Goal: Task Accomplishment & Management: Complete application form

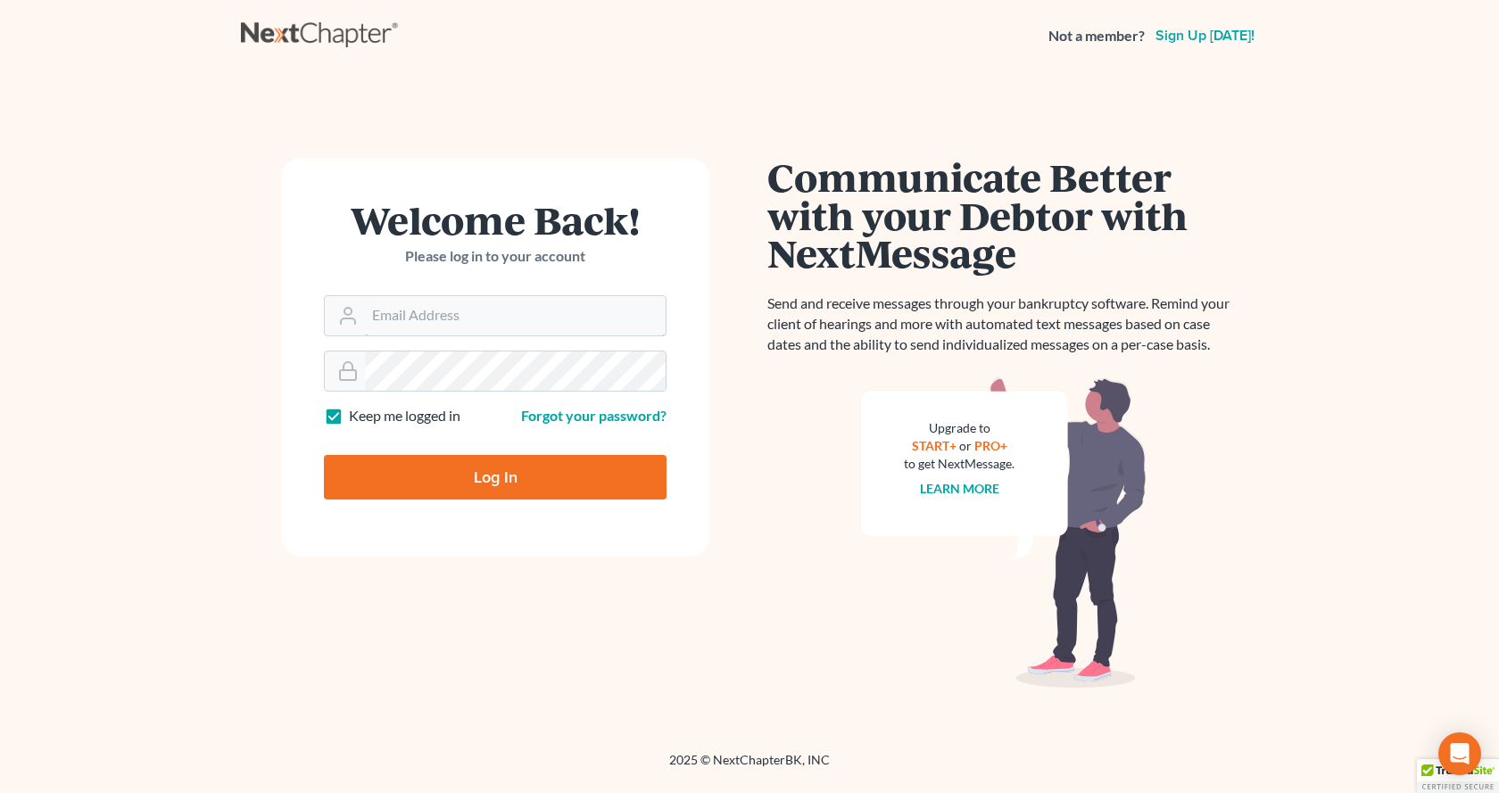
type input "csantoslaw@hotmail.com"
click at [492, 483] on input "Log In" at bounding box center [495, 477] width 343 height 45
type input "Thinking..."
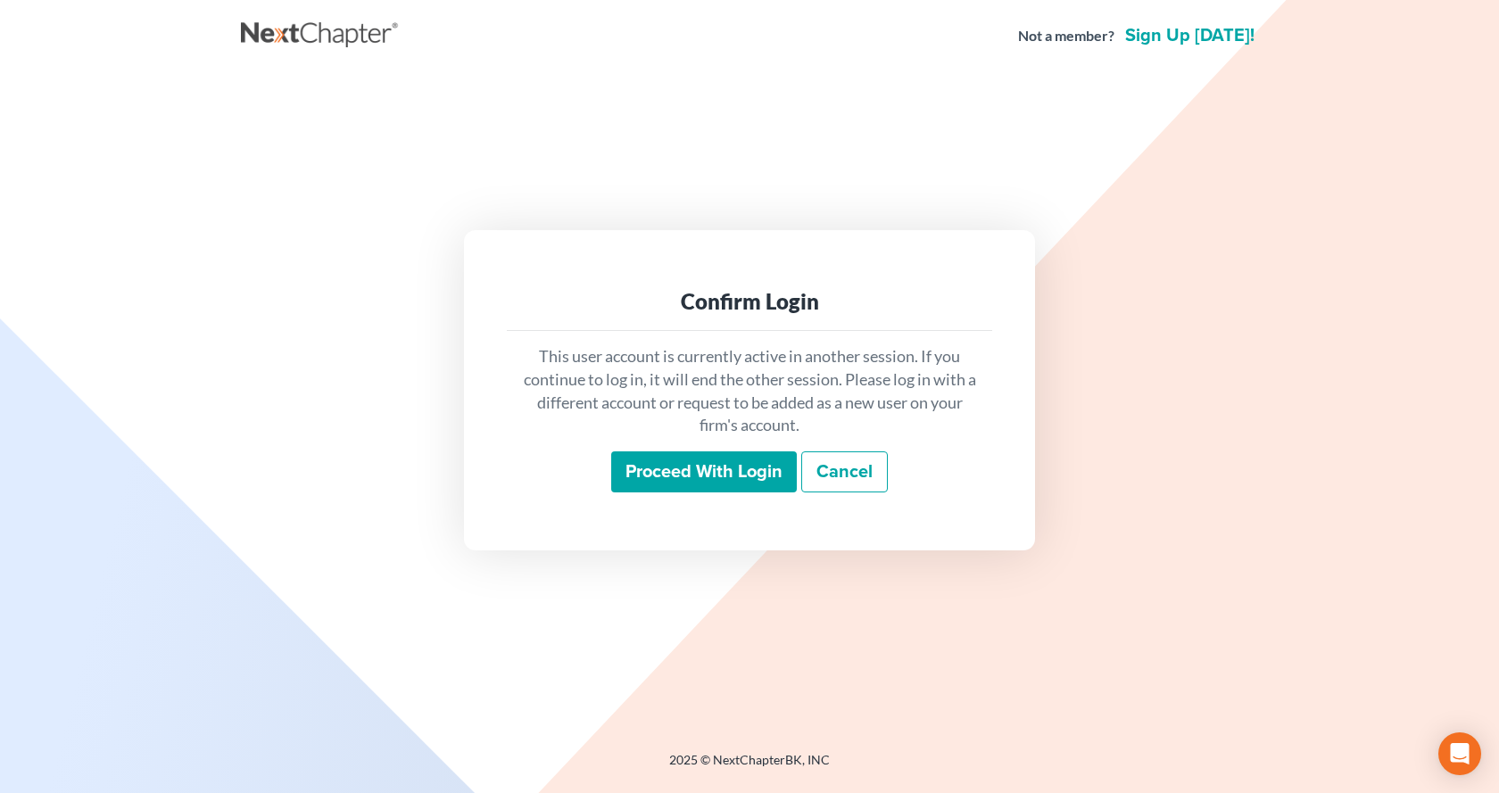
click at [751, 469] on input "Proceed with login" at bounding box center [704, 472] width 186 height 41
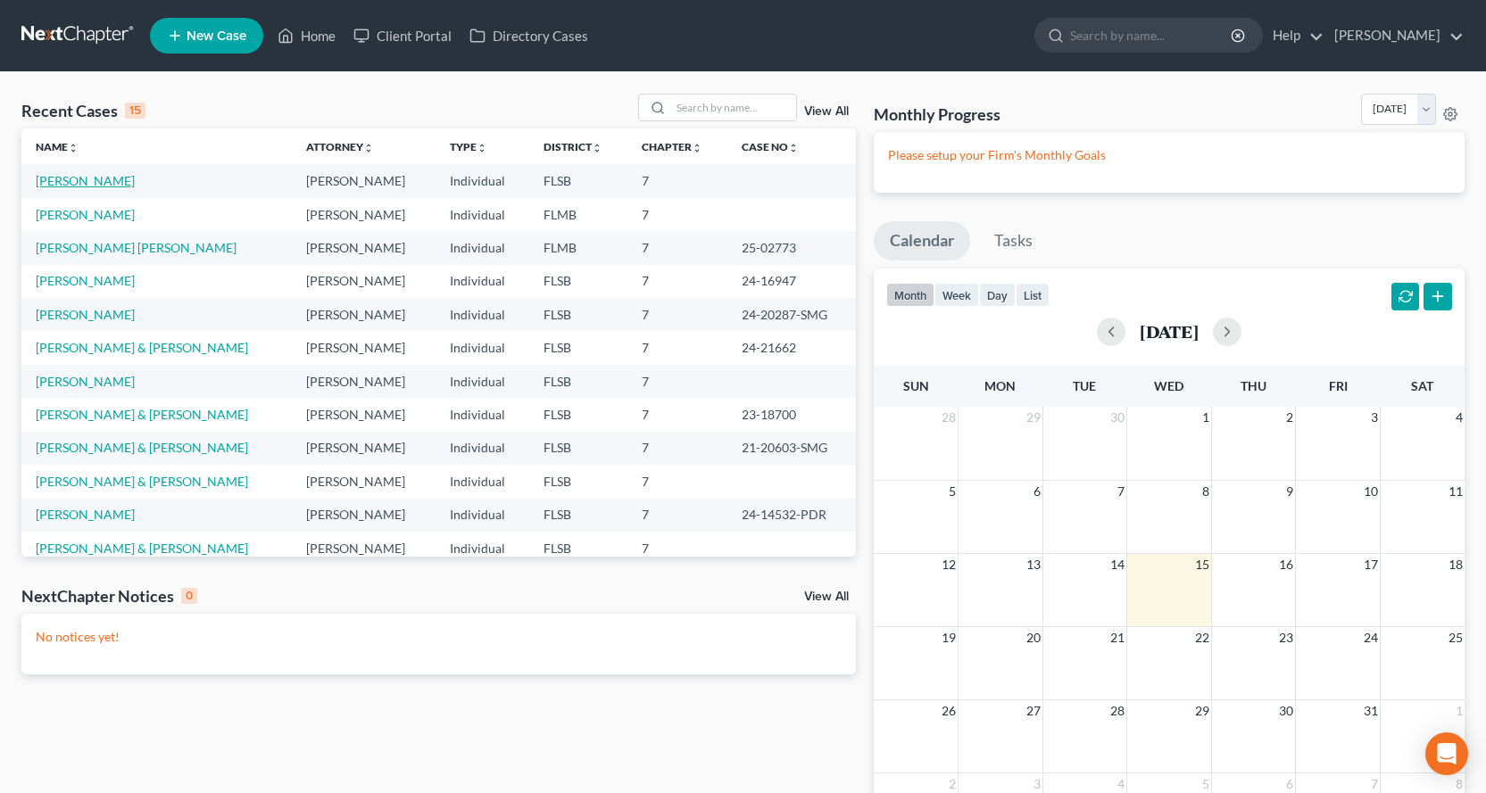
click at [106, 178] on link "[PERSON_NAME]" at bounding box center [85, 180] width 99 height 15
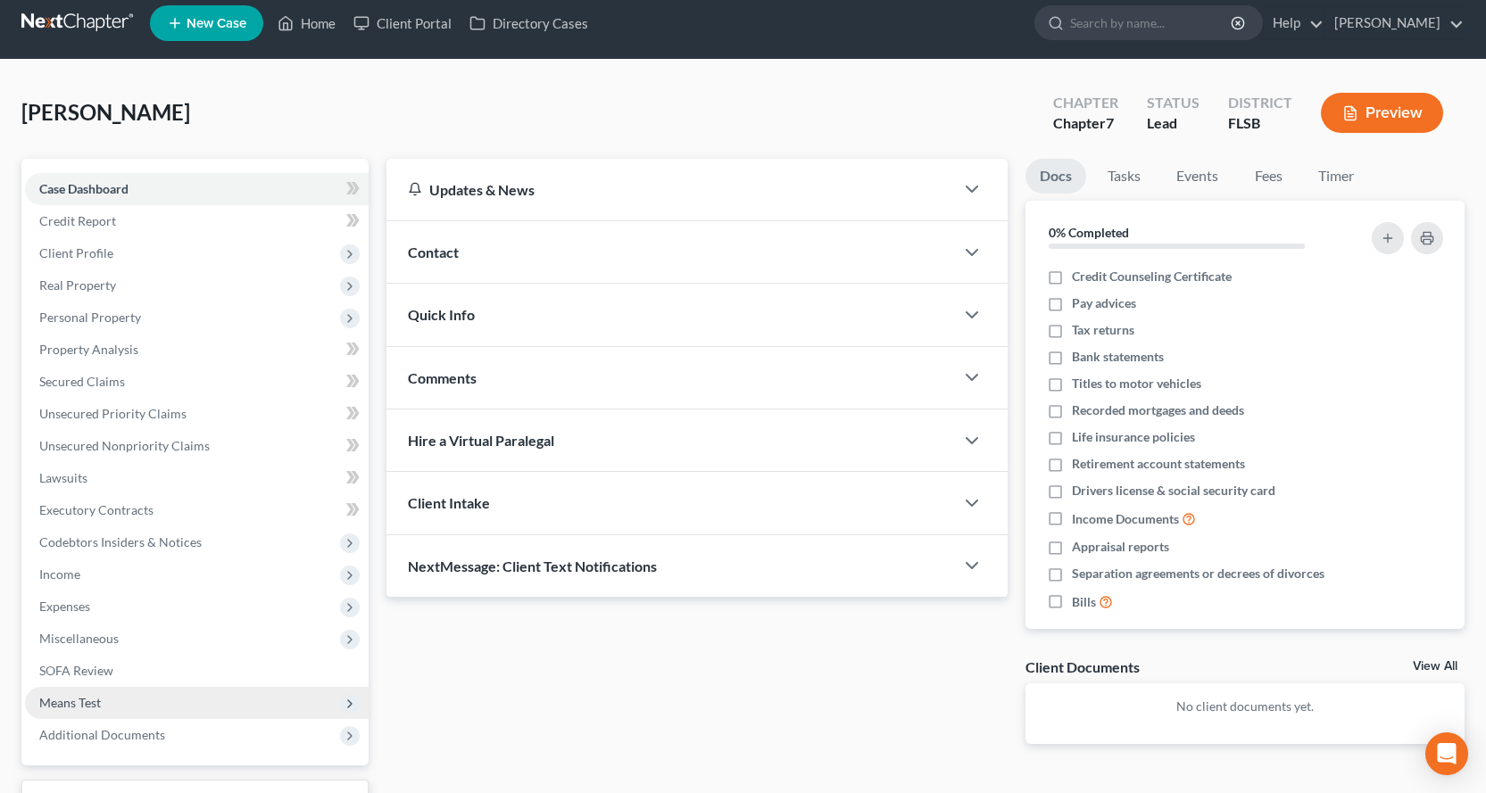
scroll to position [155, 0]
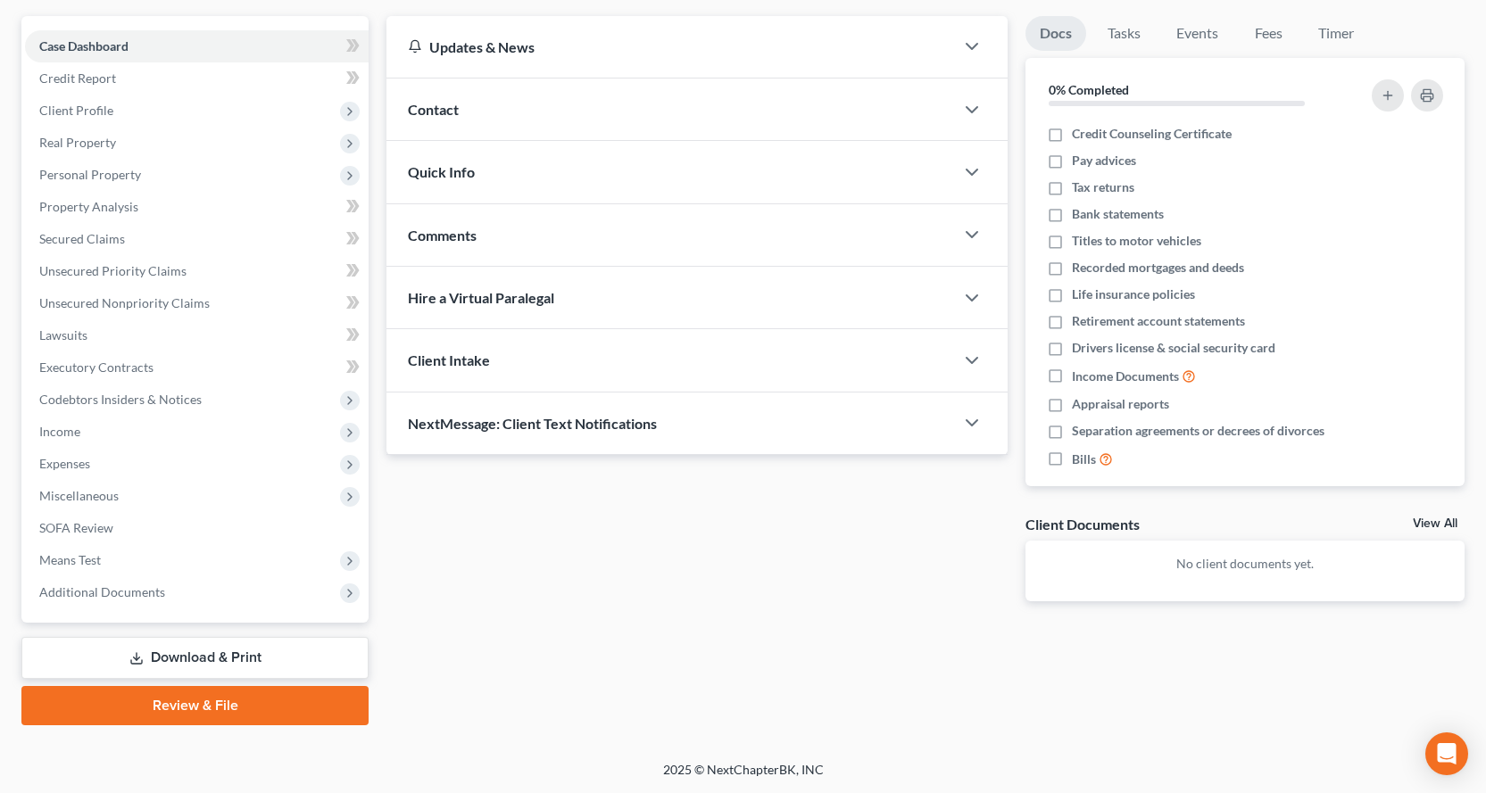
click at [200, 650] on link "Download & Print" at bounding box center [194, 658] width 347 height 42
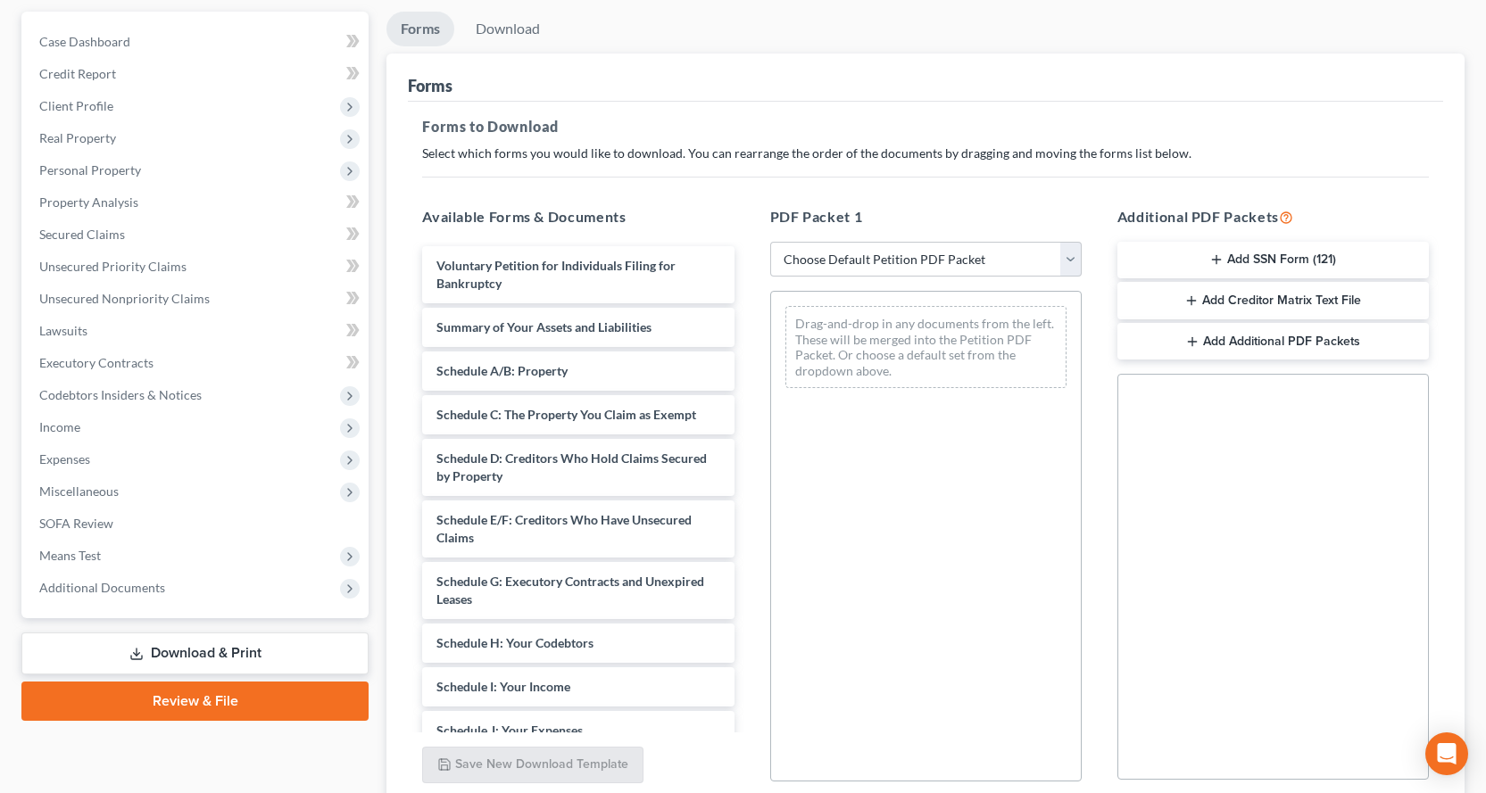
scroll to position [178, 0]
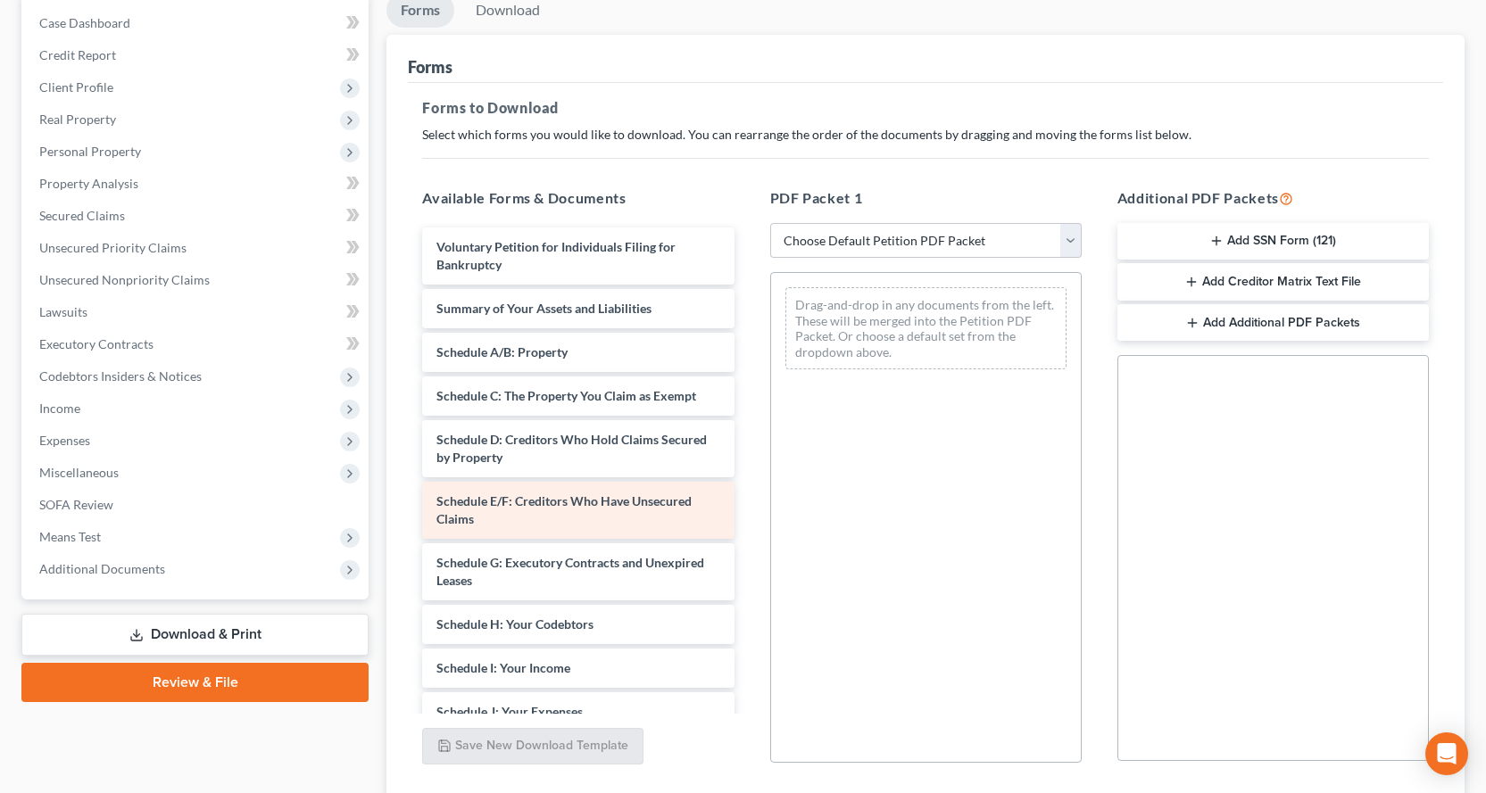
click at [618, 516] on div "Schedule E/F: Creditors Who Have Unsecured Claims" at bounding box center [577, 510] width 311 height 57
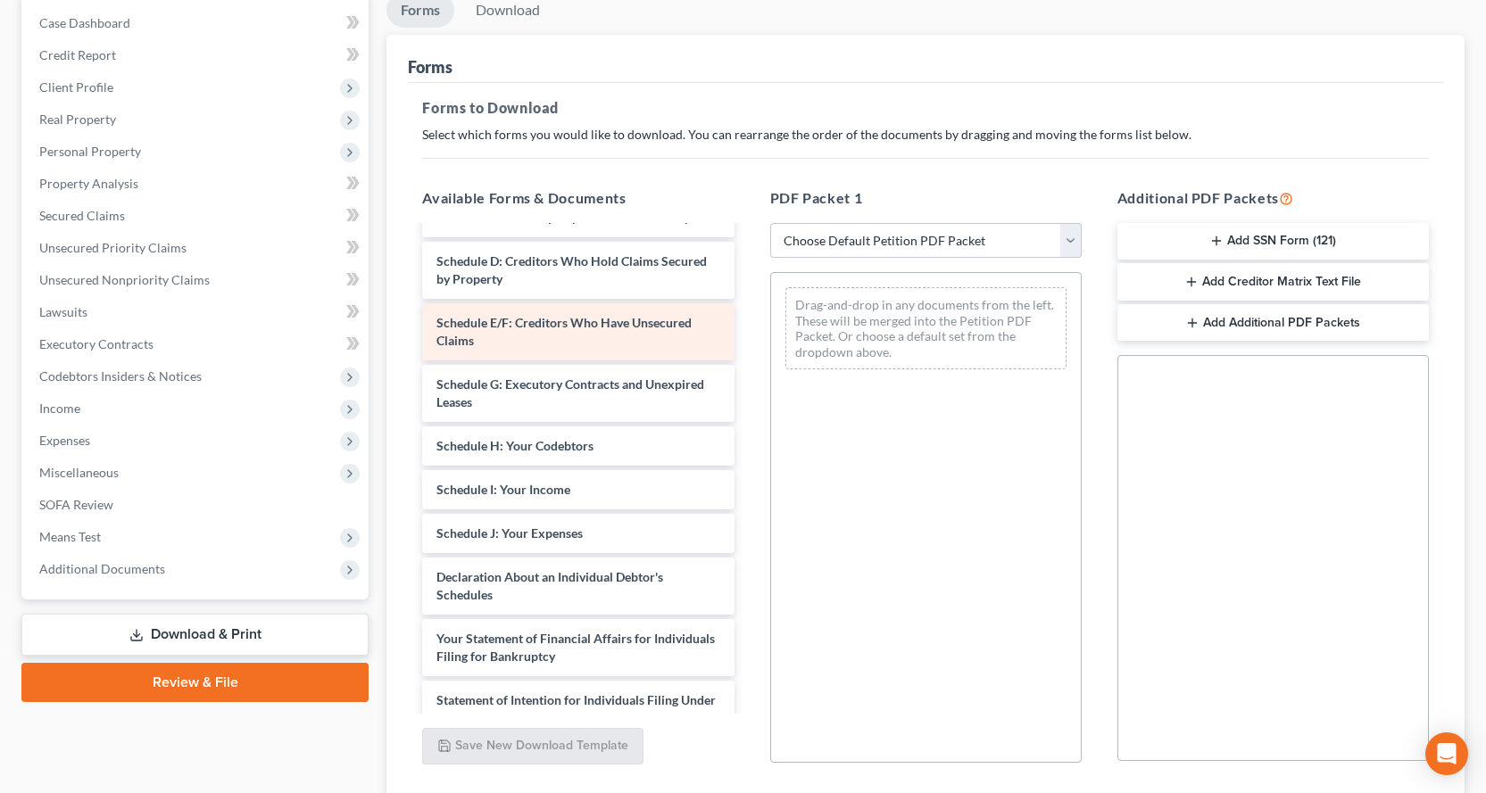
click at [652, 318] on div "Voluntary Petition for Individuals Filing for Bankruptcy Summary of Your Assets…" at bounding box center [578, 520] width 340 height 943
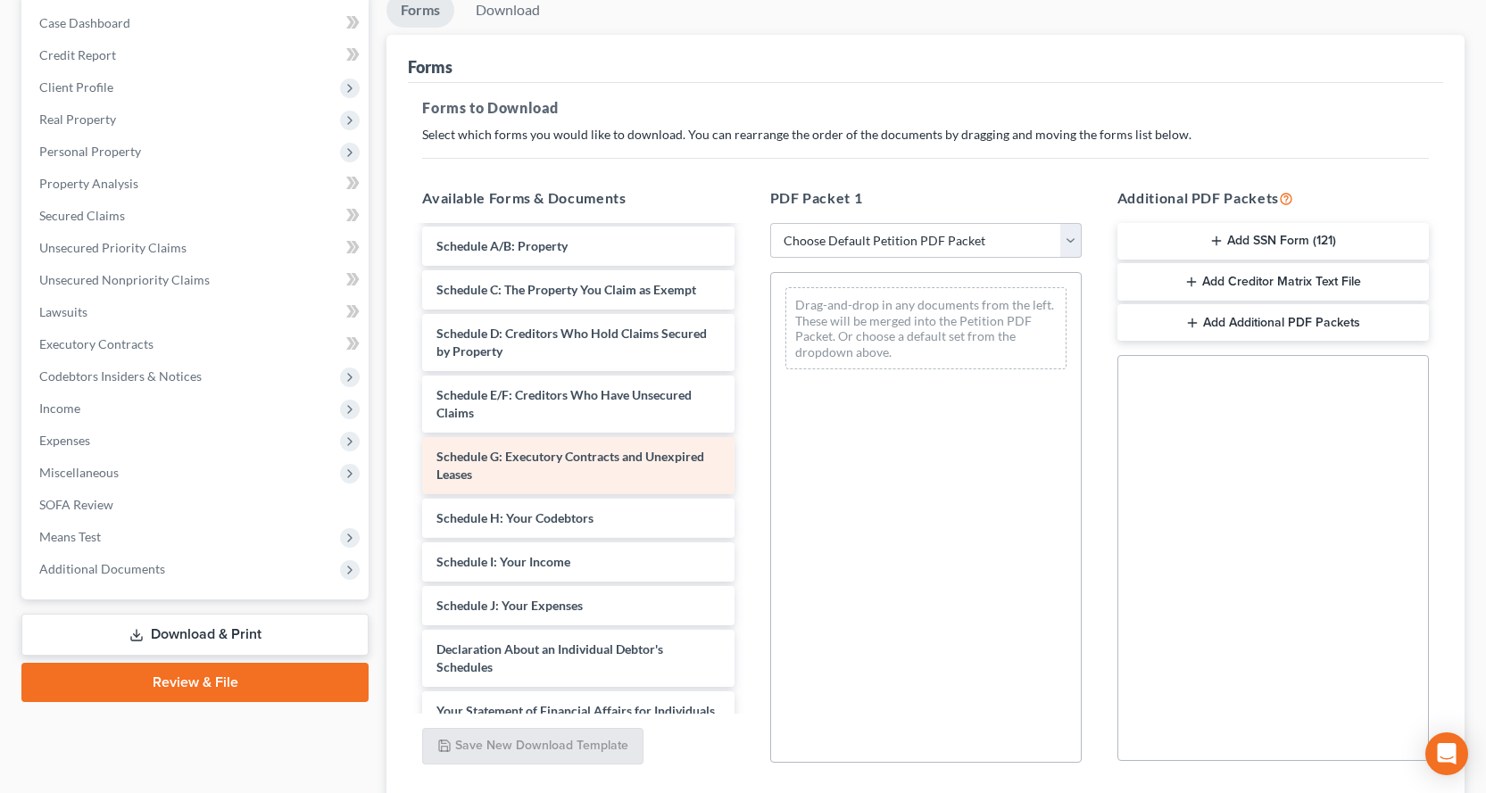
scroll to position [104, 0]
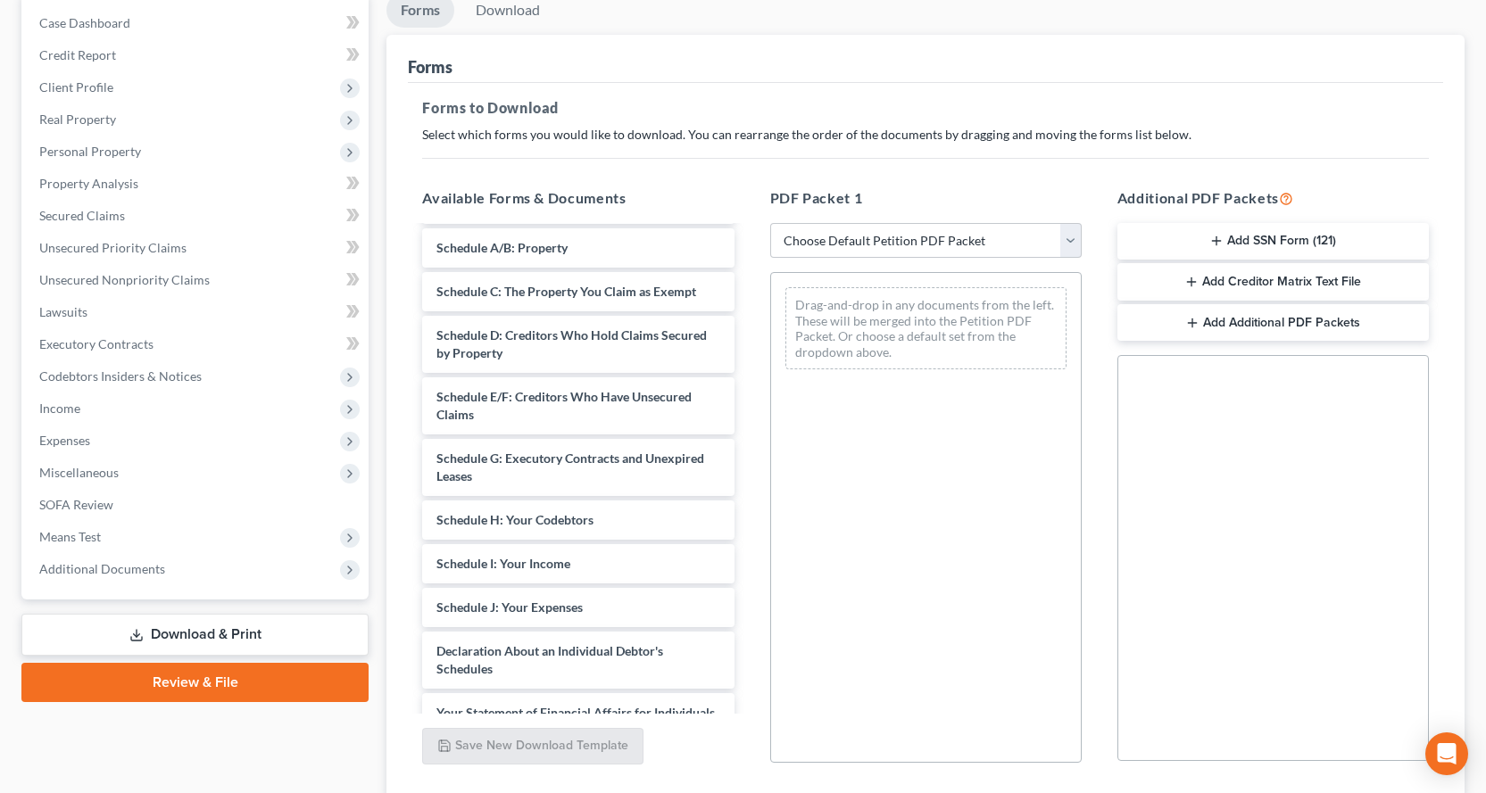
click at [248, 635] on link "Download & Print" at bounding box center [194, 635] width 347 height 42
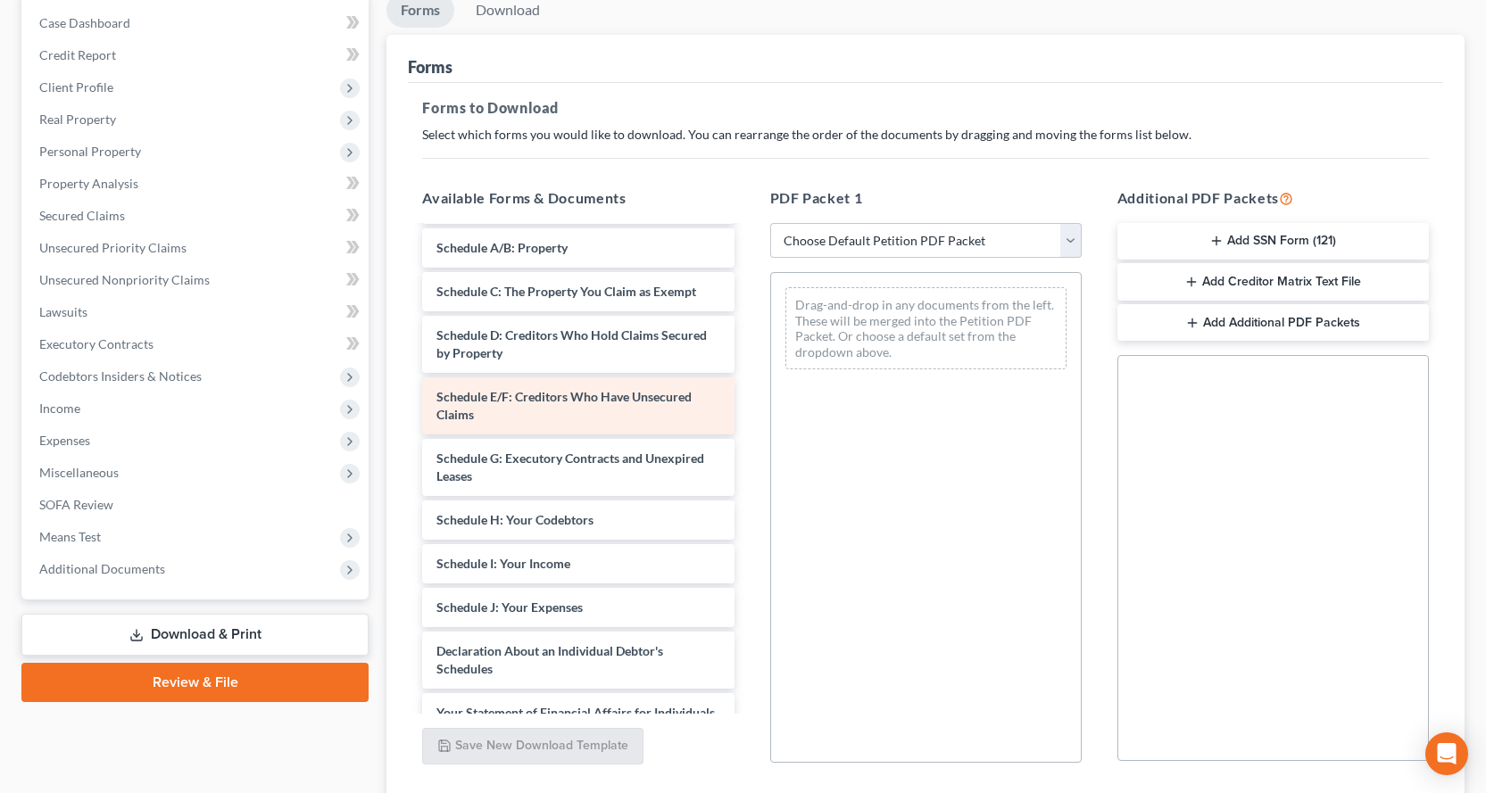
click at [554, 417] on div "Schedule E/F: Creditors Who Have Unsecured Claims" at bounding box center [577, 406] width 311 height 57
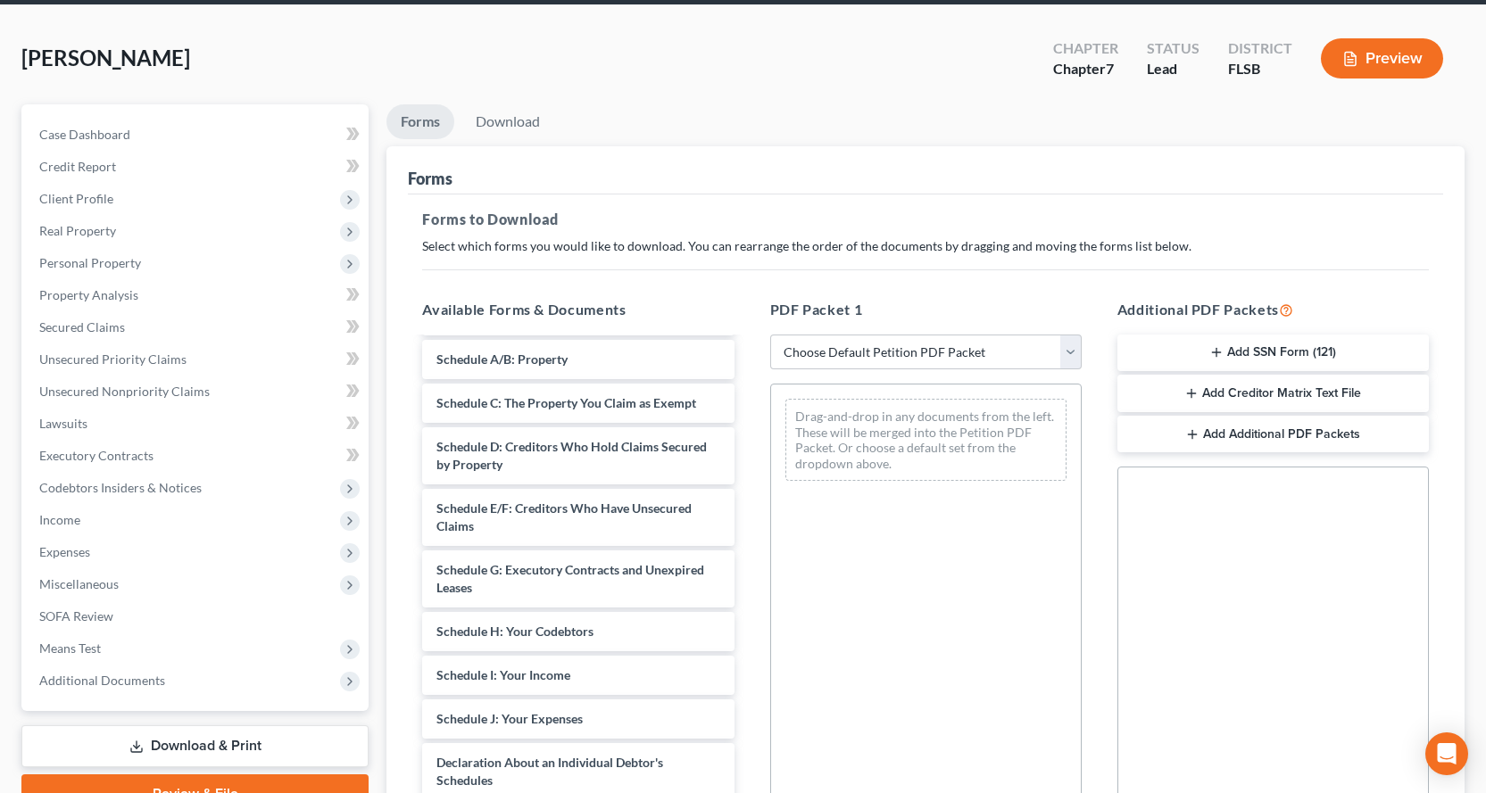
scroll to position [0, 0]
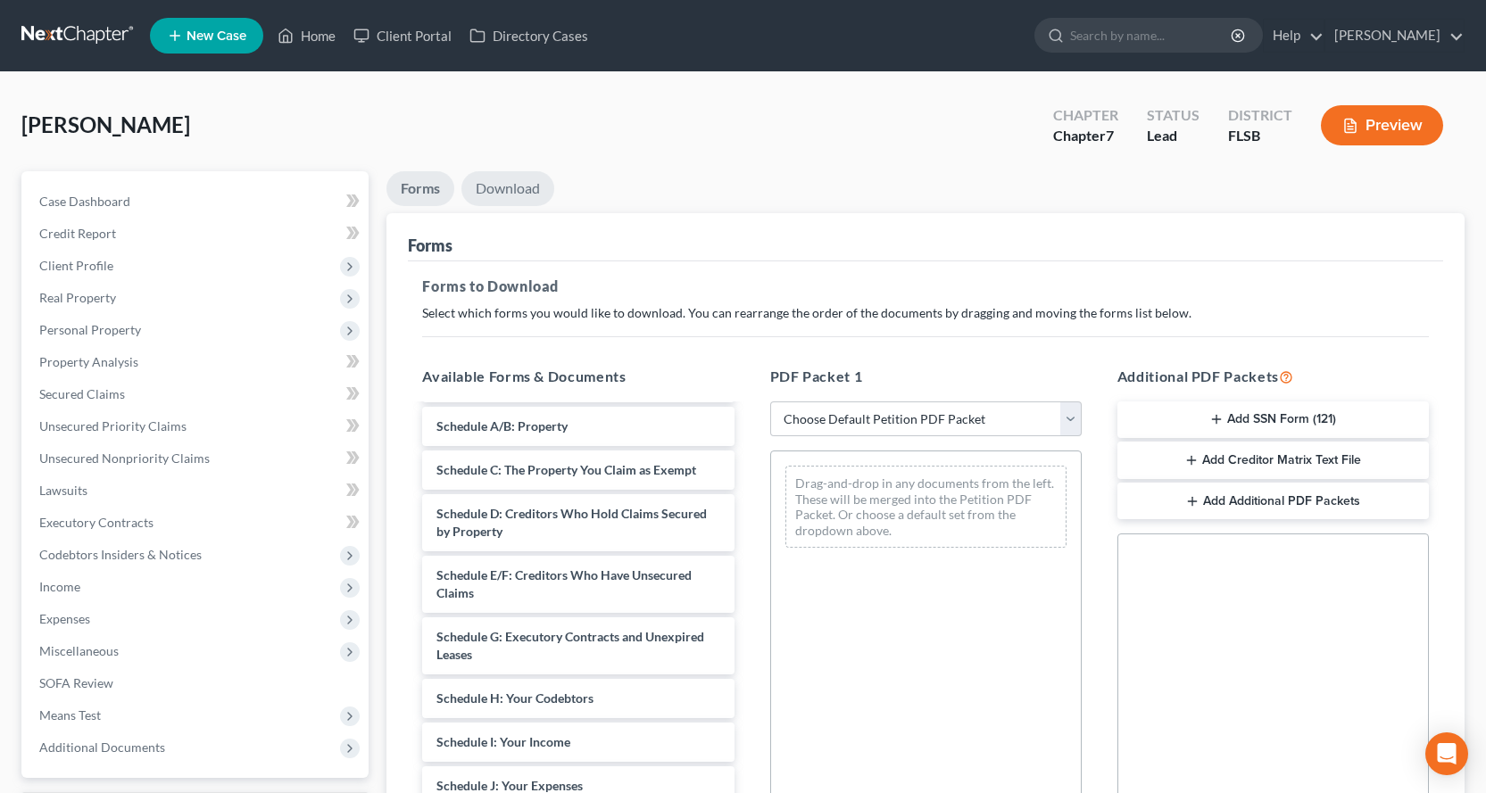
click at [538, 192] on link "Download" at bounding box center [507, 188] width 93 height 35
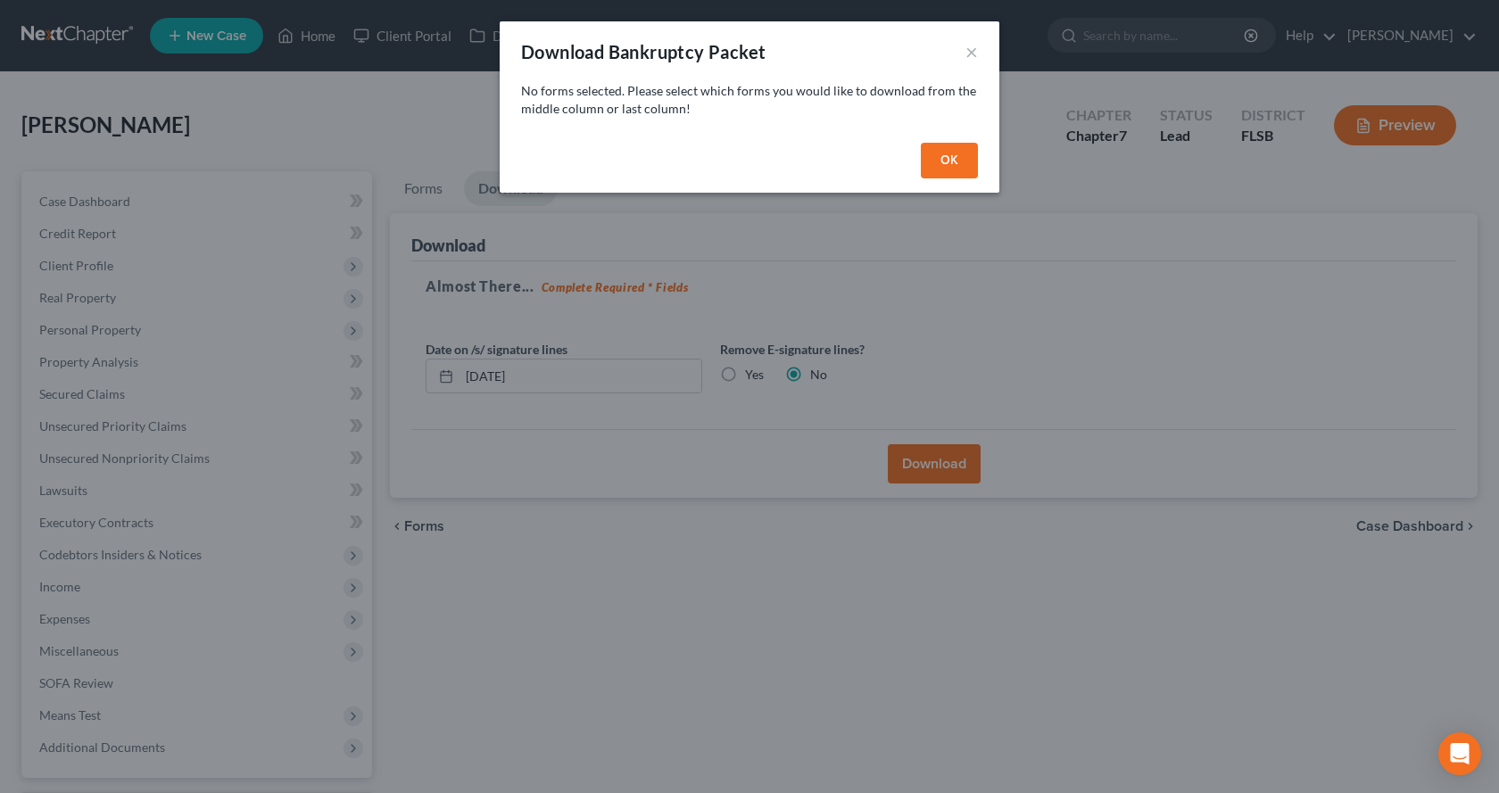
click at [954, 160] on button "OK" at bounding box center [949, 161] width 57 height 36
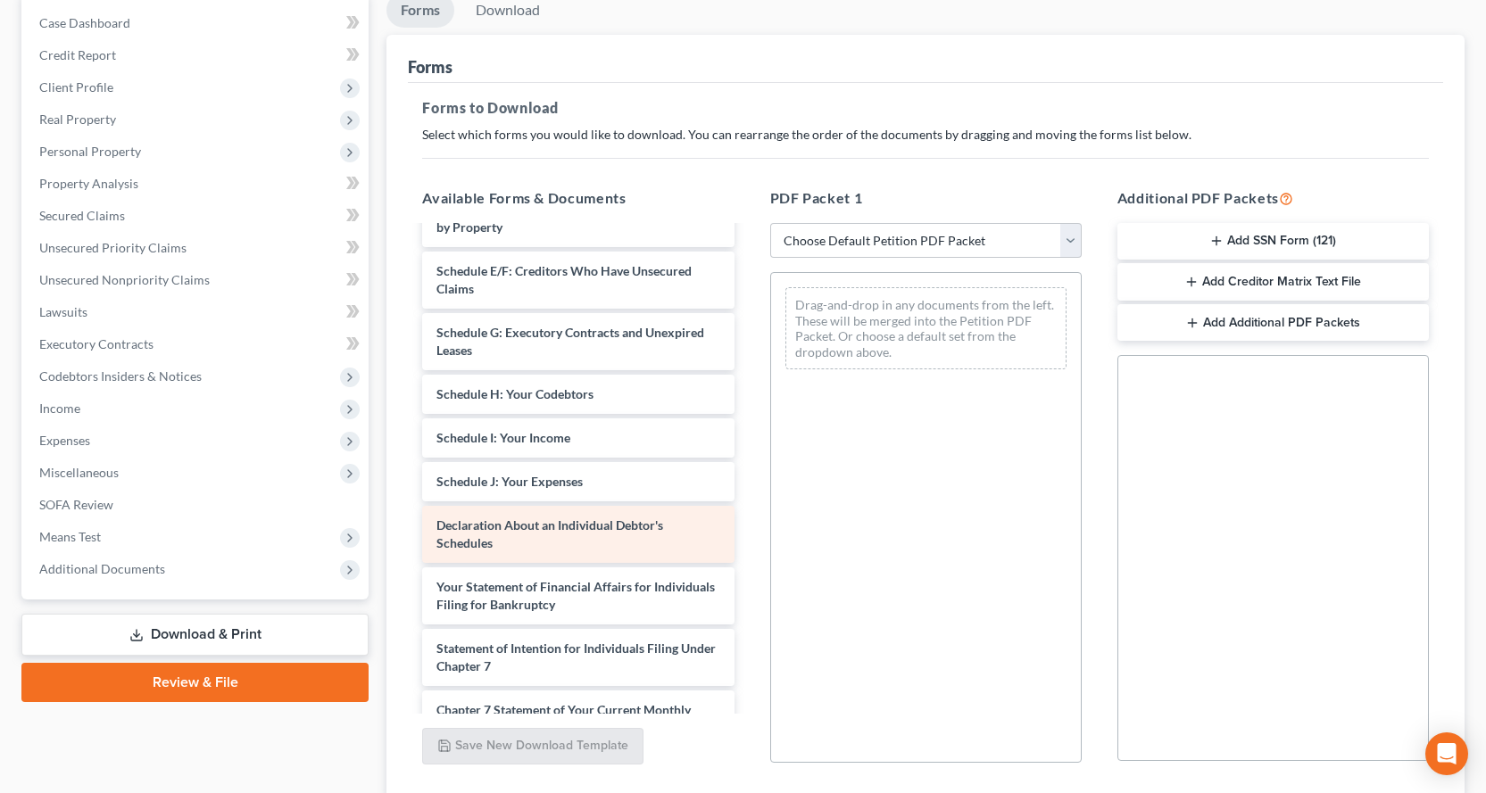
scroll to position [283, 0]
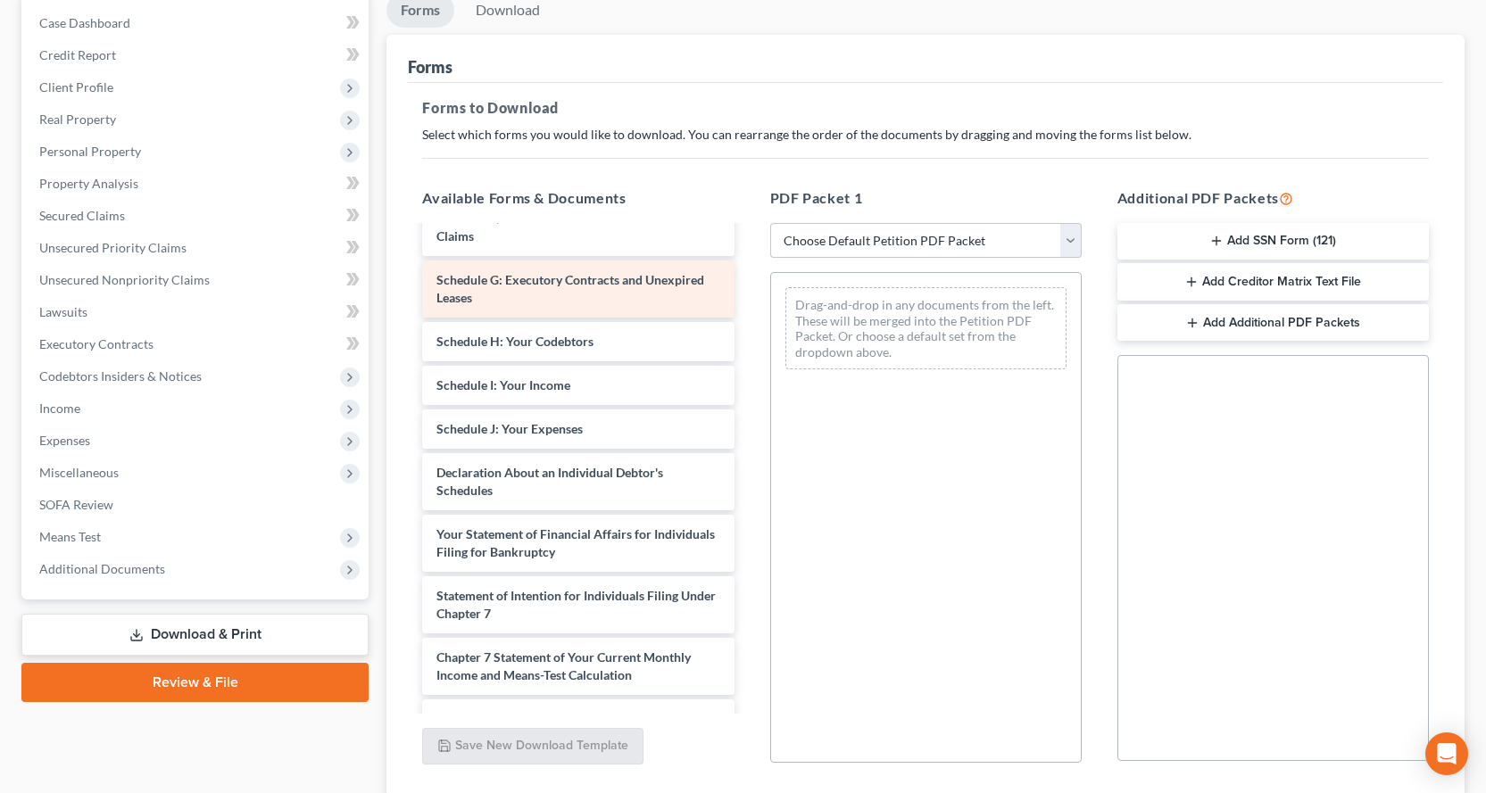
click at [592, 295] on div "Schedule G: Executory Contracts and Unexpired Leases" at bounding box center [577, 289] width 311 height 57
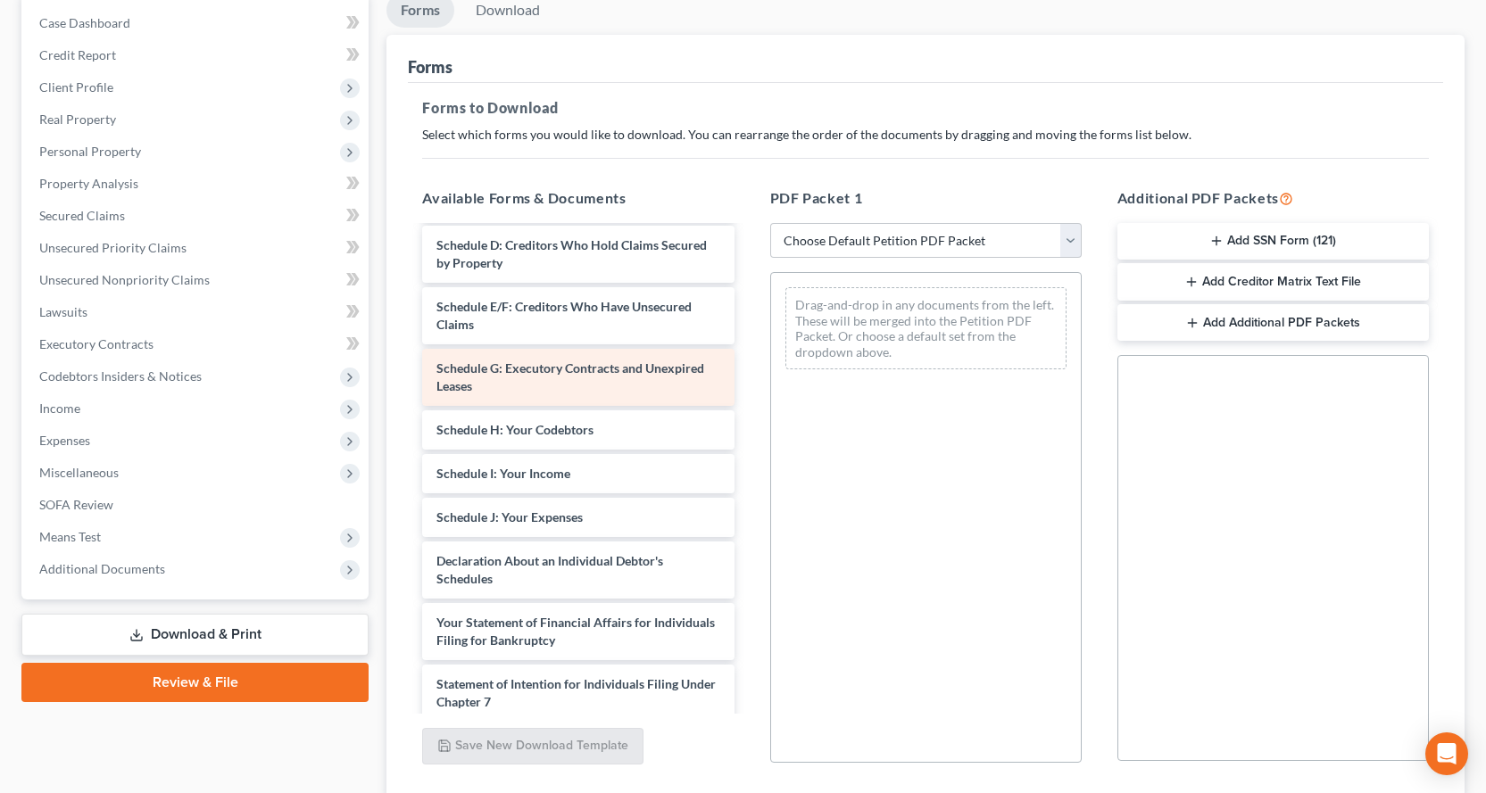
scroll to position [194, 0]
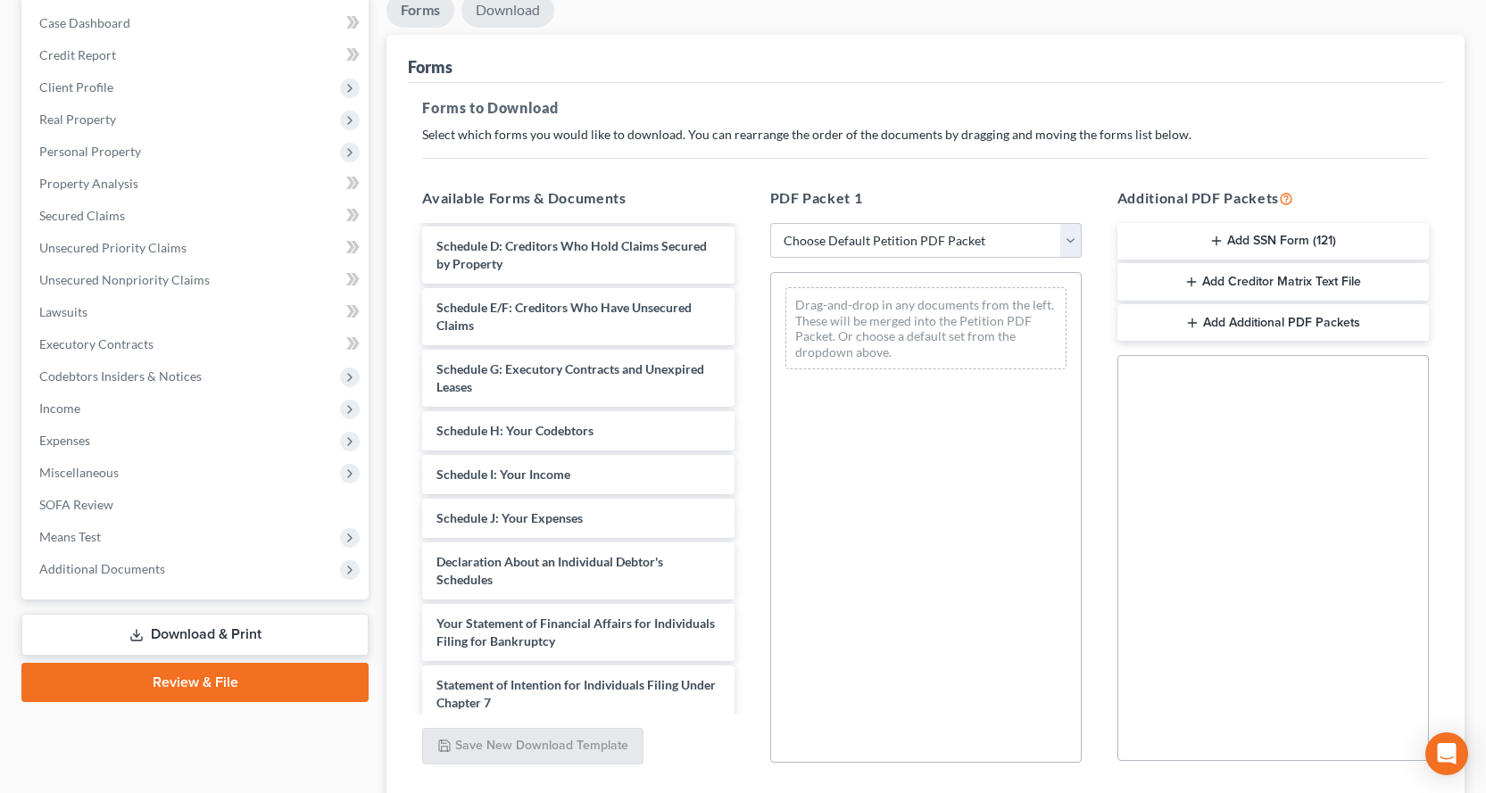
click at [521, 16] on link "Download" at bounding box center [507, 10] width 93 height 35
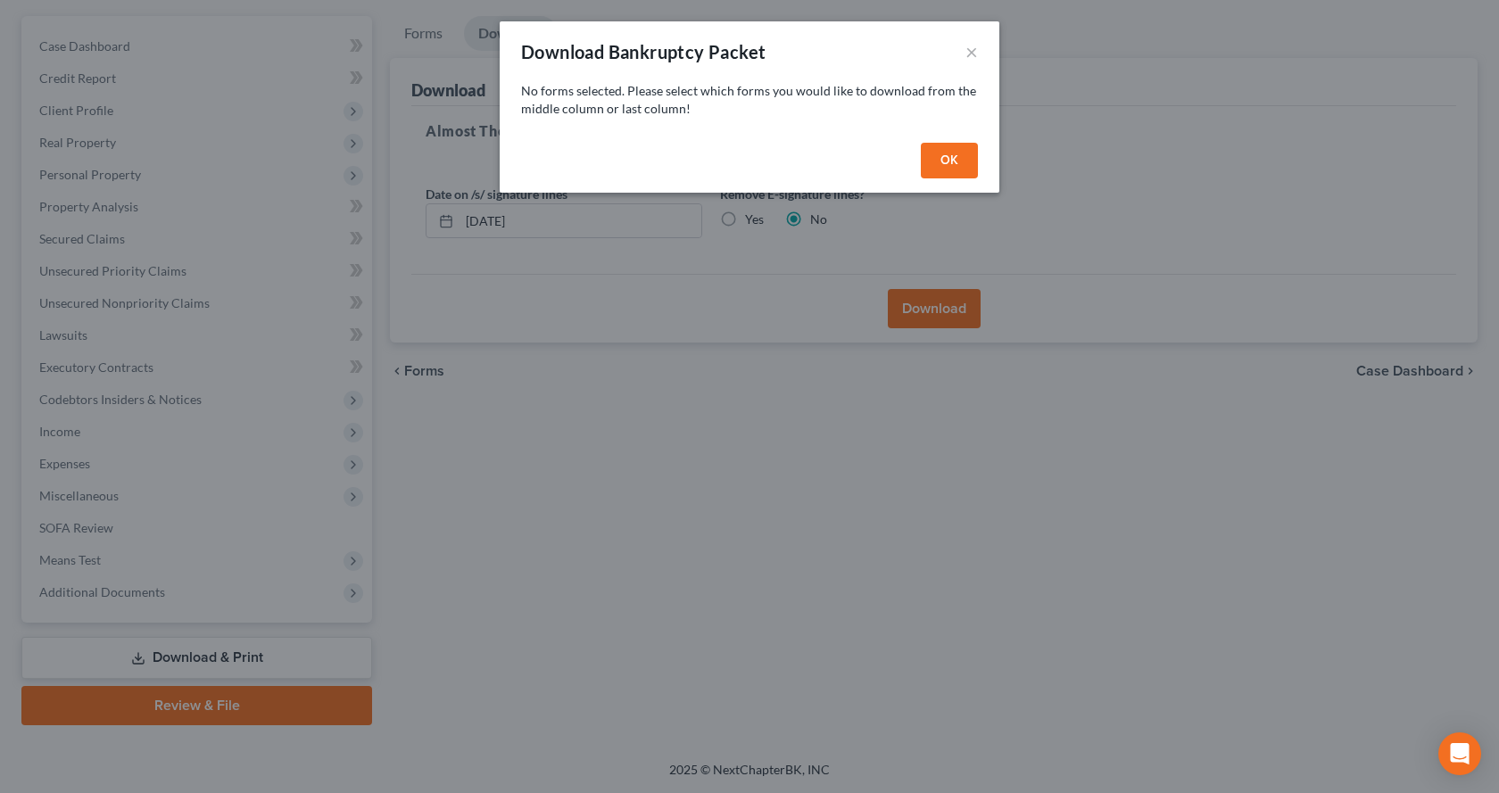
click at [950, 161] on button "OK" at bounding box center [949, 161] width 57 height 36
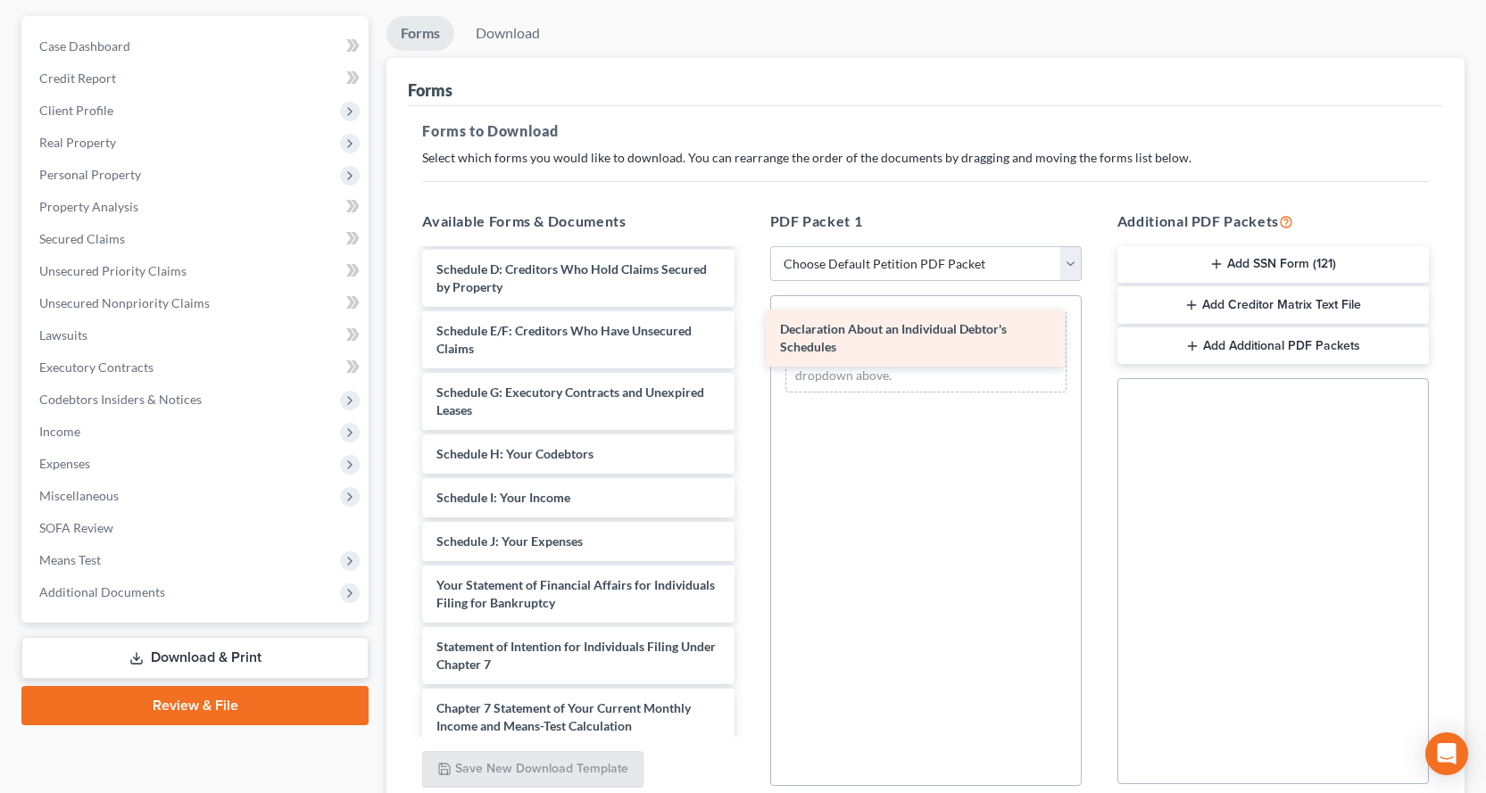
drag, startPoint x: 514, startPoint y: 604, endPoint x: 858, endPoint y: 348, distance: 428.6
click at [748, 348] on div "Declaration About an Individual Debtor's Schedules Voluntary Petition for Indiv…" at bounding box center [578, 498] width 340 height 882
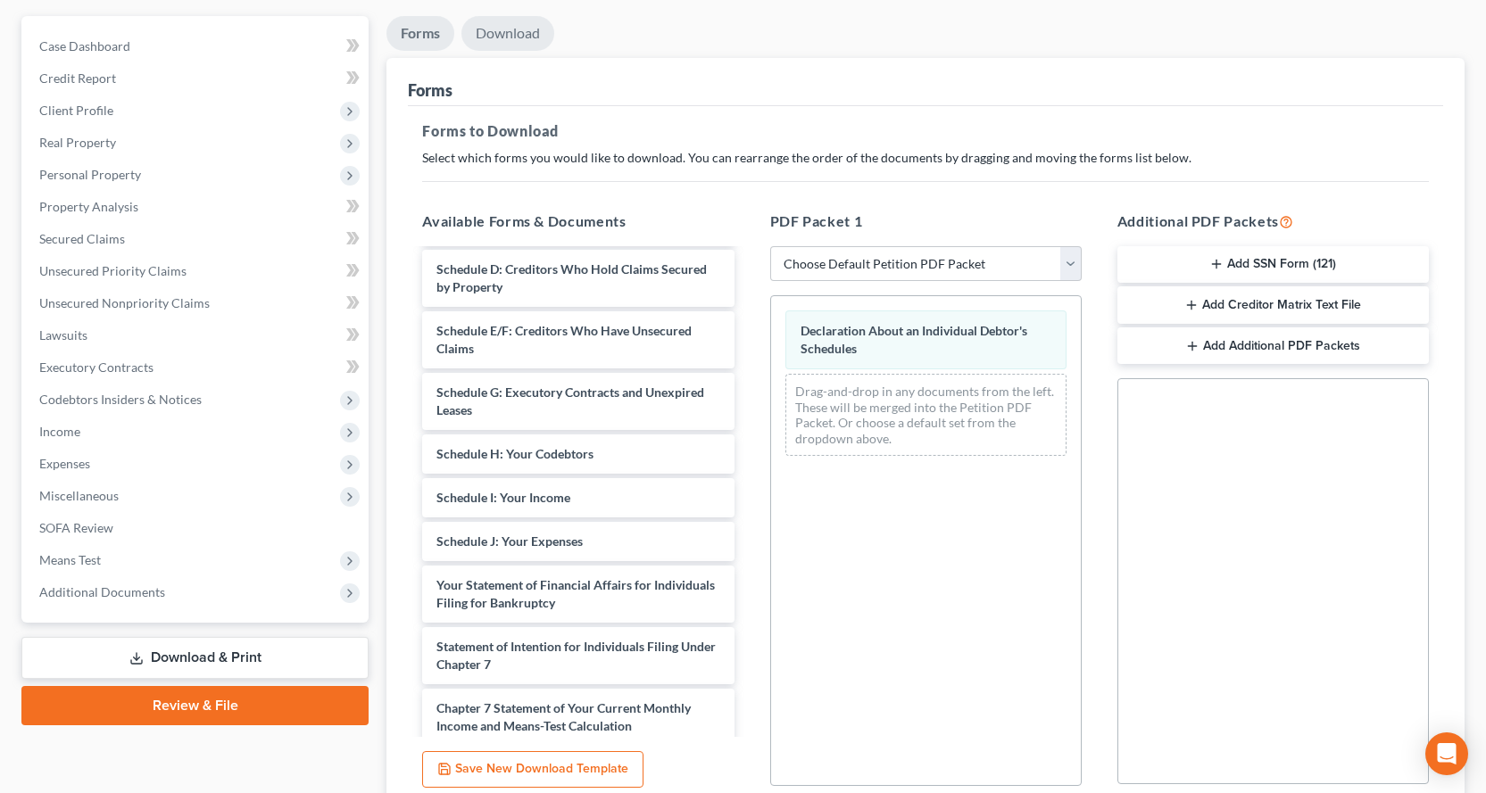
click at [535, 38] on link "Download" at bounding box center [507, 33] width 93 height 35
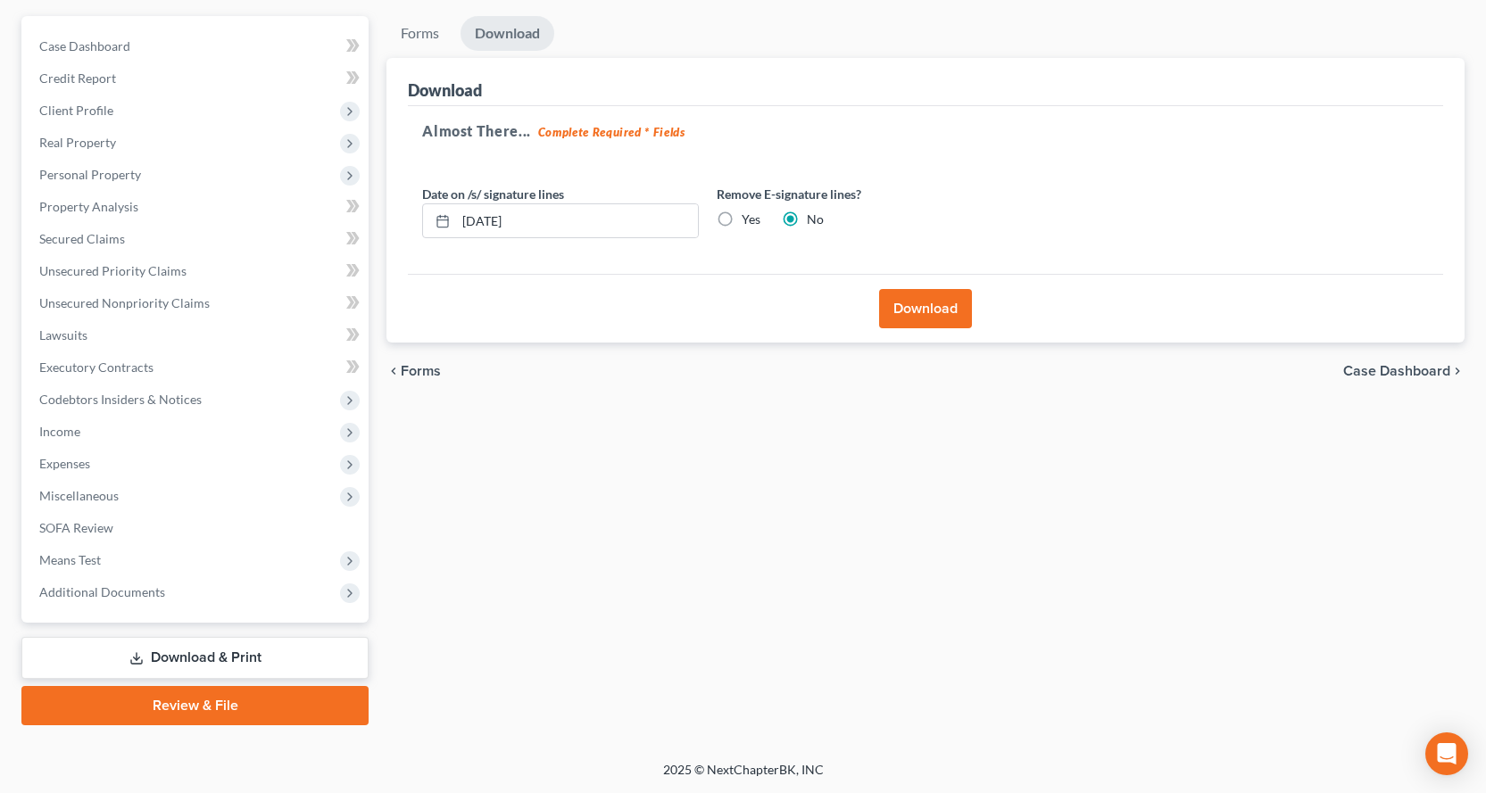
click at [924, 300] on button "Download" at bounding box center [925, 308] width 93 height 39
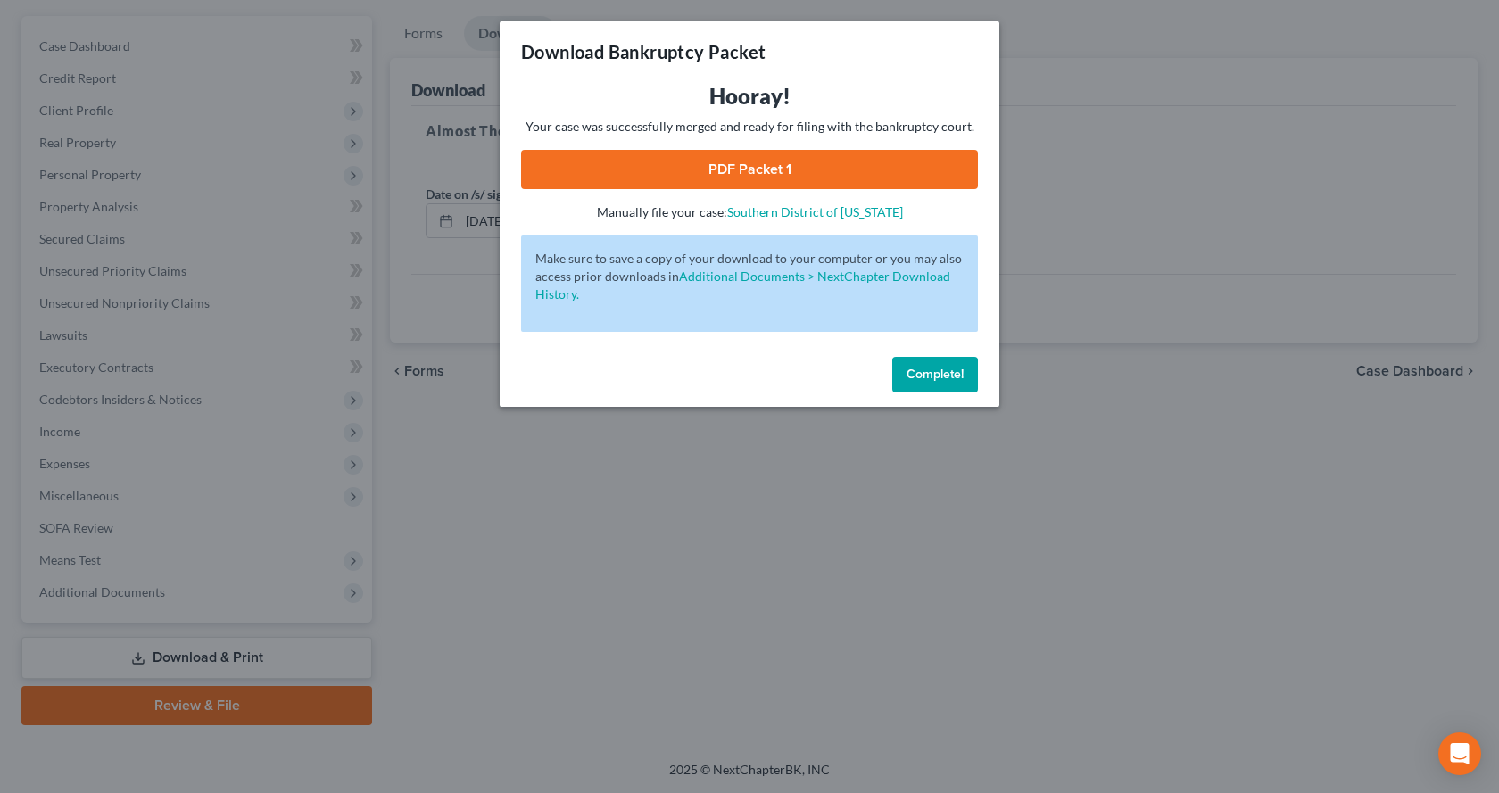
click at [926, 369] on span "Complete!" at bounding box center [935, 374] width 57 height 15
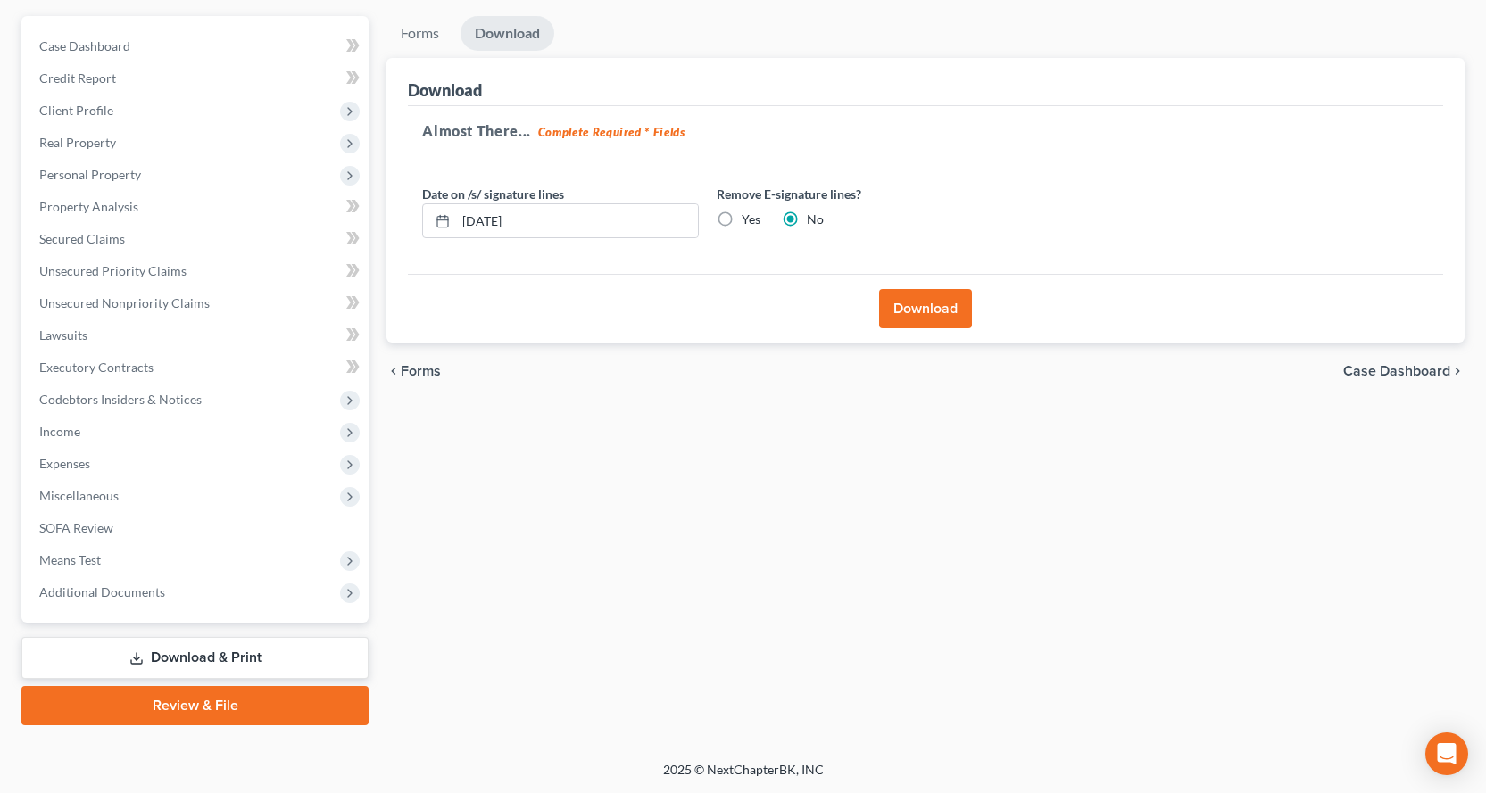
click at [886, 304] on button "Download" at bounding box center [925, 308] width 93 height 39
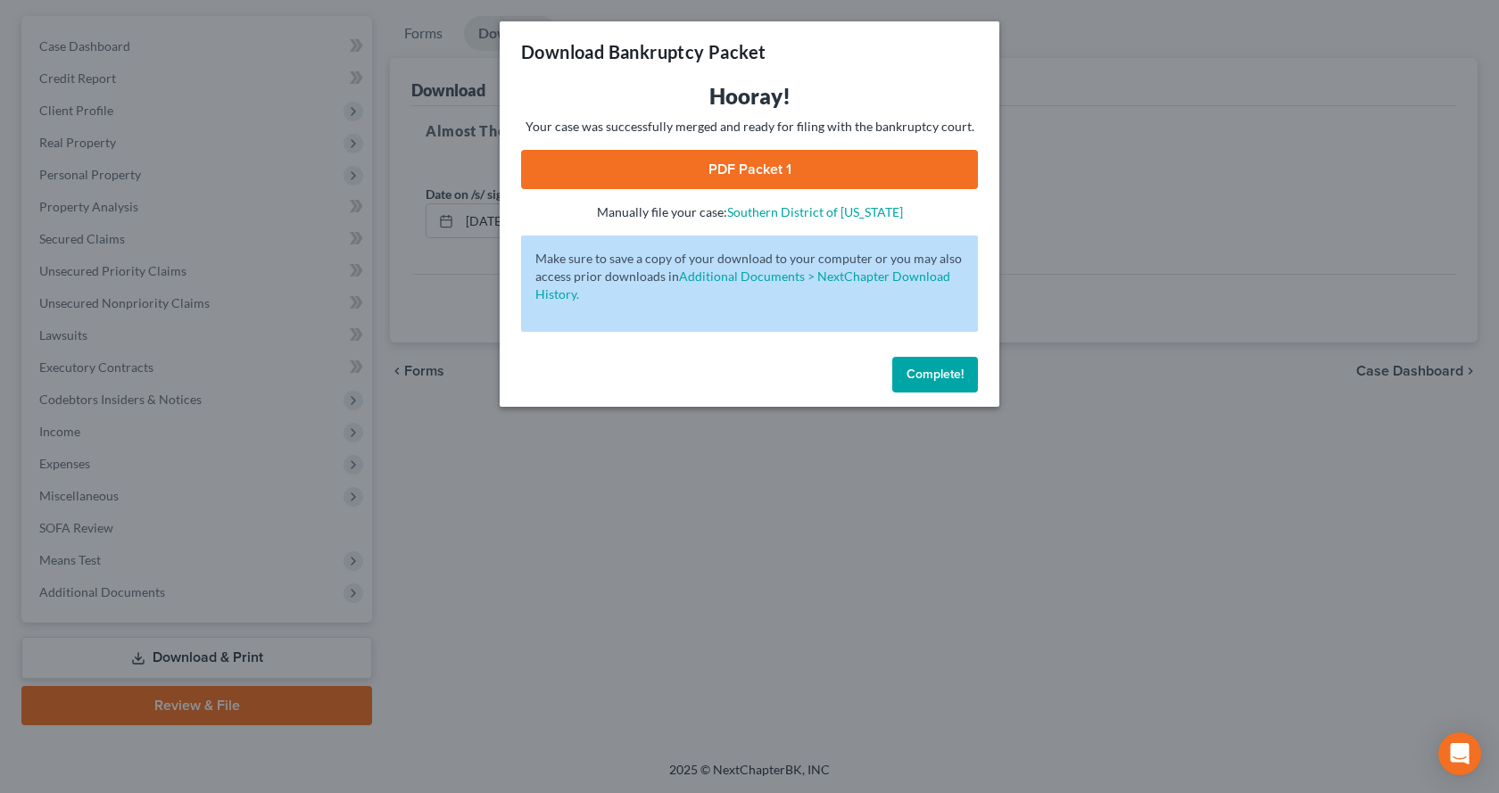
click at [748, 161] on link "PDF Packet 1" at bounding box center [749, 169] width 457 height 39
click at [914, 379] on span "Complete!" at bounding box center [935, 374] width 57 height 15
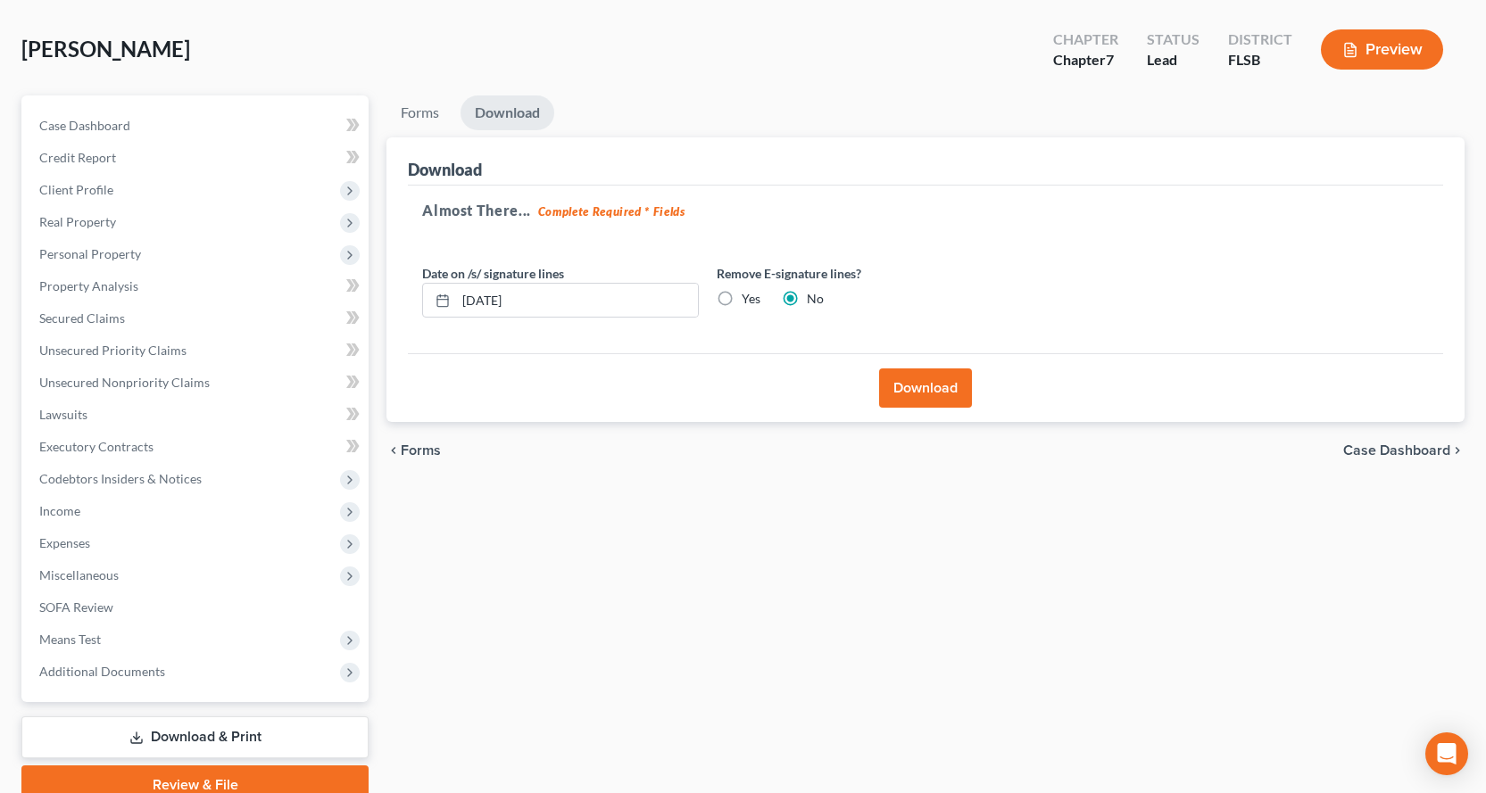
scroll to position [0, 0]
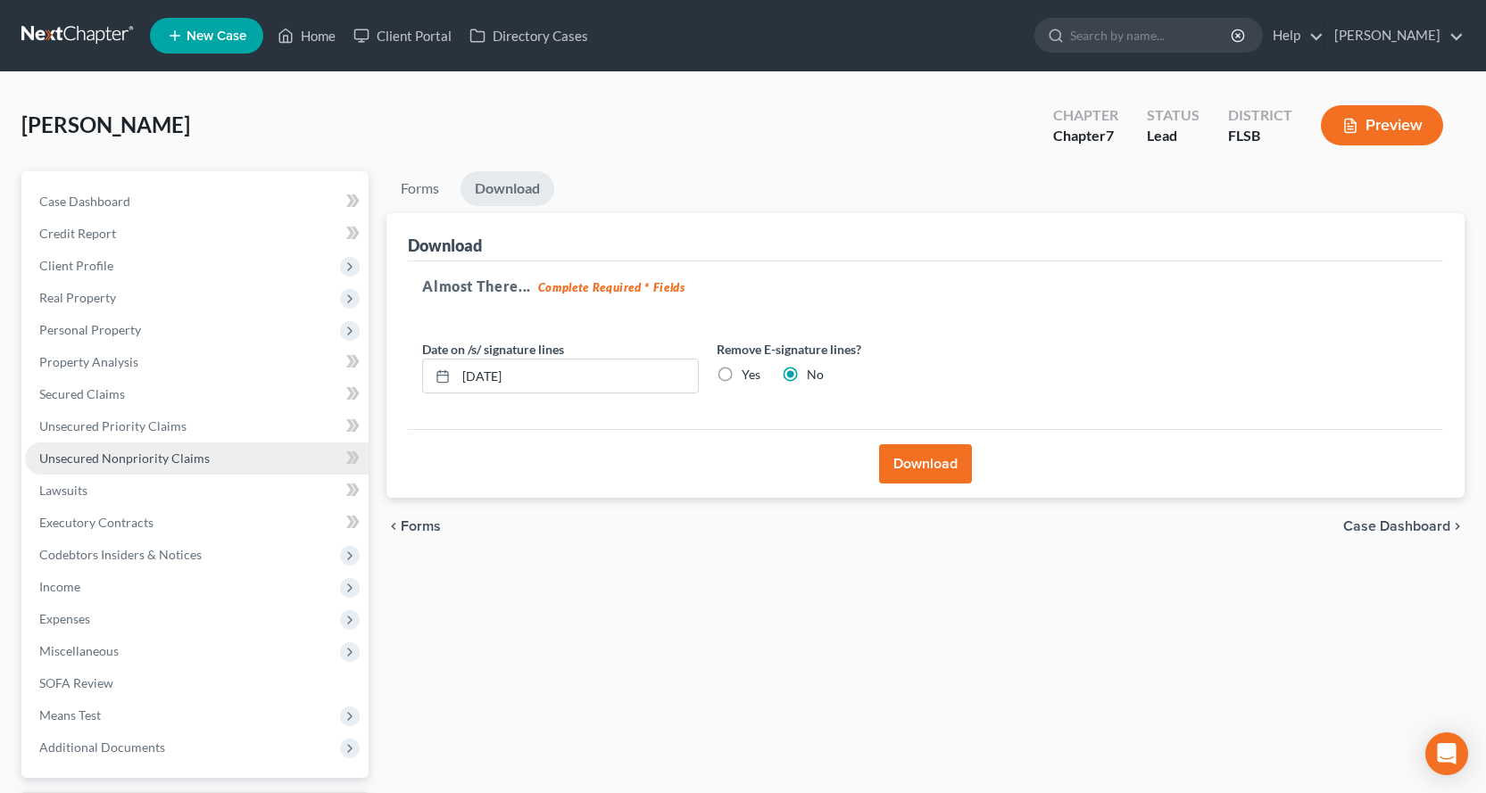
click at [183, 459] on span "Unsecured Nonpriority Claims" at bounding box center [124, 458] width 170 height 15
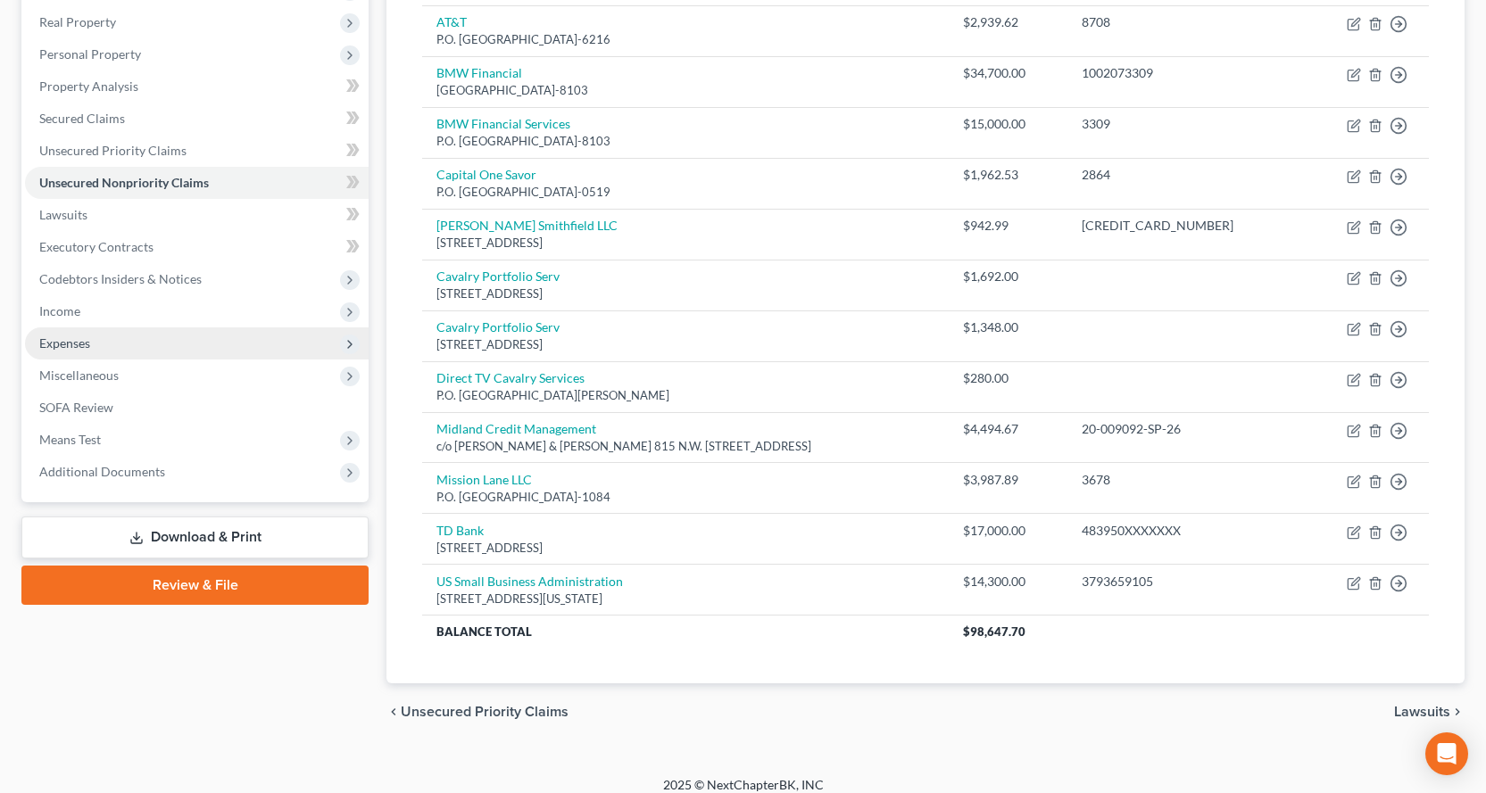
scroll to position [291, 0]
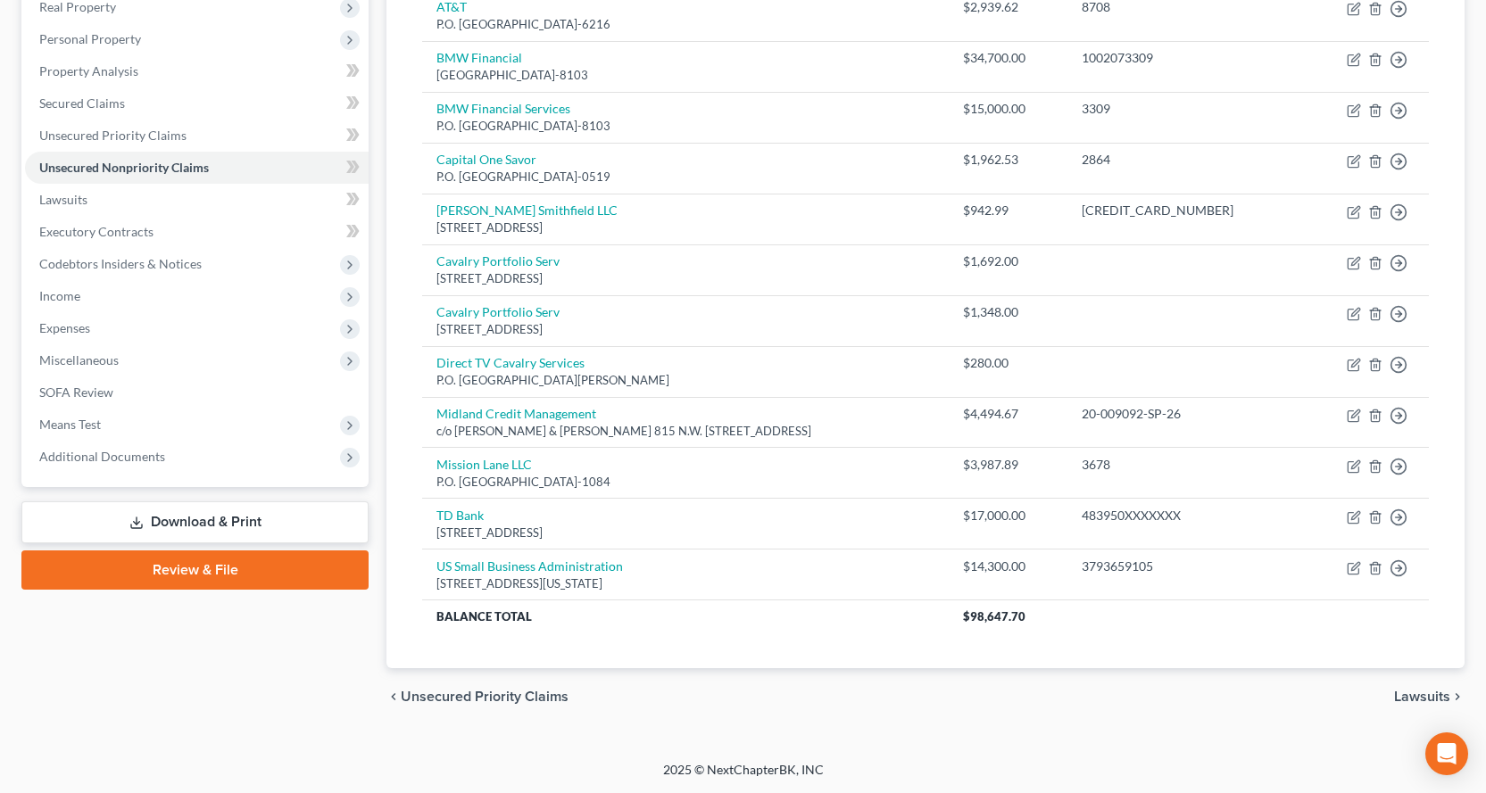
click at [229, 517] on link "Download & Print" at bounding box center [194, 523] width 347 height 42
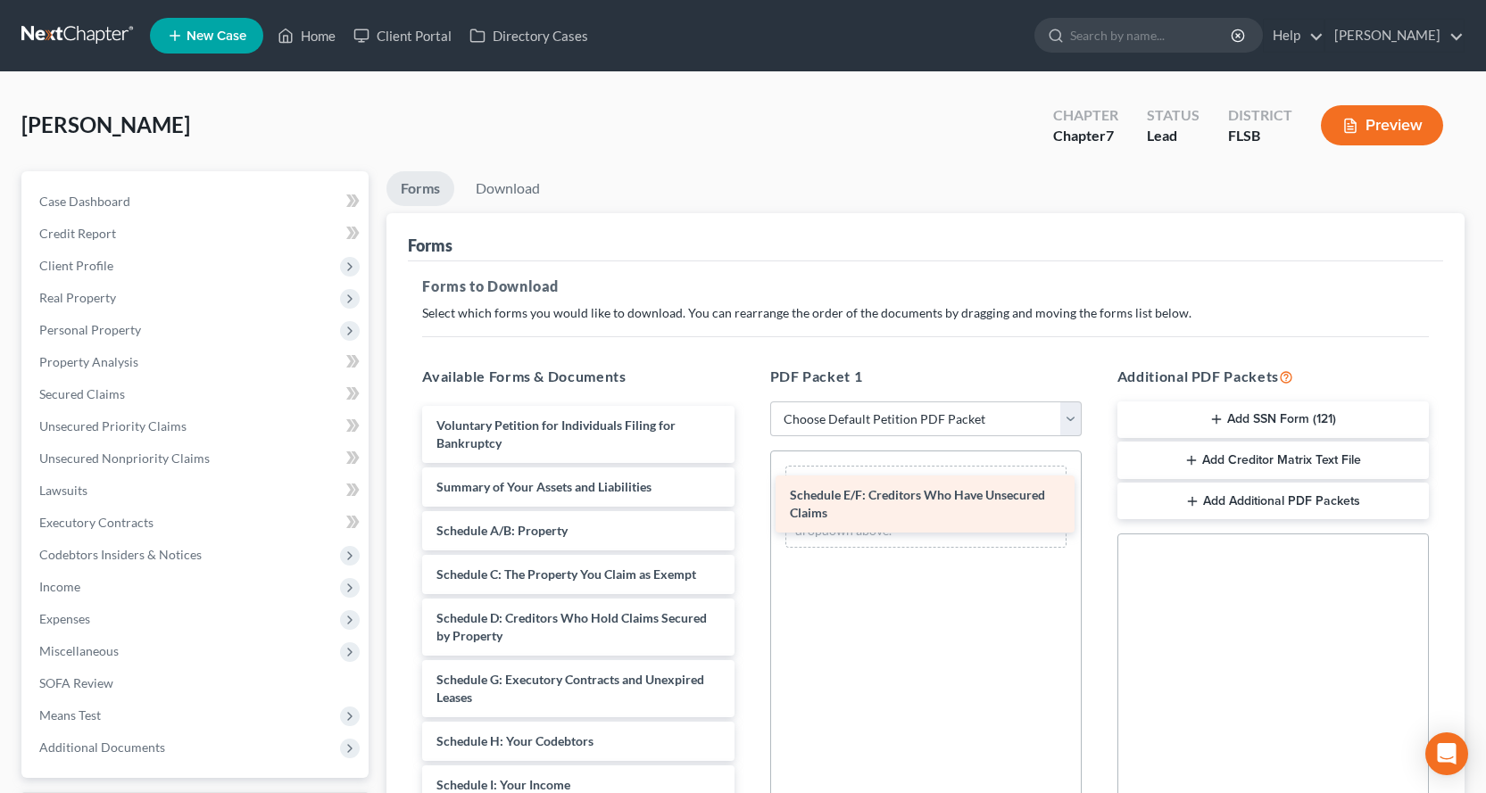
drag, startPoint x: 526, startPoint y: 683, endPoint x: 881, endPoint y: 486, distance: 406.3
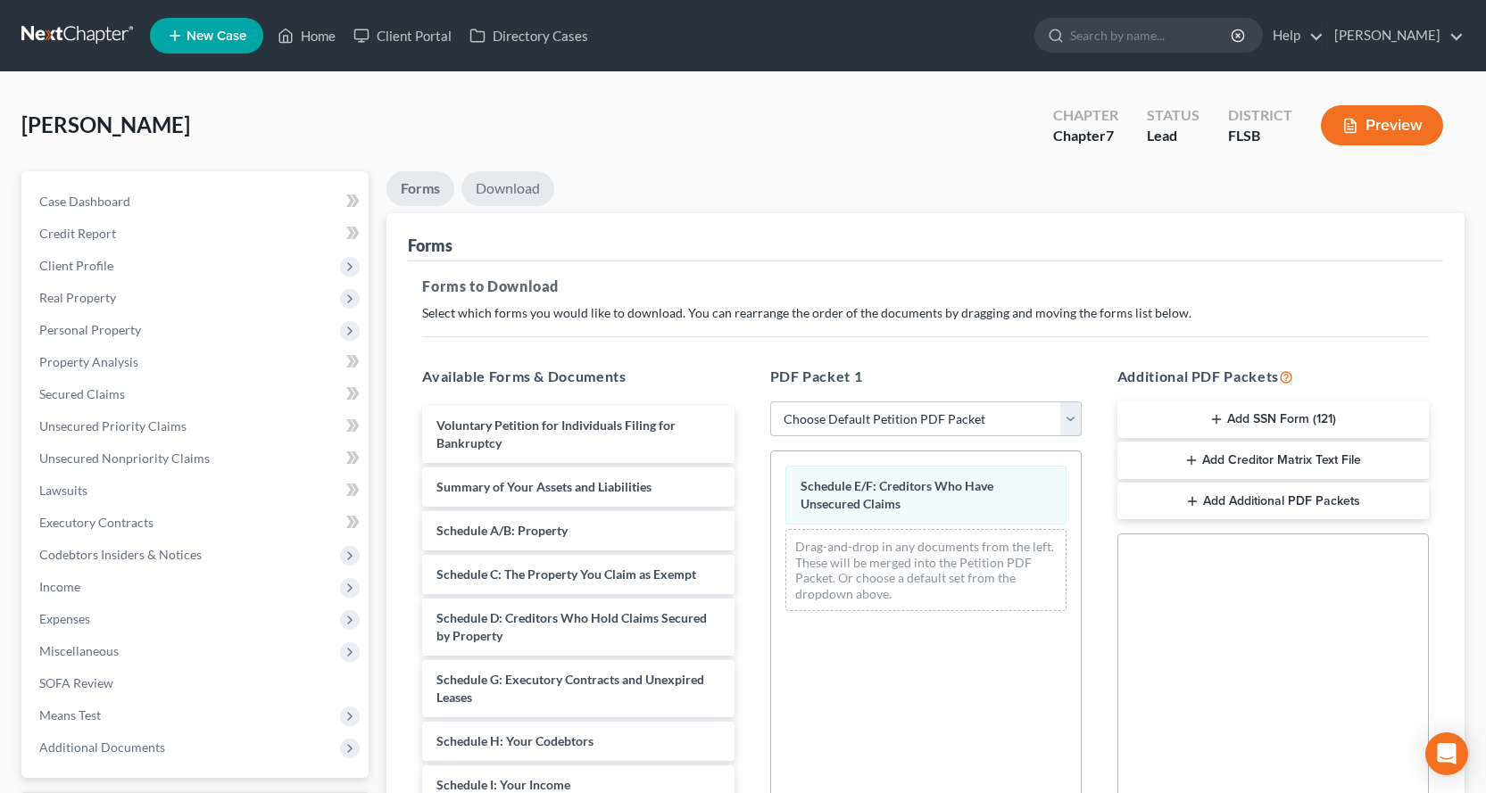
click at [527, 193] on link "Download" at bounding box center [507, 188] width 93 height 35
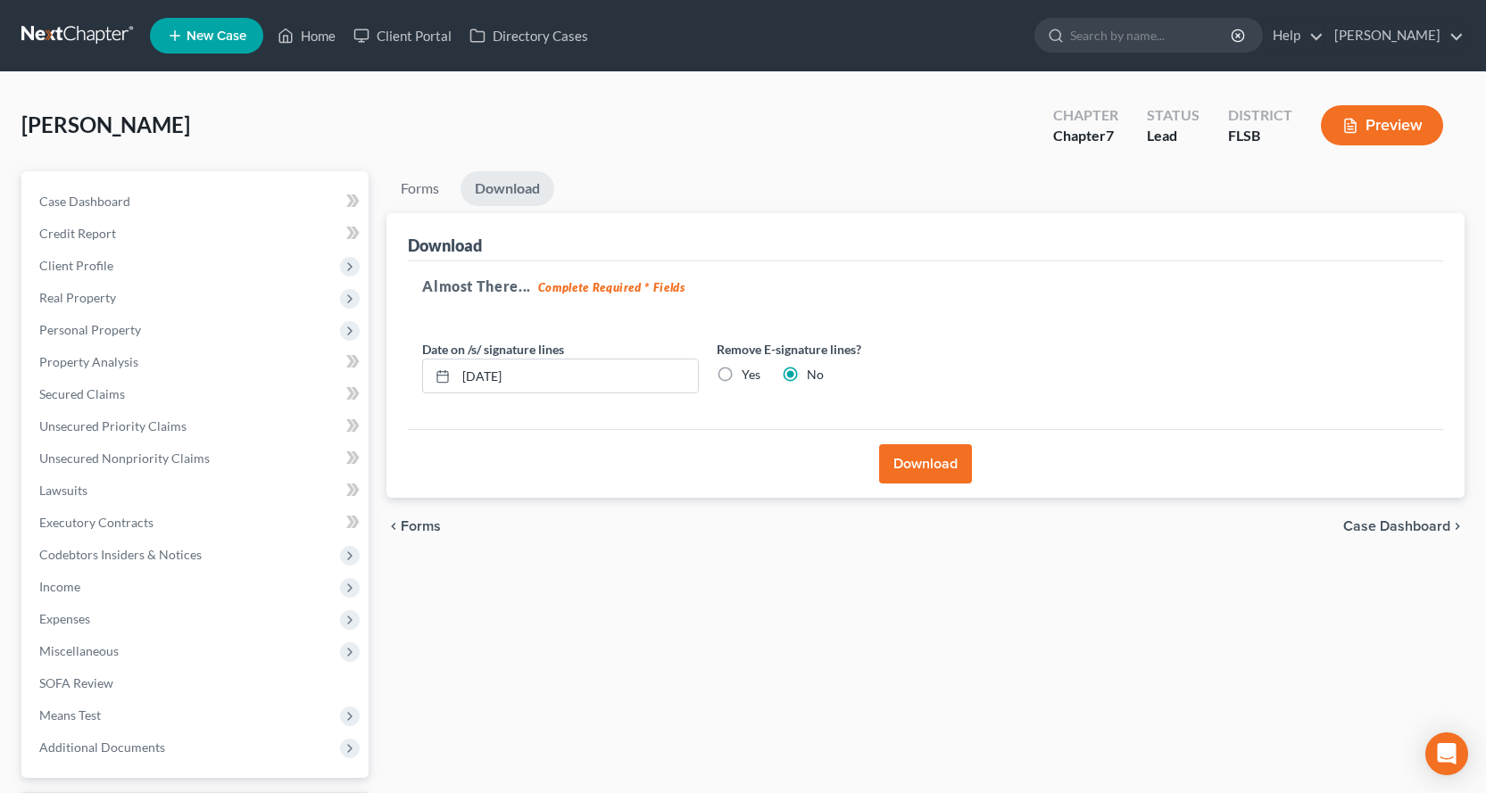
click at [928, 480] on button "Download" at bounding box center [925, 463] width 93 height 39
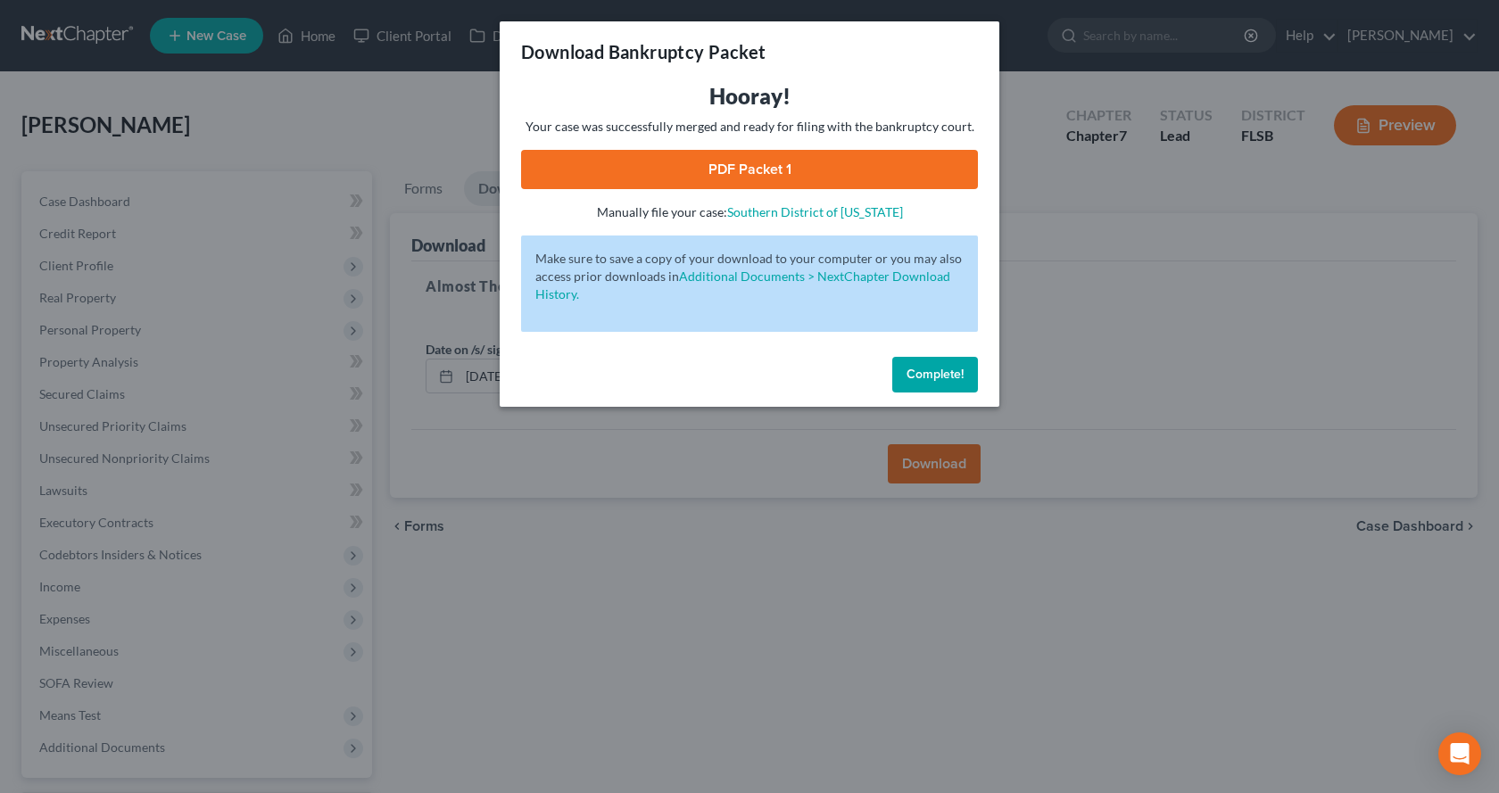
click at [751, 154] on link "PDF Packet 1" at bounding box center [749, 169] width 457 height 39
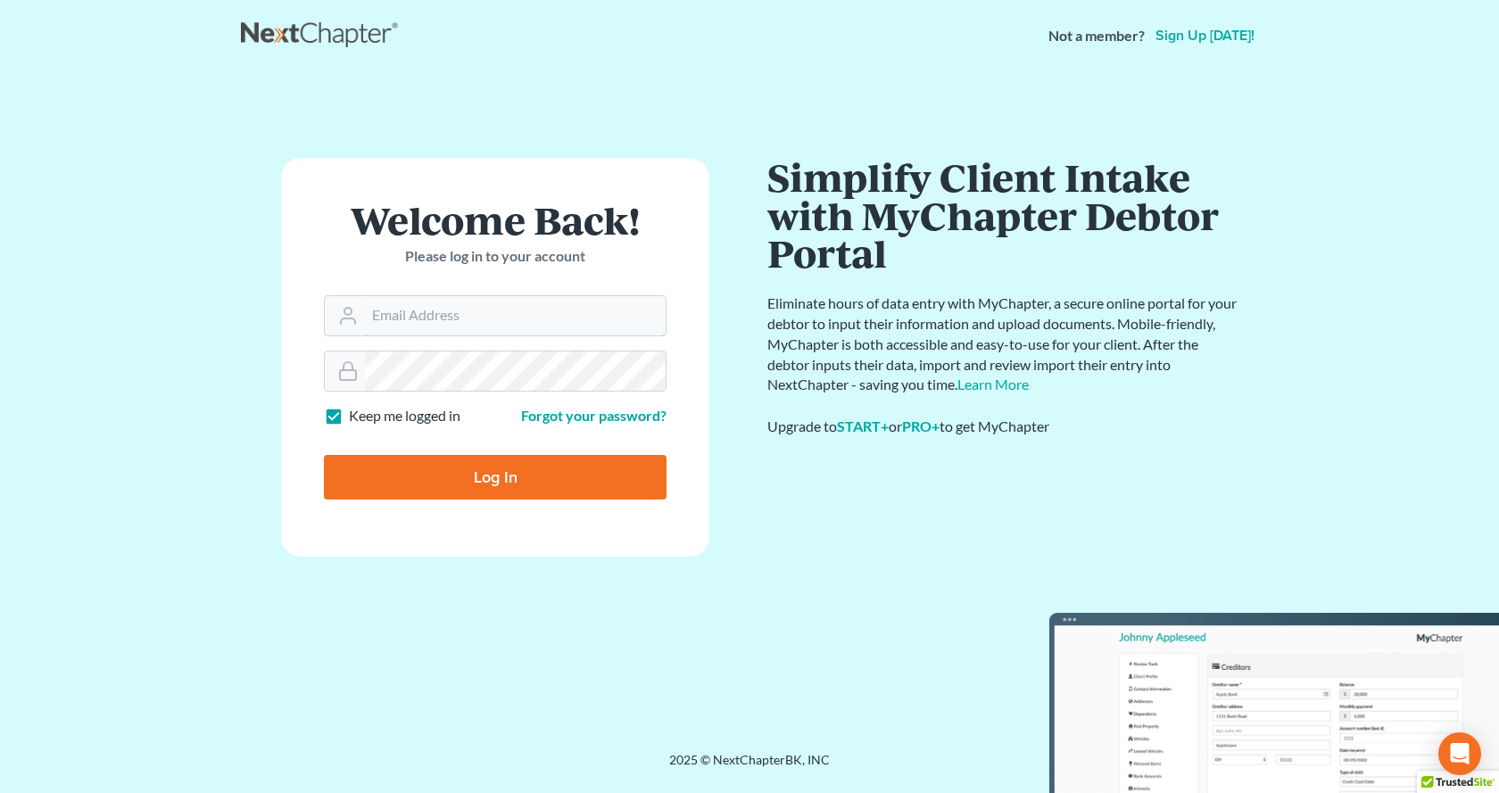
type input "[EMAIL_ADDRESS][DOMAIN_NAME]"
click at [538, 486] on input "Log In" at bounding box center [495, 477] width 343 height 45
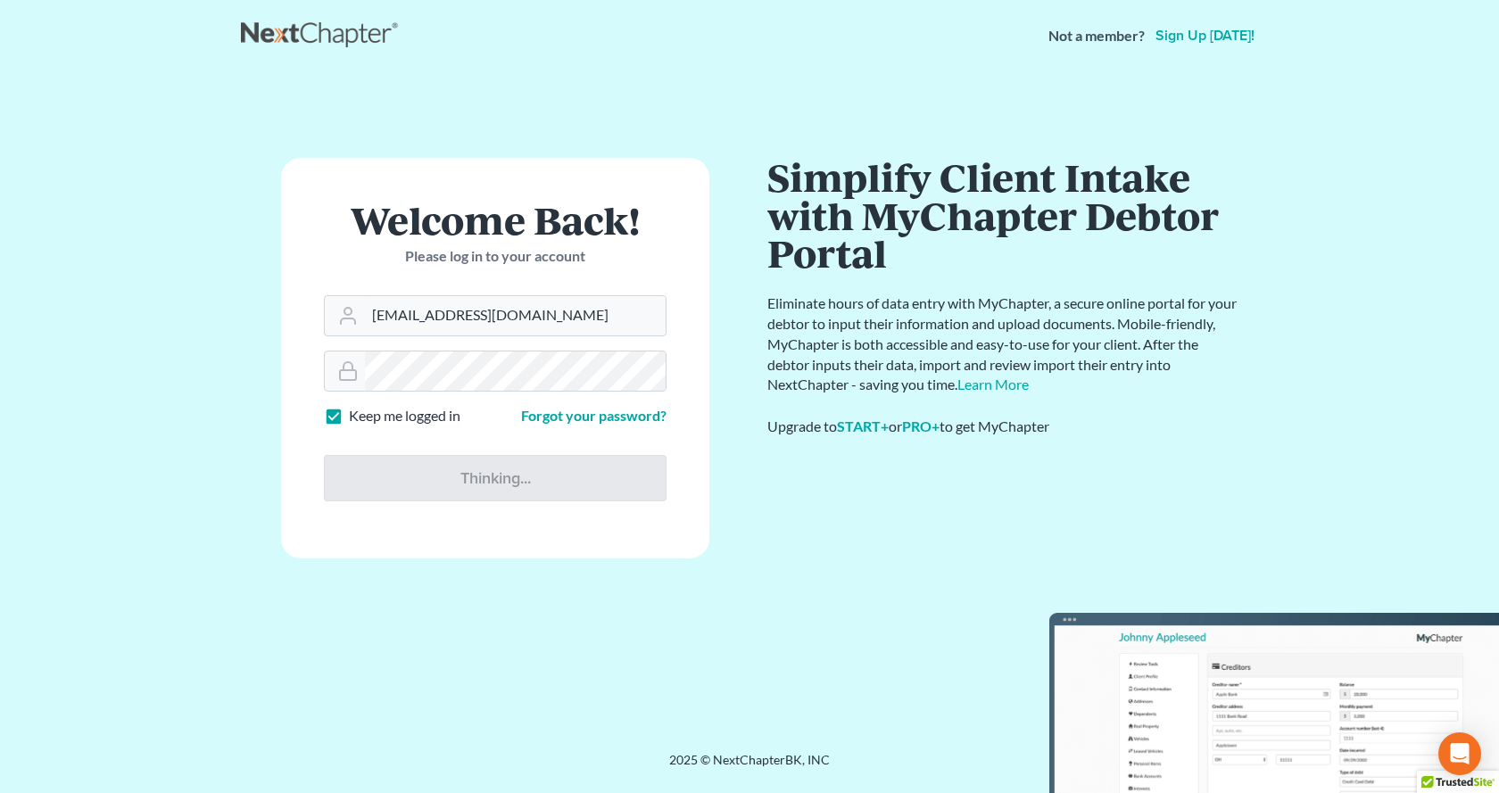
type input "Thinking..."
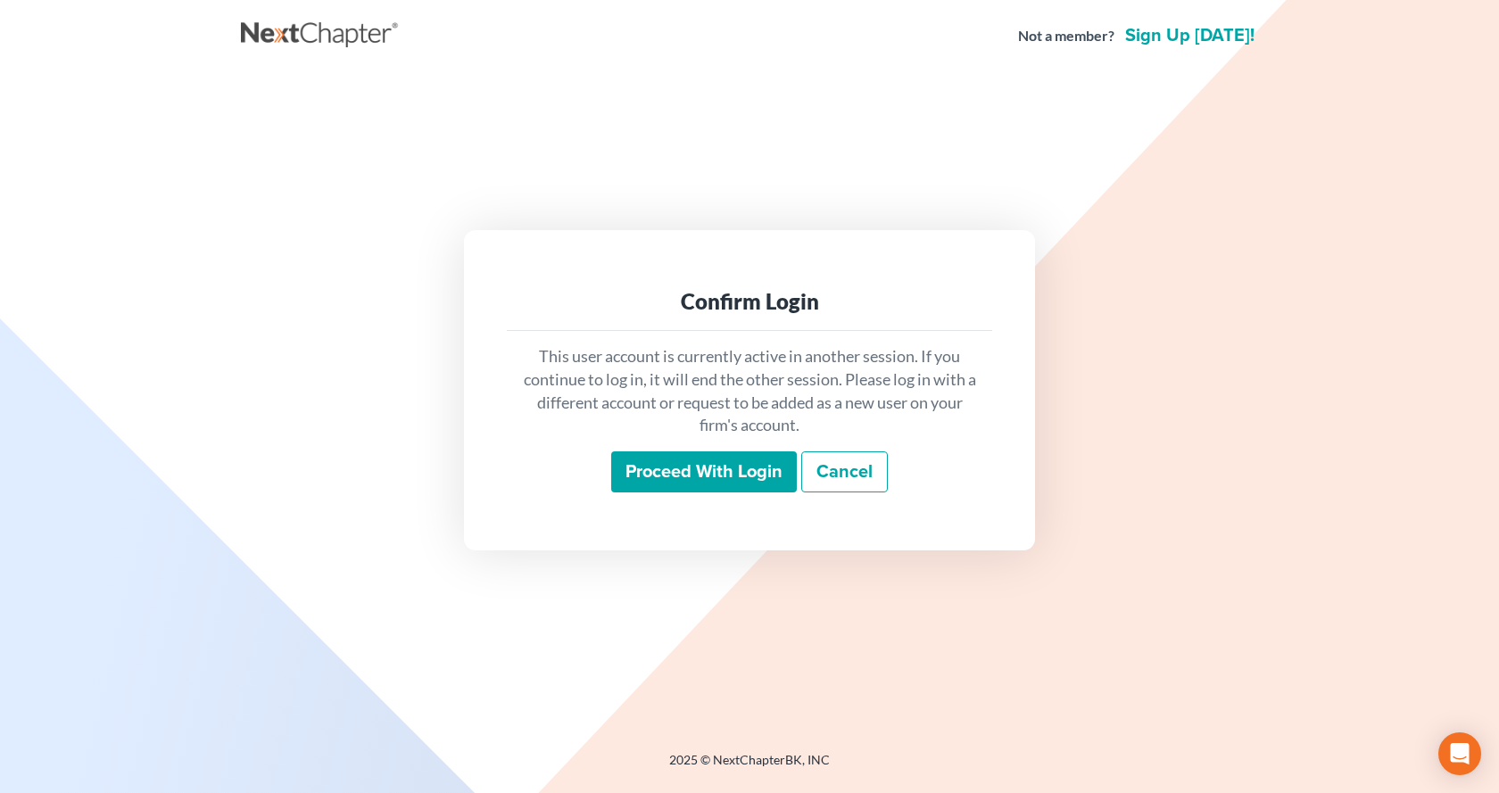
click at [715, 480] on input "Proceed with login" at bounding box center [704, 472] width 186 height 41
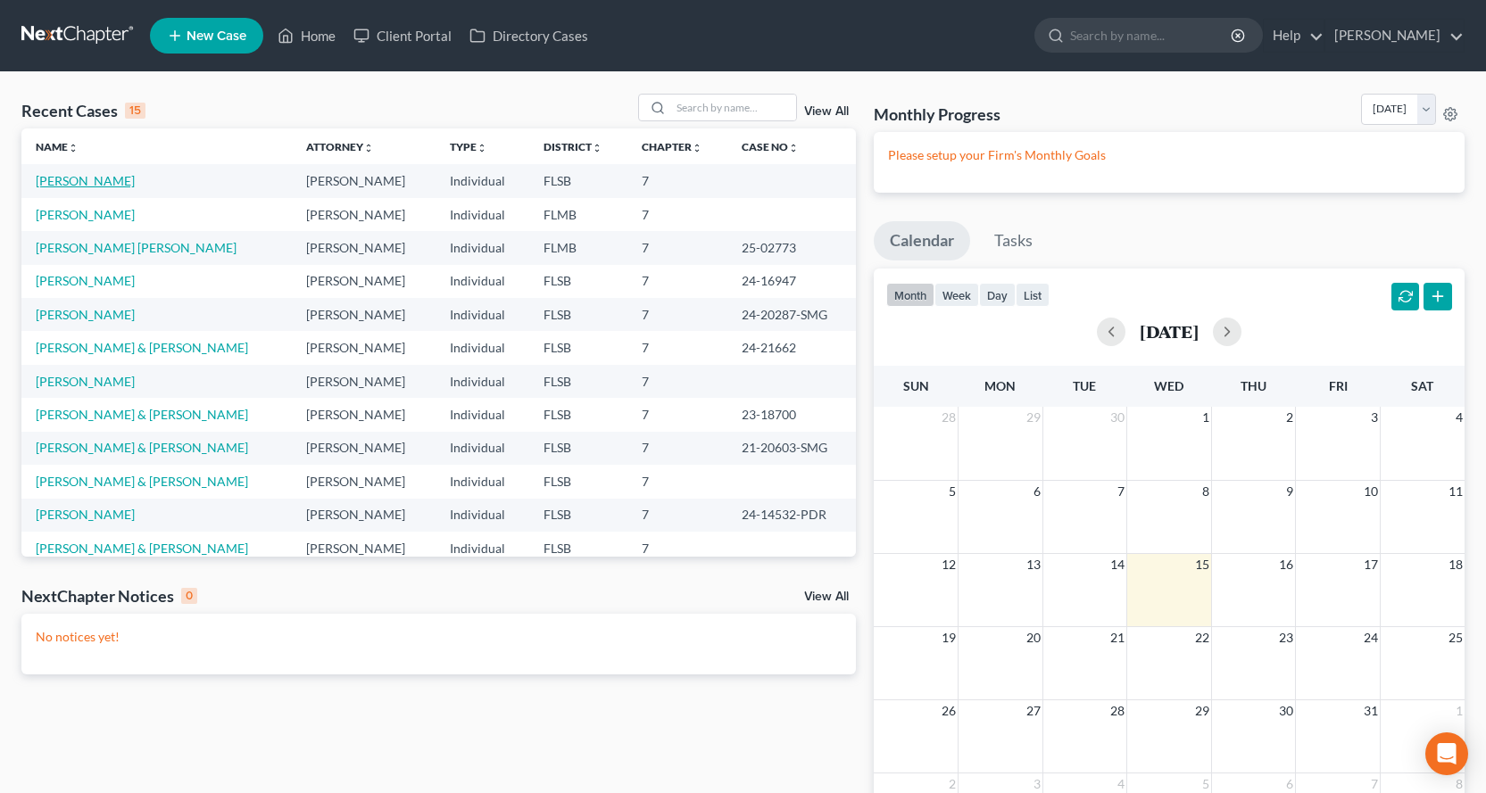
click at [84, 183] on link "[PERSON_NAME]" at bounding box center [85, 180] width 99 height 15
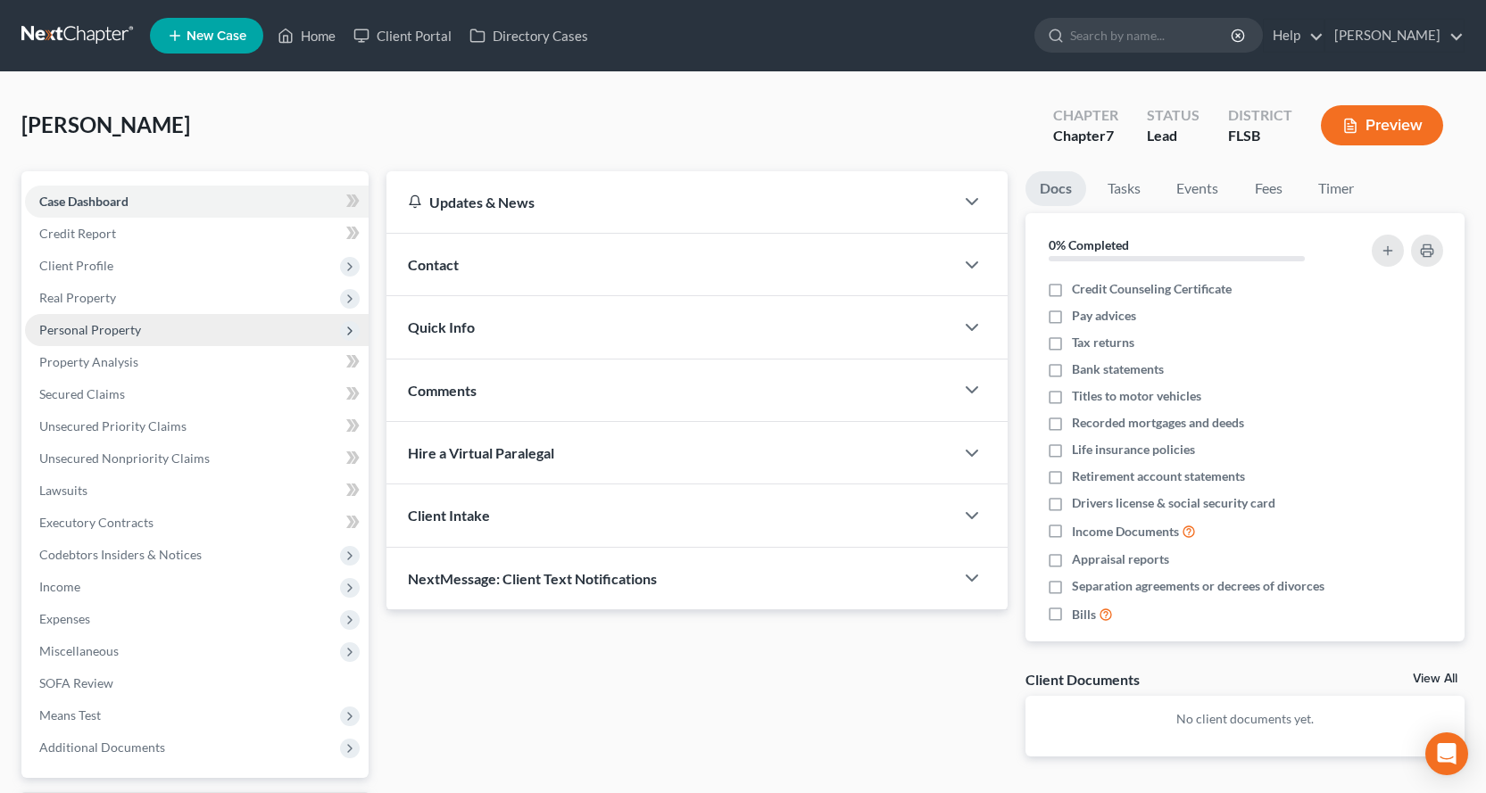
click at [148, 339] on span "Personal Property" at bounding box center [197, 330] width 344 height 32
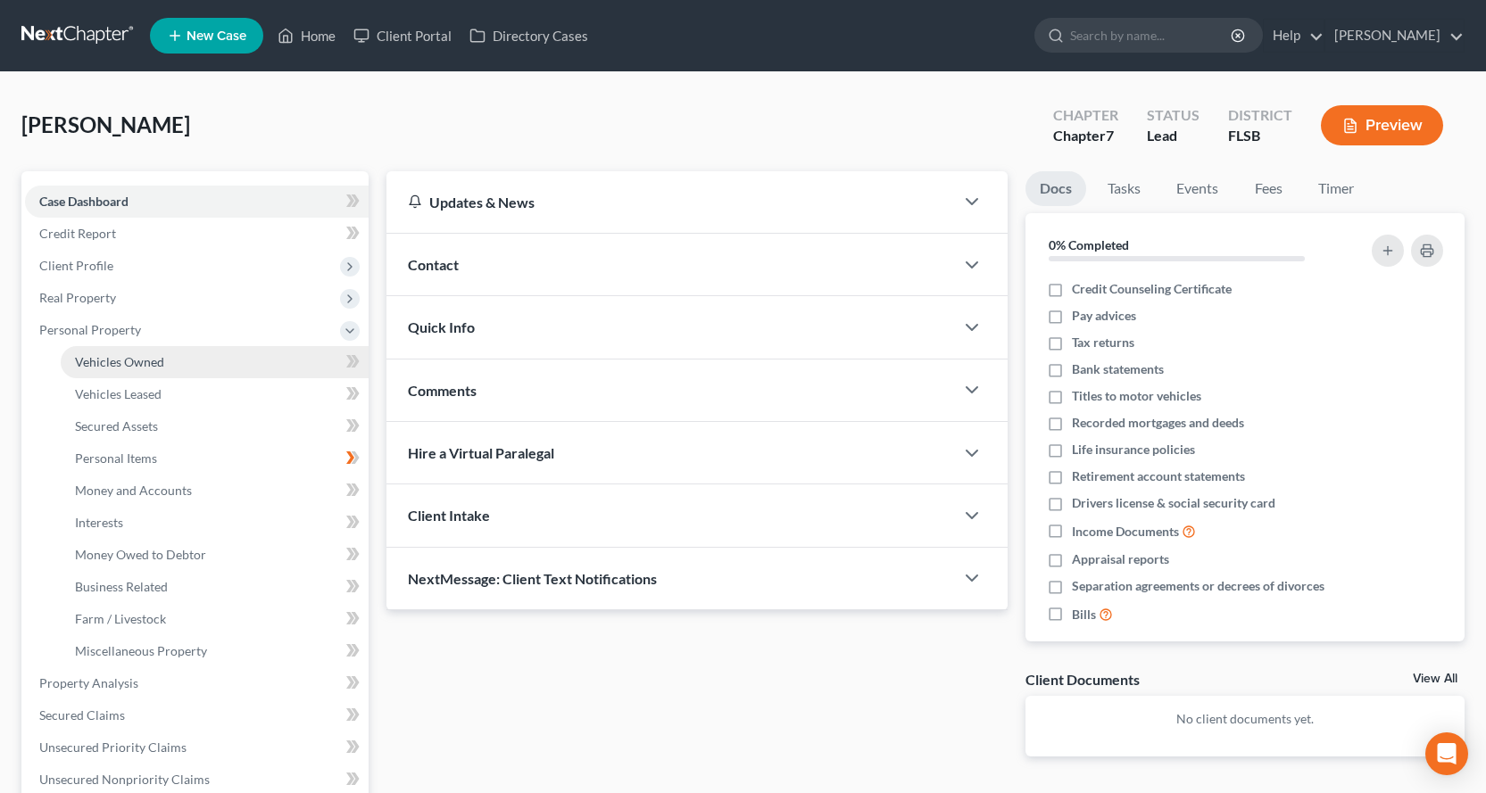
click at [172, 363] on link "Vehicles Owned" at bounding box center [215, 362] width 308 height 32
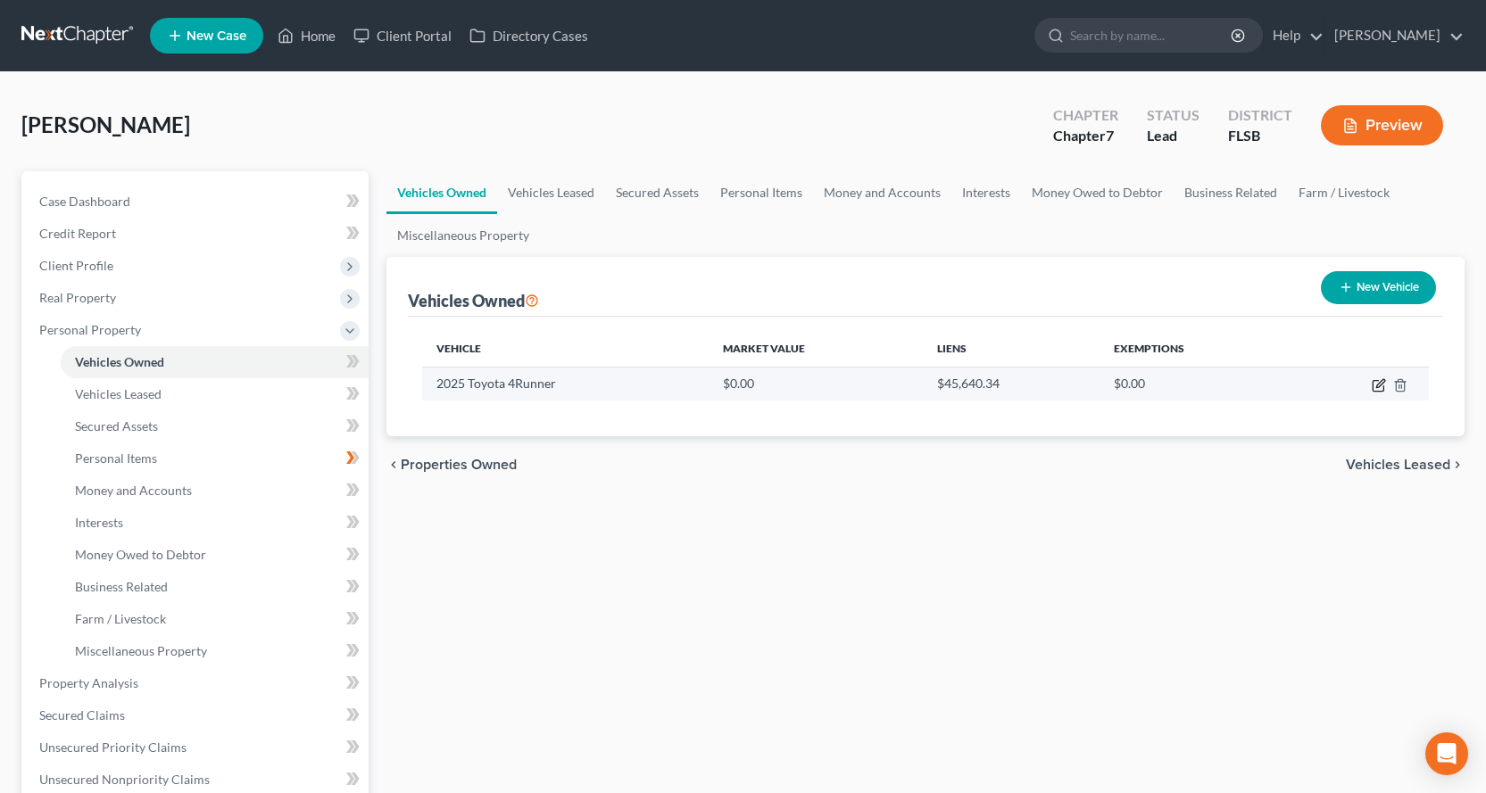
click at [1375, 385] on icon "button" at bounding box center [1379, 385] width 14 height 14
select select "0"
select select "1"
select select "2"
select select "0"
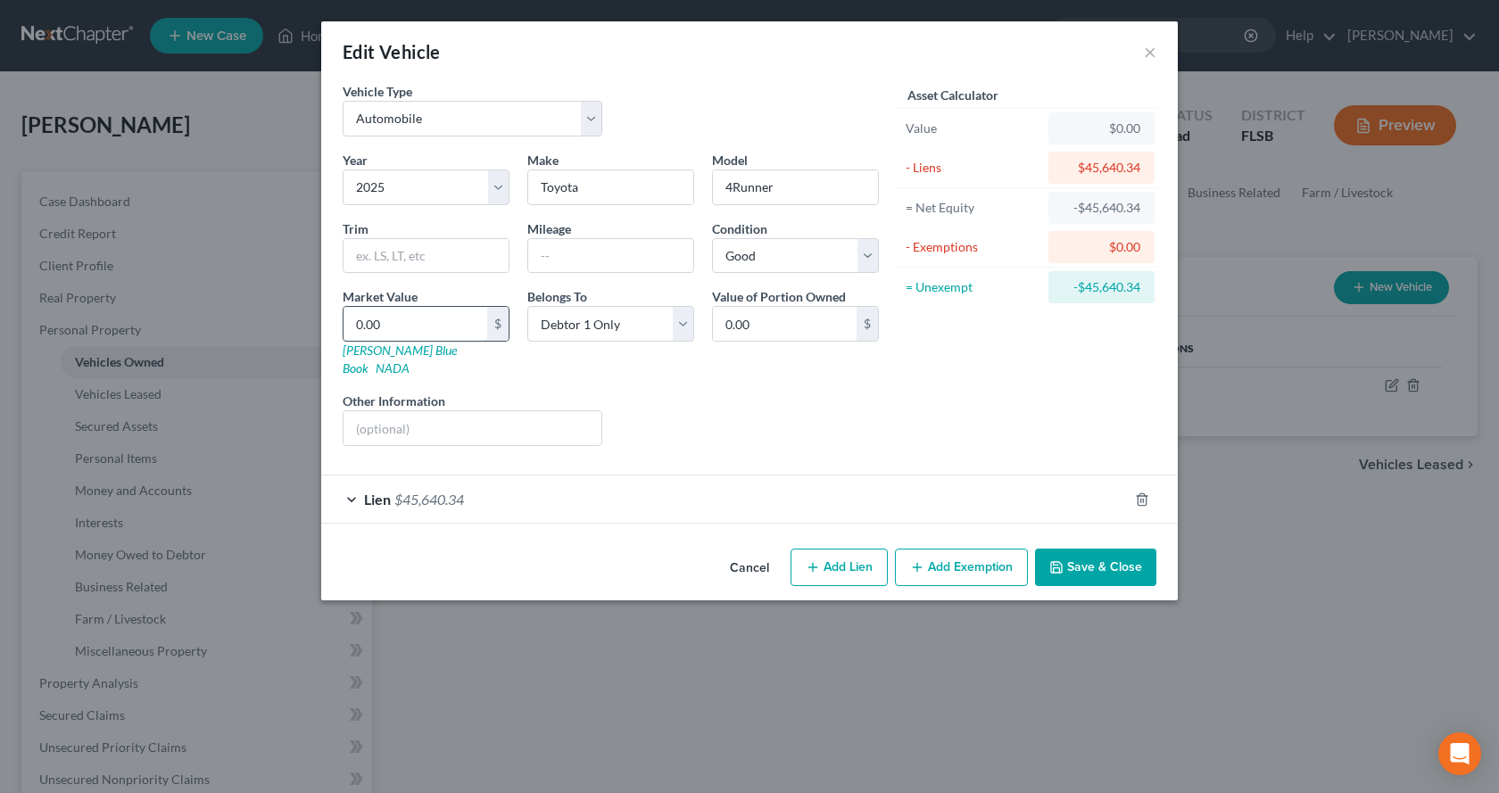
click at [418, 321] on input "0.00" at bounding box center [416, 324] width 144 height 34
type input "4"
type input "4.00"
type input "42"
type input "42.00"
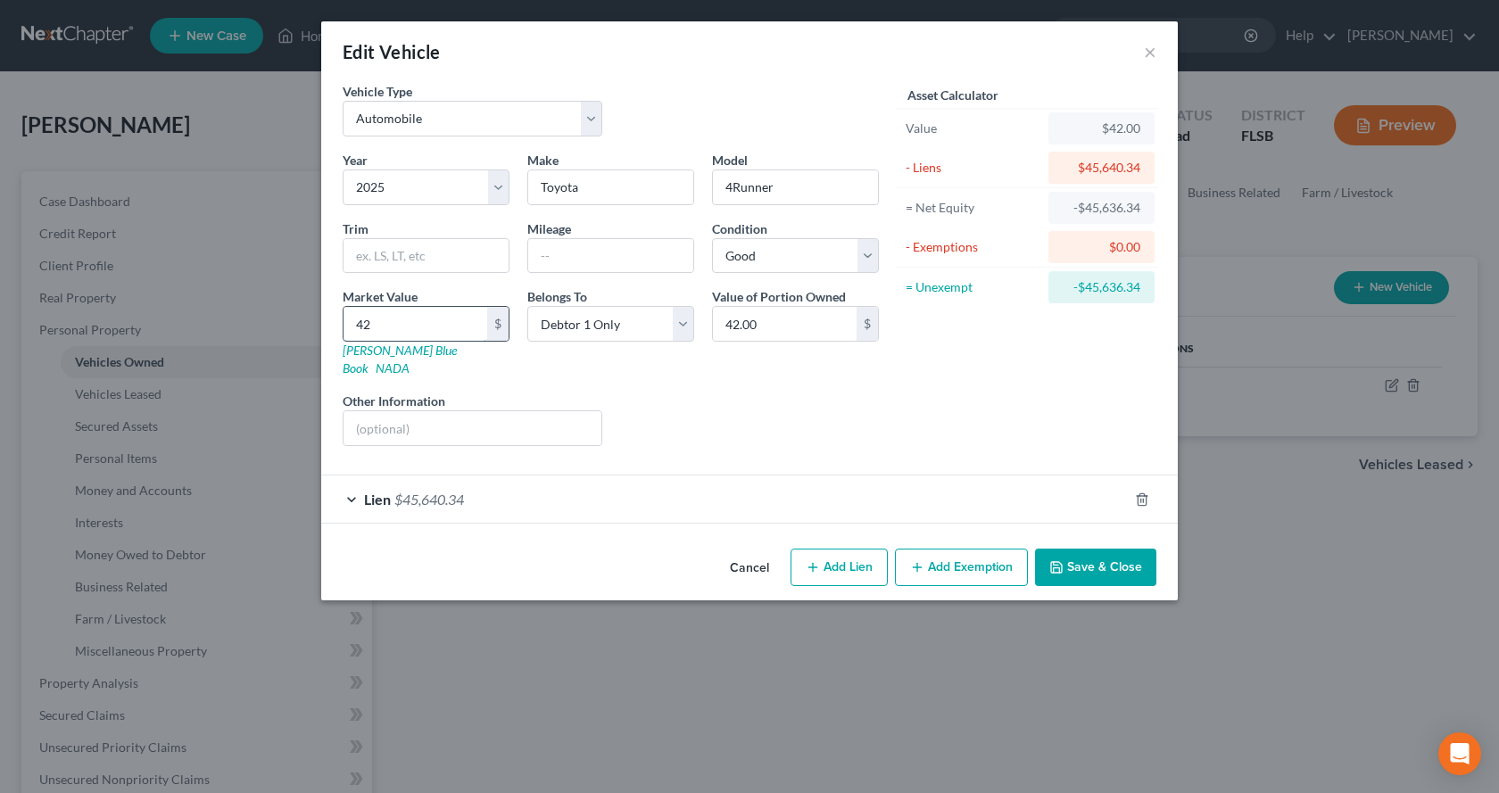
type input "424"
type input "424.00"
type input "4,247"
type input "4,247.00"
type input "4,2472"
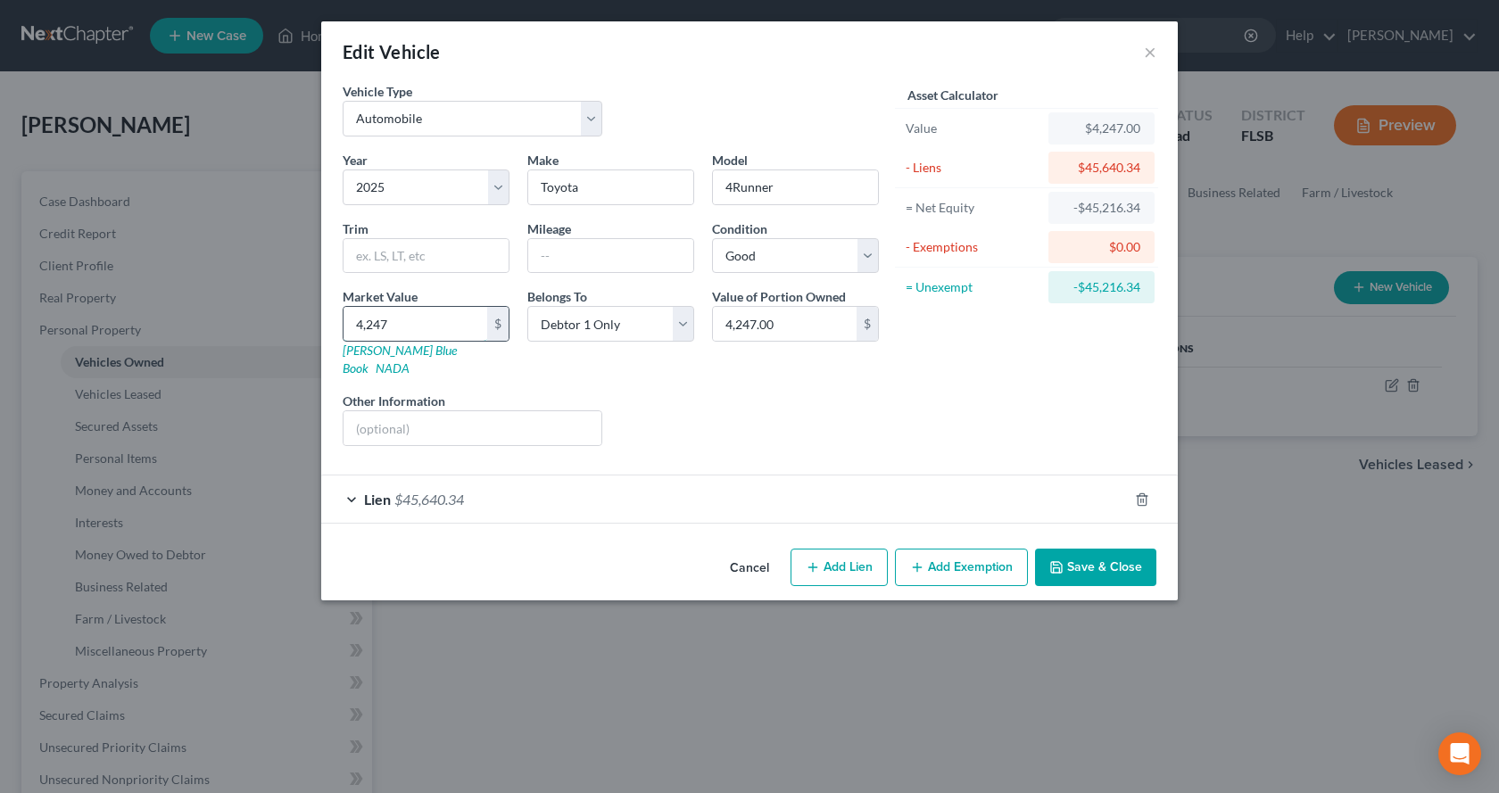
type input "42,472.00"
click at [394, 250] on input "text" at bounding box center [426, 256] width 165 height 34
click at [545, 253] on input "text" at bounding box center [610, 256] width 165 height 34
type input "7200"
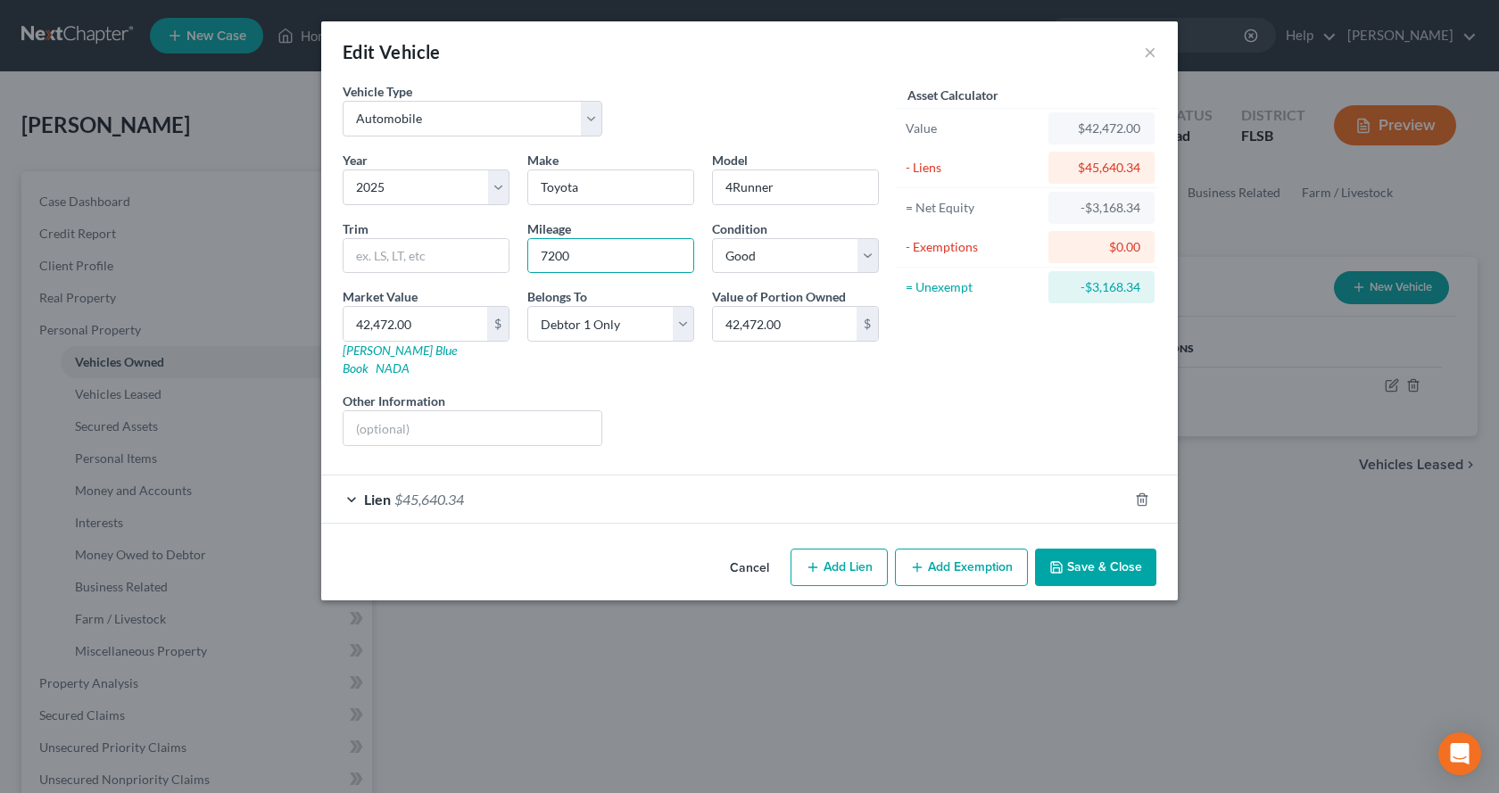
click at [1108, 554] on button "Save & Close" at bounding box center [1095, 567] width 121 height 37
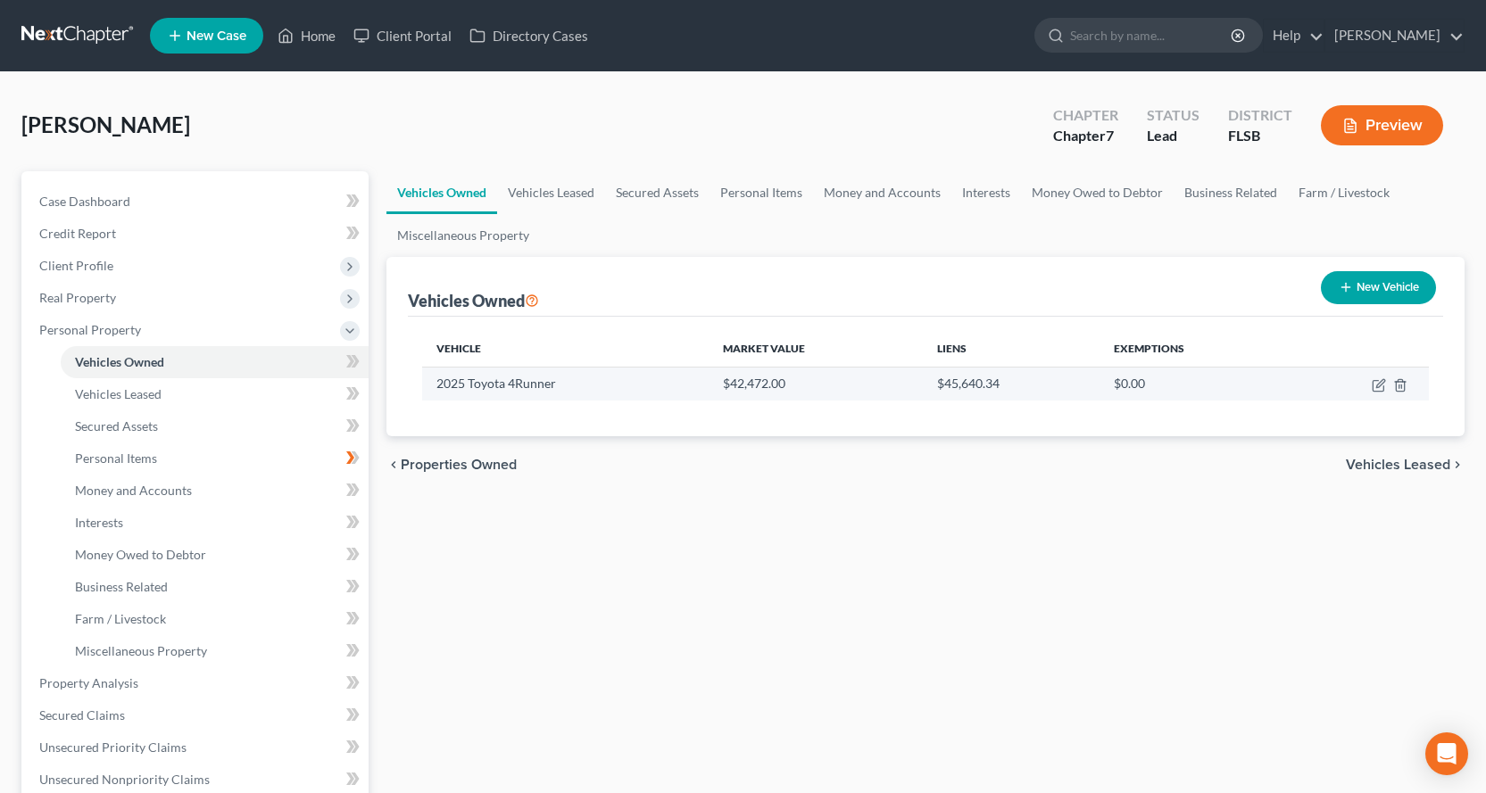
click at [798, 383] on td "$42,472.00" at bounding box center [816, 384] width 214 height 34
click at [1379, 384] on icon "button" at bounding box center [1380, 383] width 8 height 8
select select "0"
select select "1"
select select "2"
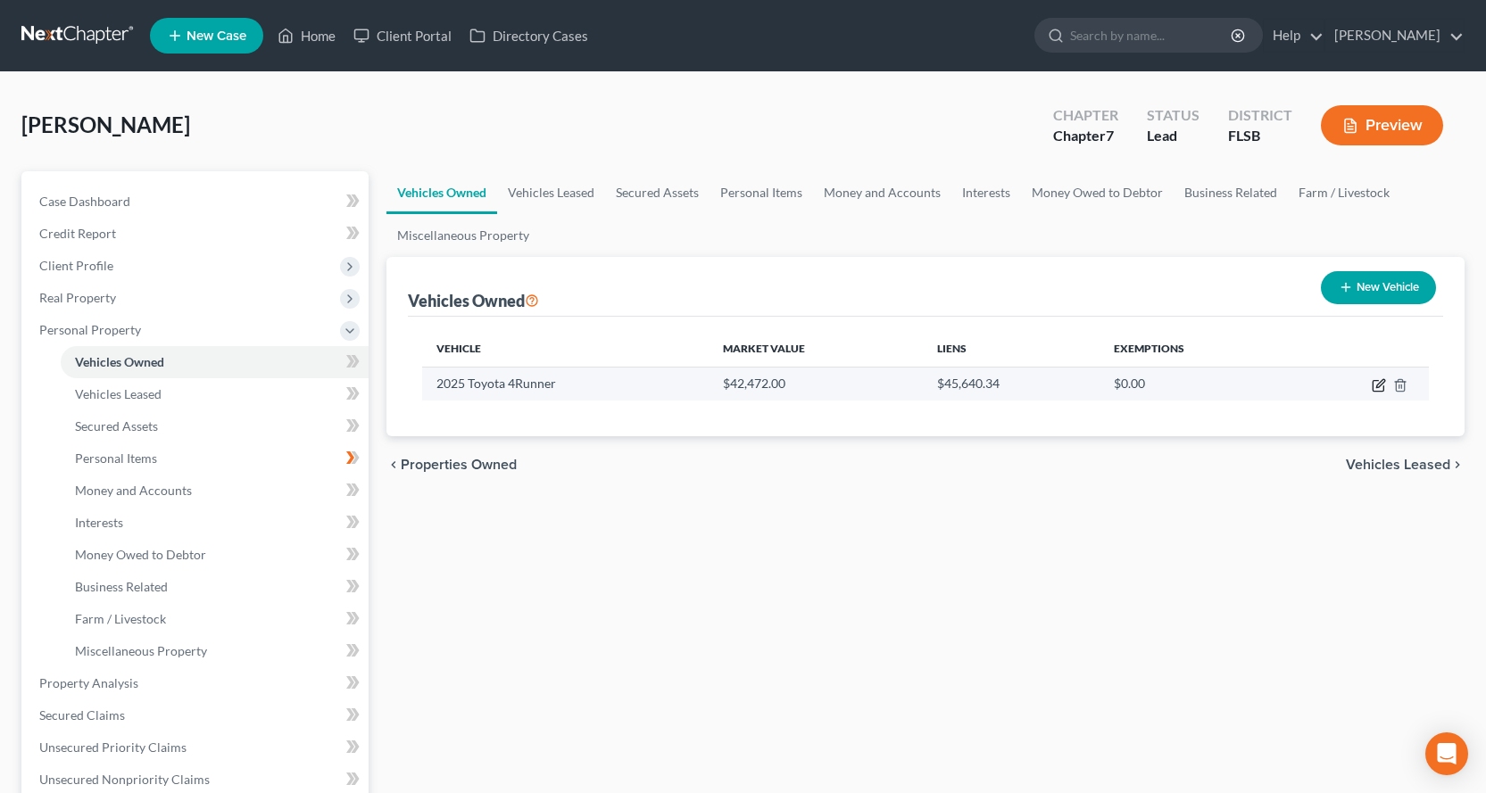
select select "0"
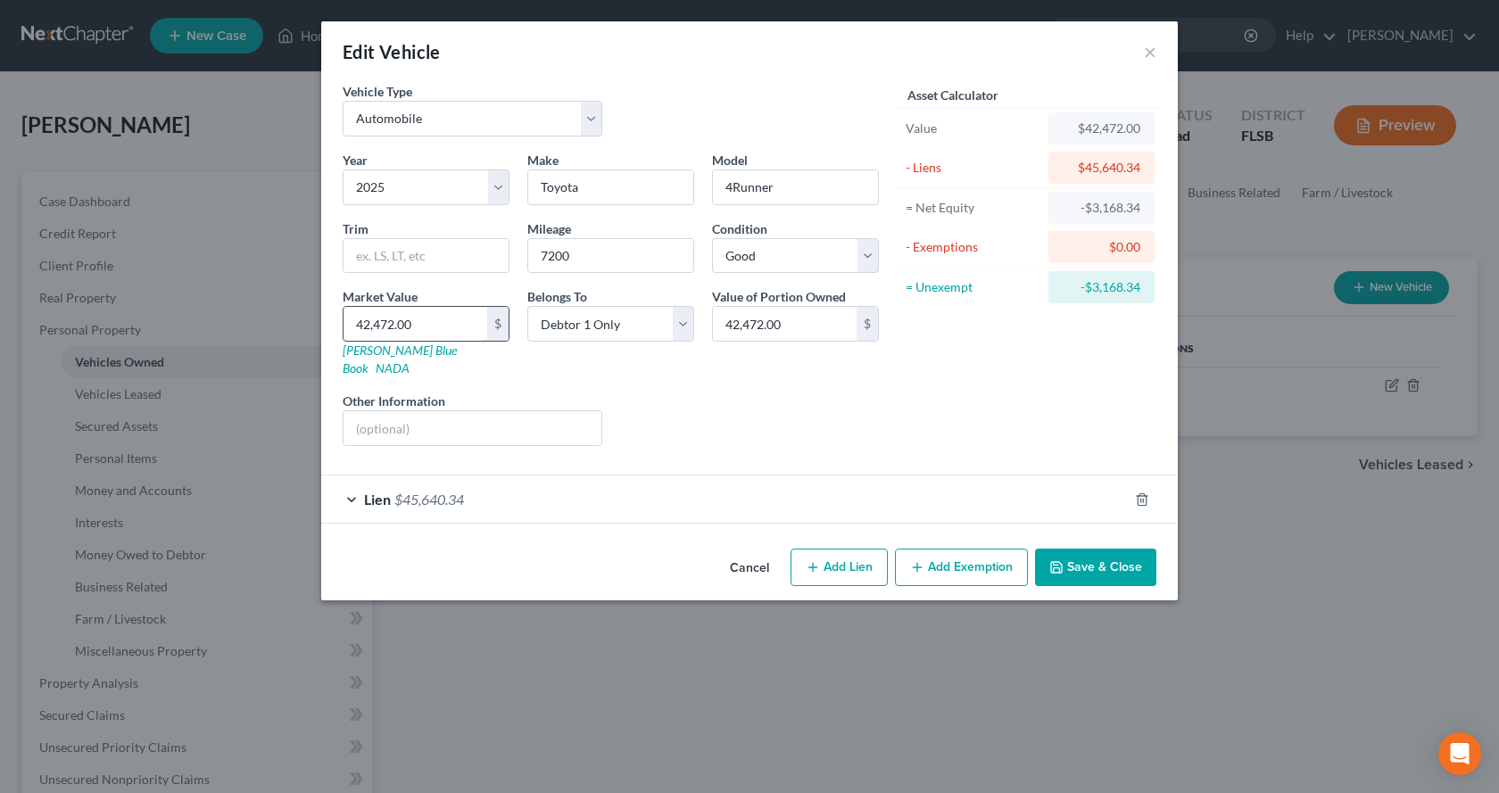
click at [453, 324] on input "42,472.00" at bounding box center [416, 324] width 144 height 34
type input "4"
type input "4.00"
type input "46"
type input "46.00"
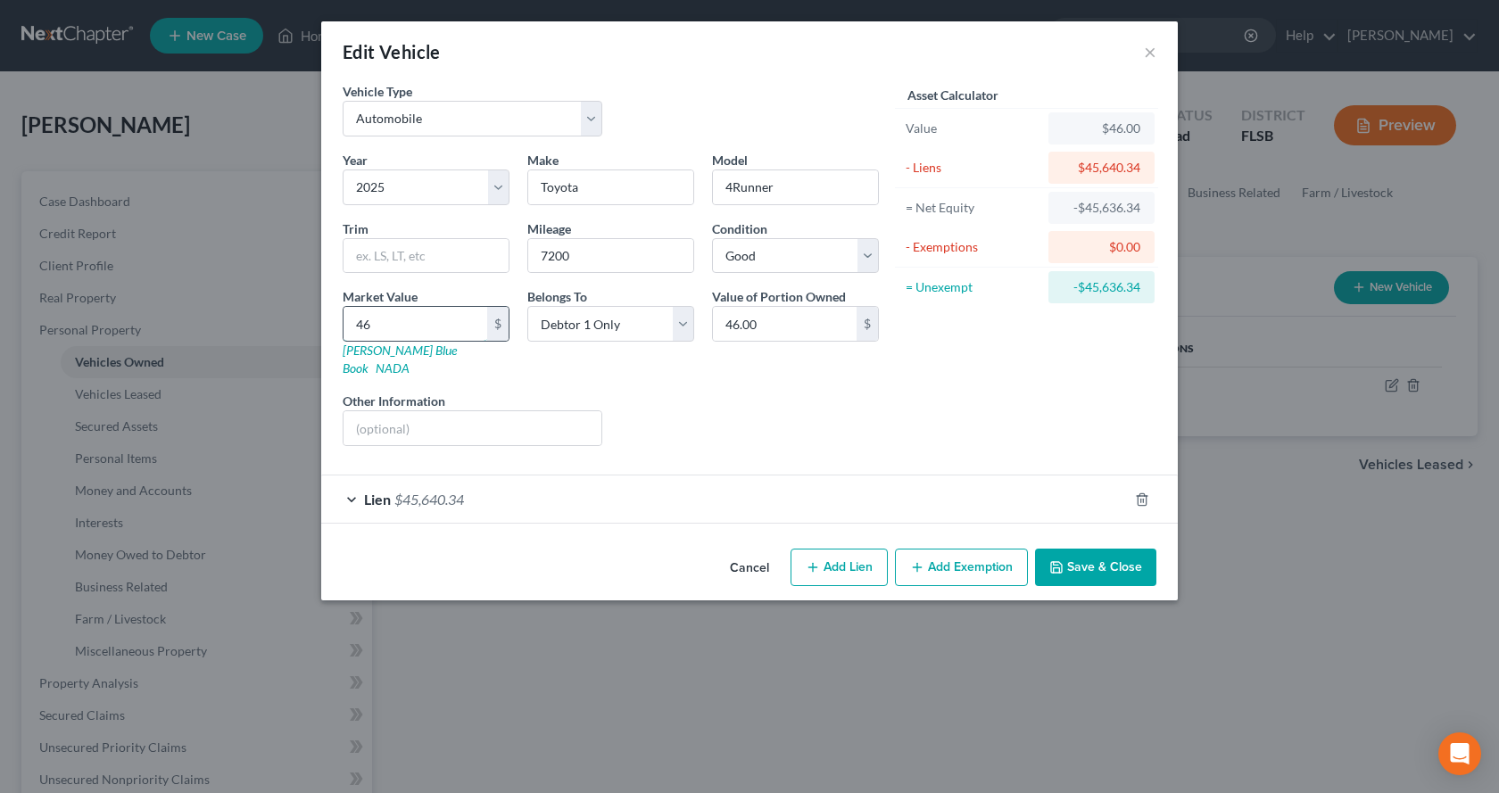
type input "460"
type input "460.00"
type input "4606"
type input "4,606.00"
type input "4,6065"
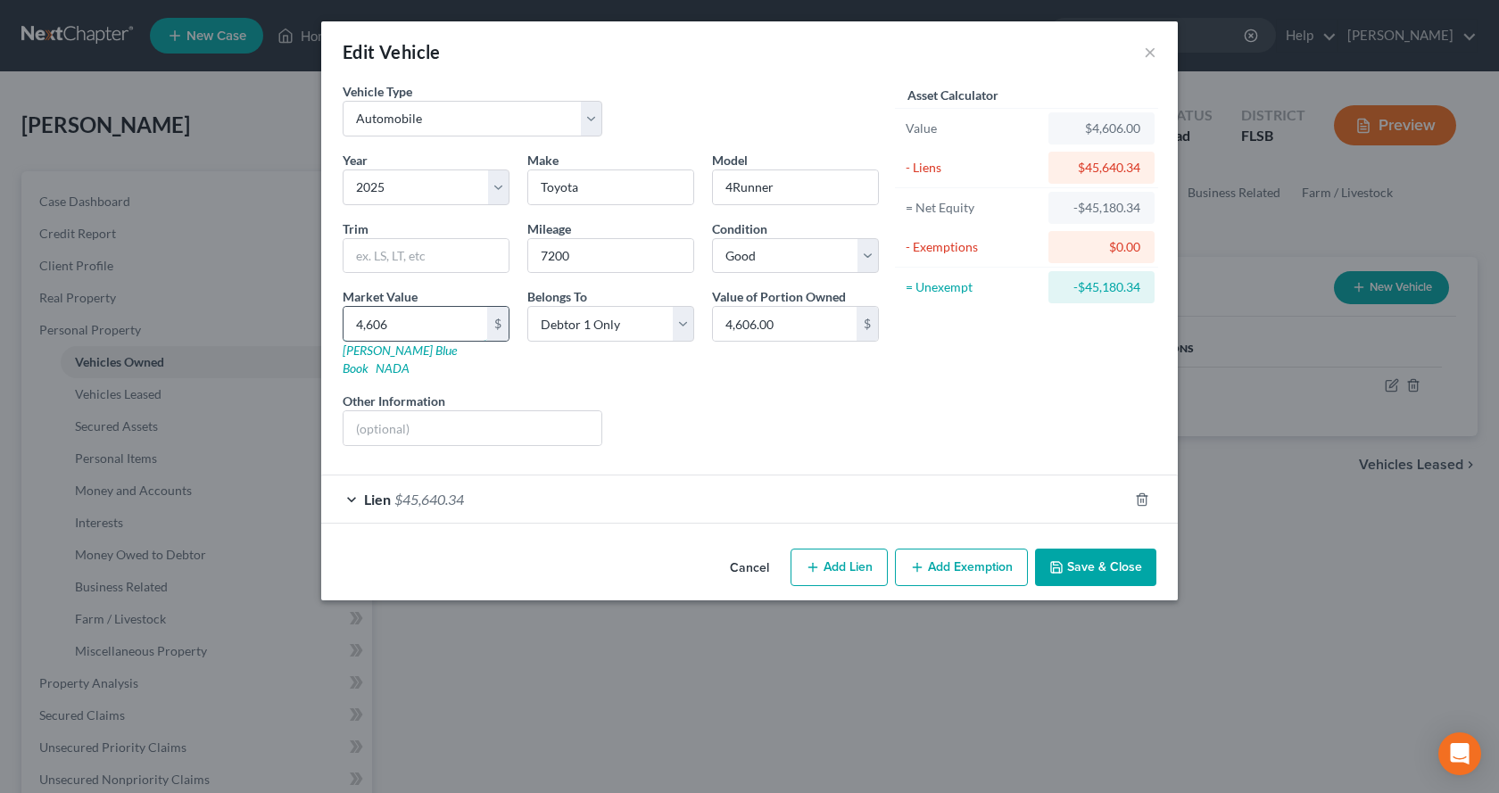
type input "46,065.00"
click at [434, 328] on input "46,065" at bounding box center [416, 324] width 144 height 34
type input "46,06"
type input "4,606.00"
type input "4,60"
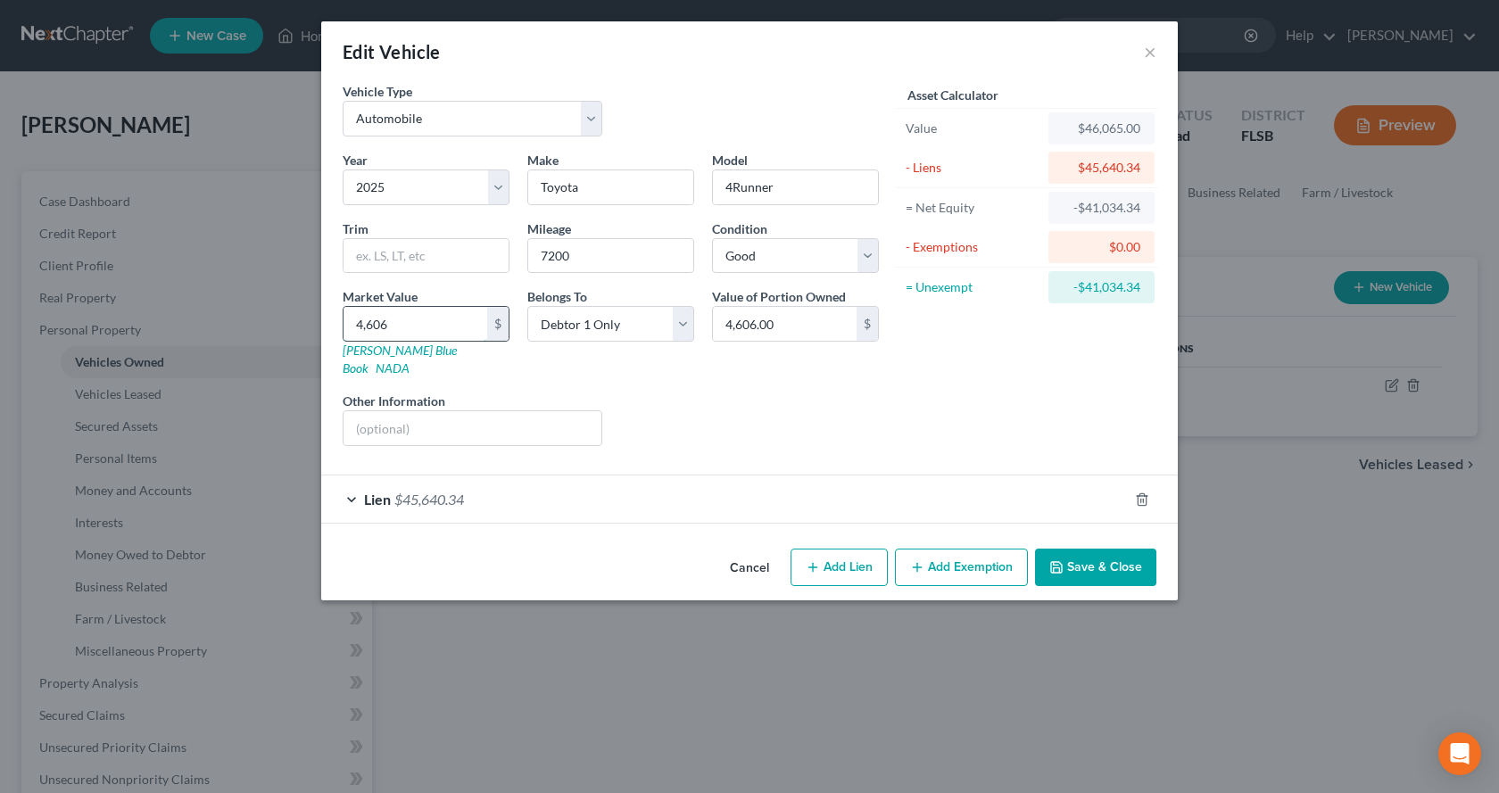
type input "460.00"
type input "46"
type input "46.00"
type input "4"
type input "4.00"
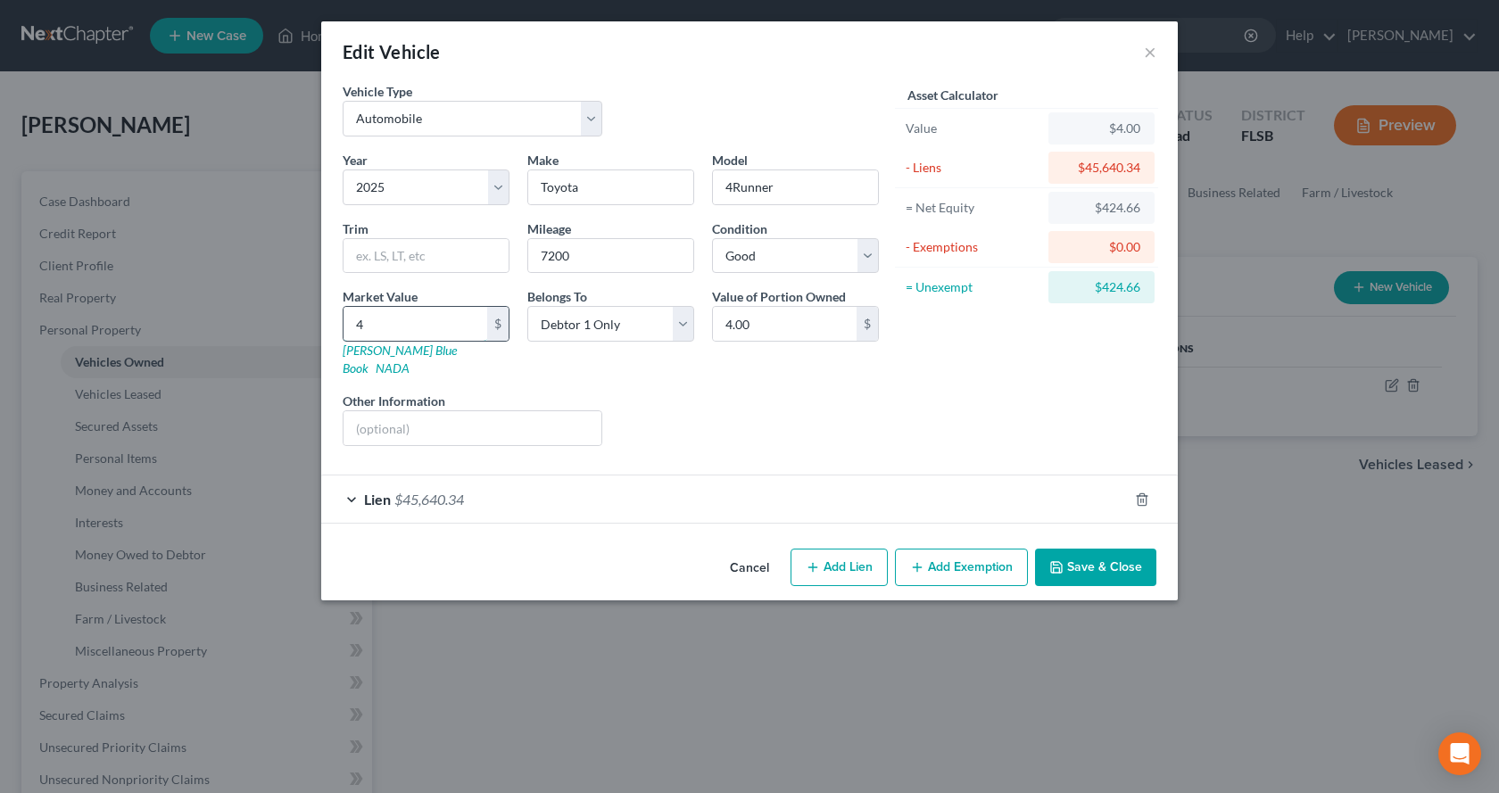
type input "42,472.00"
click at [1116, 549] on button "Save & Close" at bounding box center [1095, 567] width 121 height 37
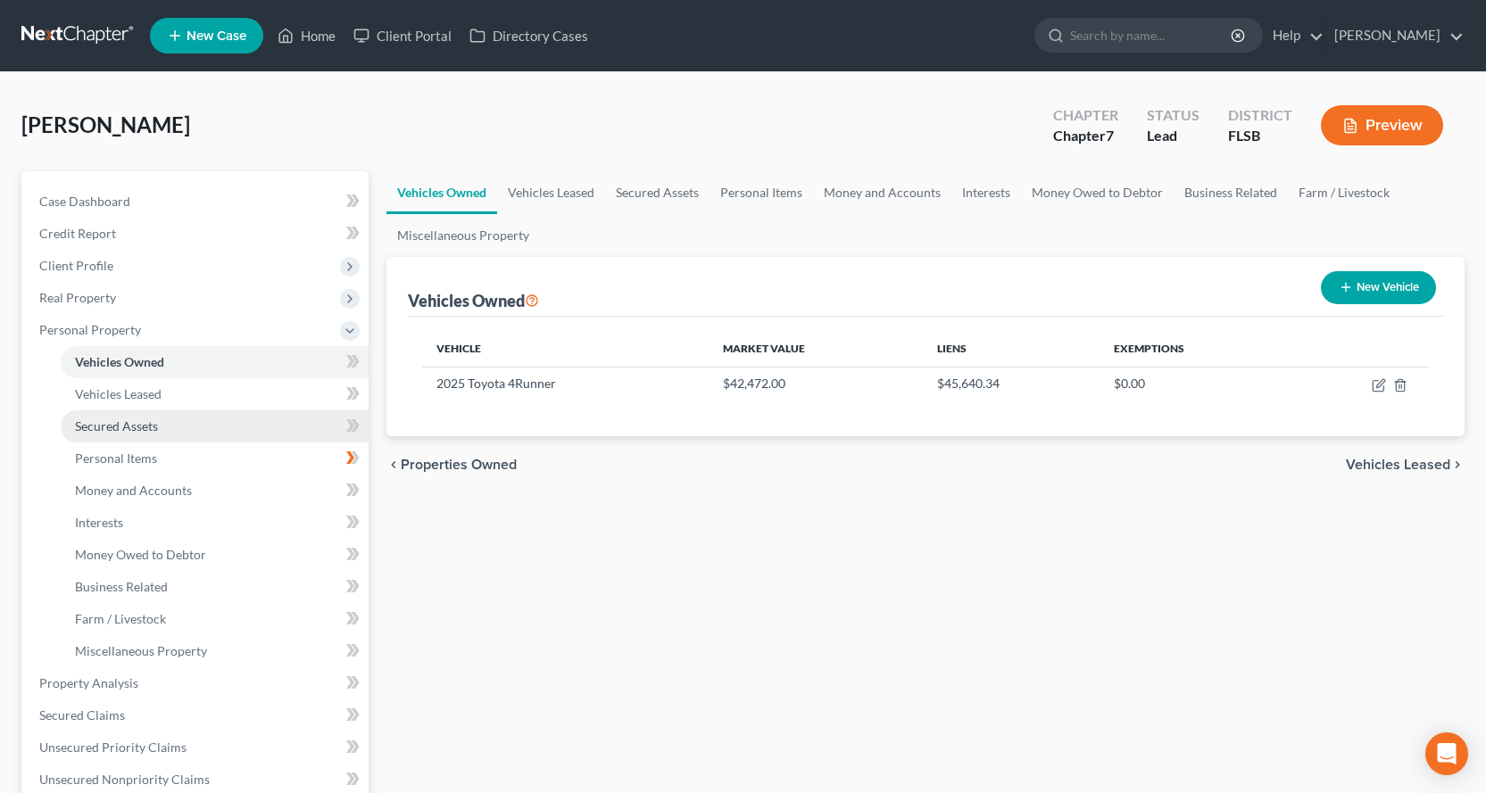
click at [174, 425] on link "Secured Assets" at bounding box center [215, 427] width 308 height 32
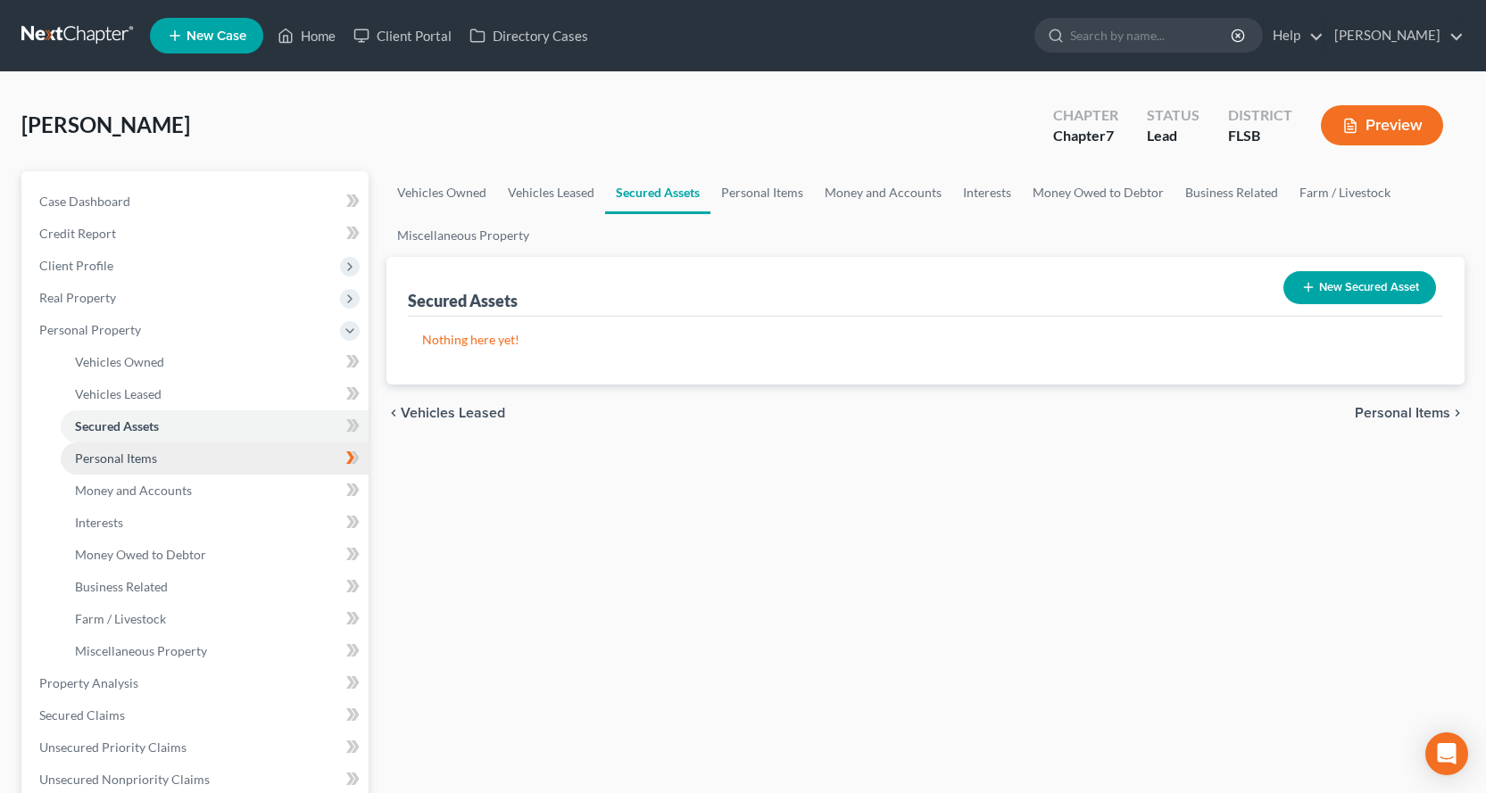
click at [168, 459] on link "Personal Items" at bounding box center [215, 459] width 308 height 32
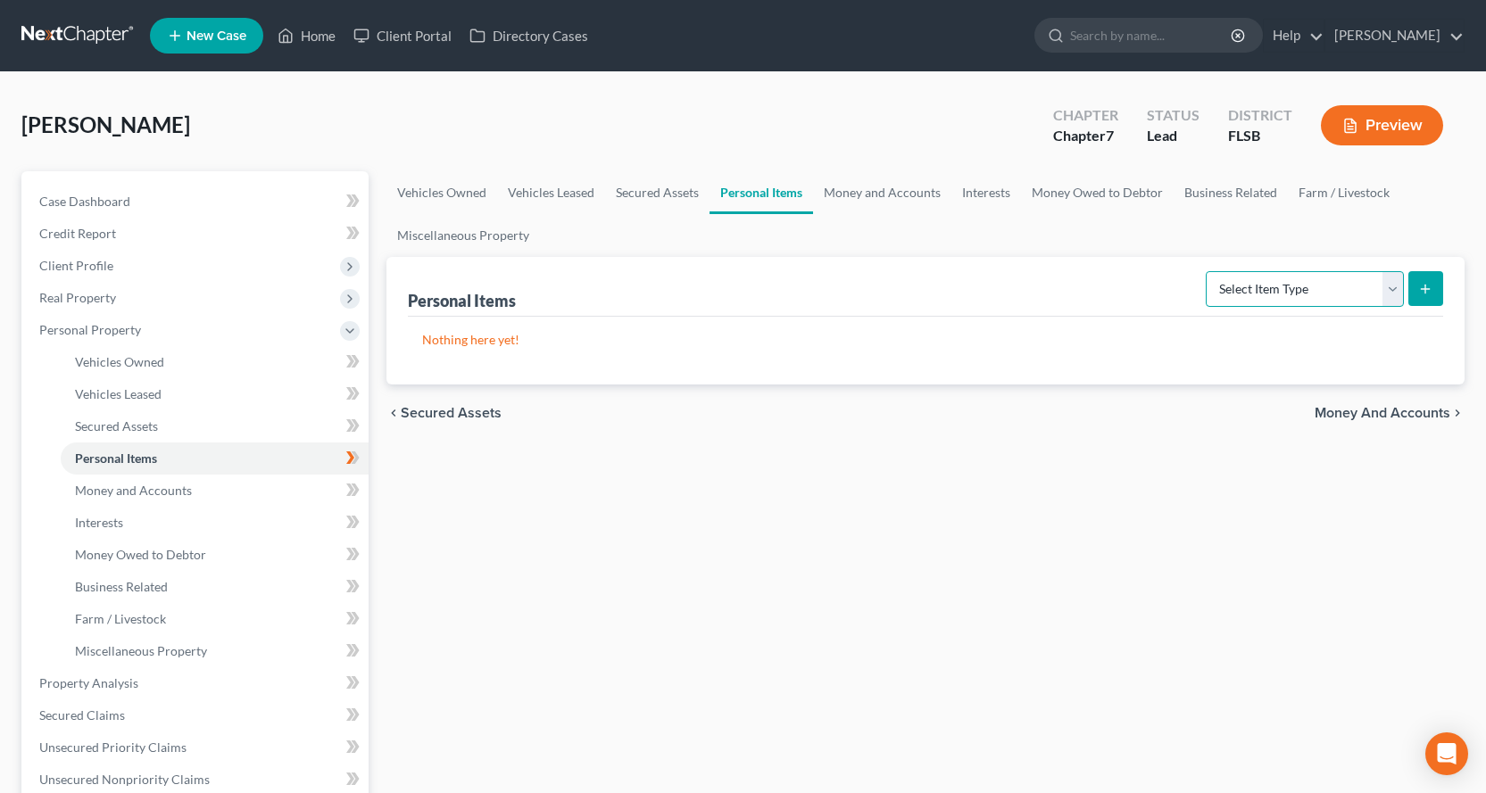
click at [1402, 288] on select "Select Item Type Clothing Collectibles Of Value Electronics Firearms Household …" at bounding box center [1305, 289] width 198 height 36
select select "clothing"
click at [1208, 271] on select "Select Item Type Clothing Collectibles Of Value Electronics Firearms Household …" at bounding box center [1305, 289] width 198 height 36
click at [1428, 288] on icon "submit" at bounding box center [1425, 289] width 14 height 14
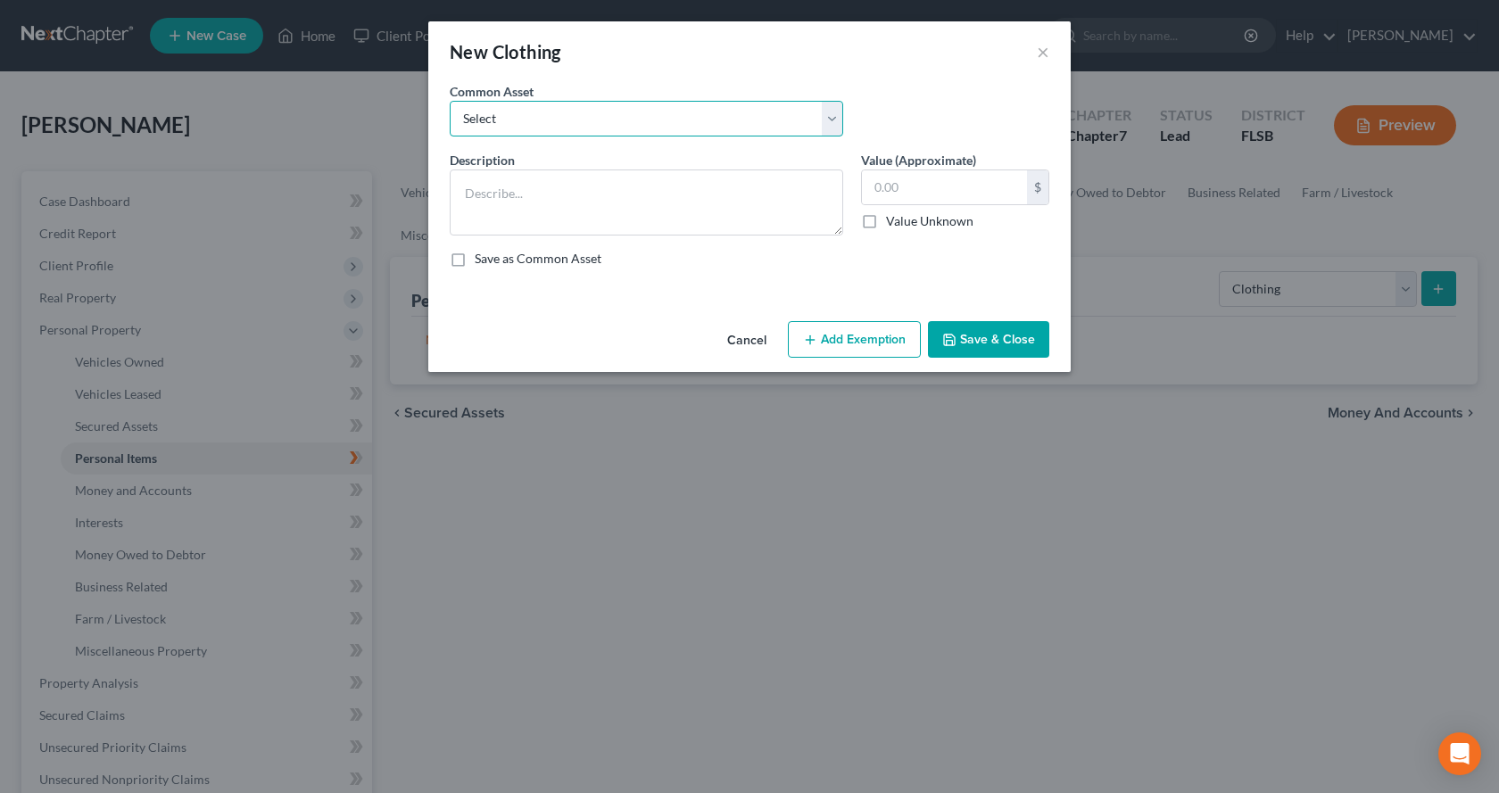
click at [827, 122] on select "Select Used clothes Clothes Used clothes Used clothes Used clothes Used clothes…" at bounding box center [647, 119] width 394 height 36
select select "0"
click at [450, 101] on select "Select Used clothes Clothes Used clothes Used clothes Used clothes Used clothes…" at bounding box center [647, 119] width 394 height 36
type textarea "Used clothes"
type input "100.00"
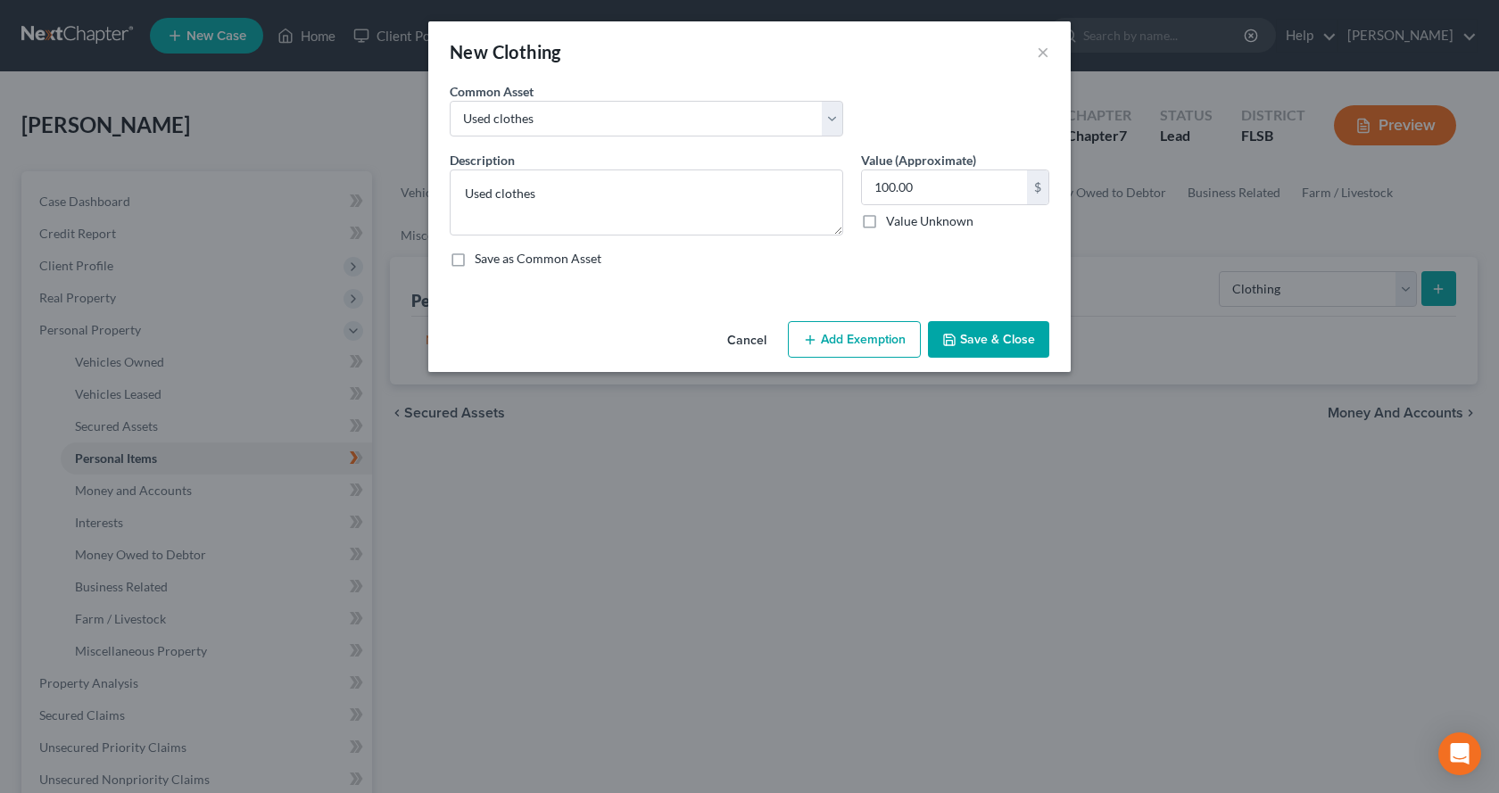
click at [884, 343] on button "Add Exemption" at bounding box center [854, 339] width 133 height 37
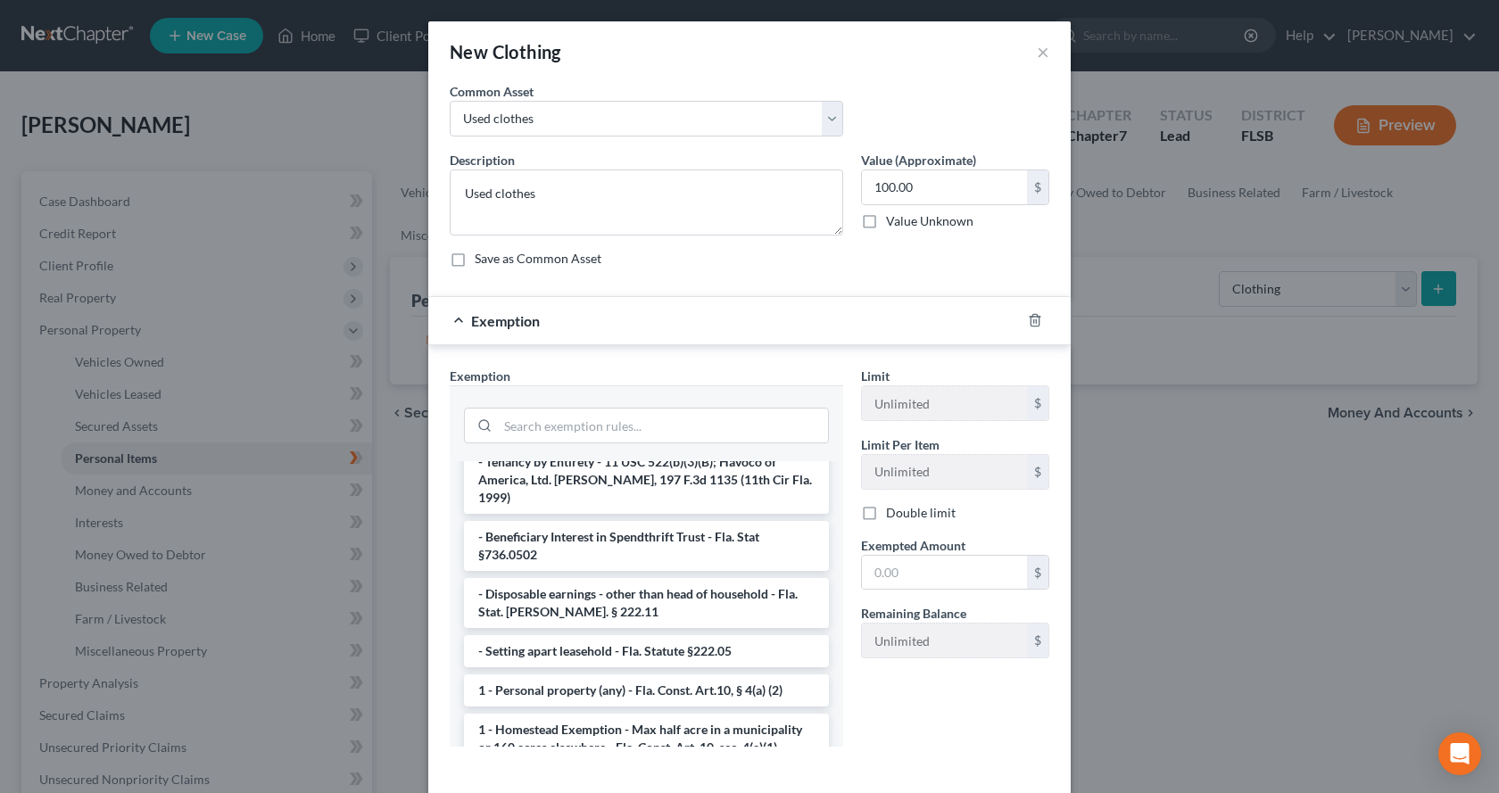
scroll to position [75, 0]
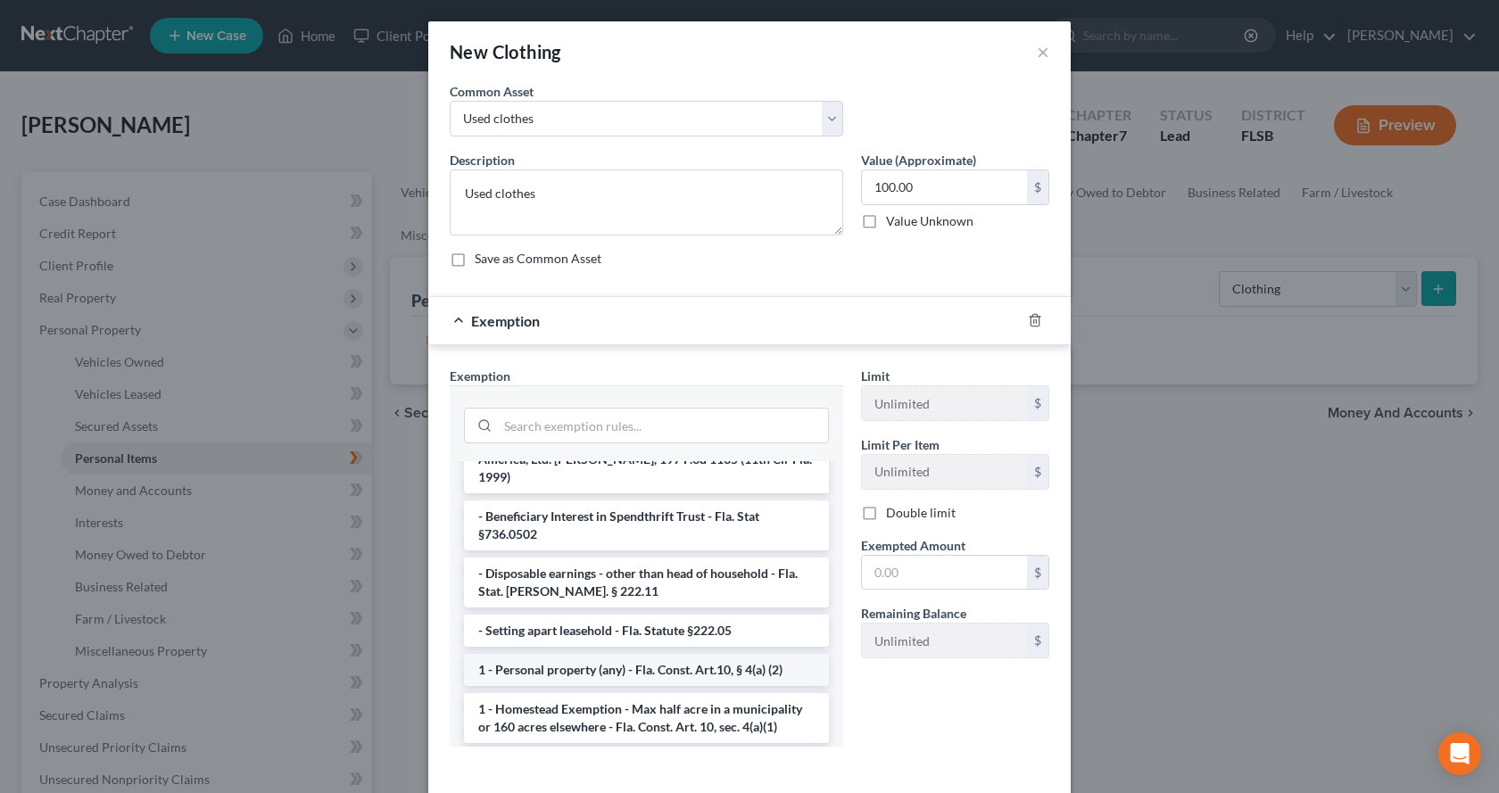
click at [745, 654] on li "1 - Personal property (any) - Fla. Const. Art.10, § 4(a) (2)" at bounding box center [646, 670] width 365 height 32
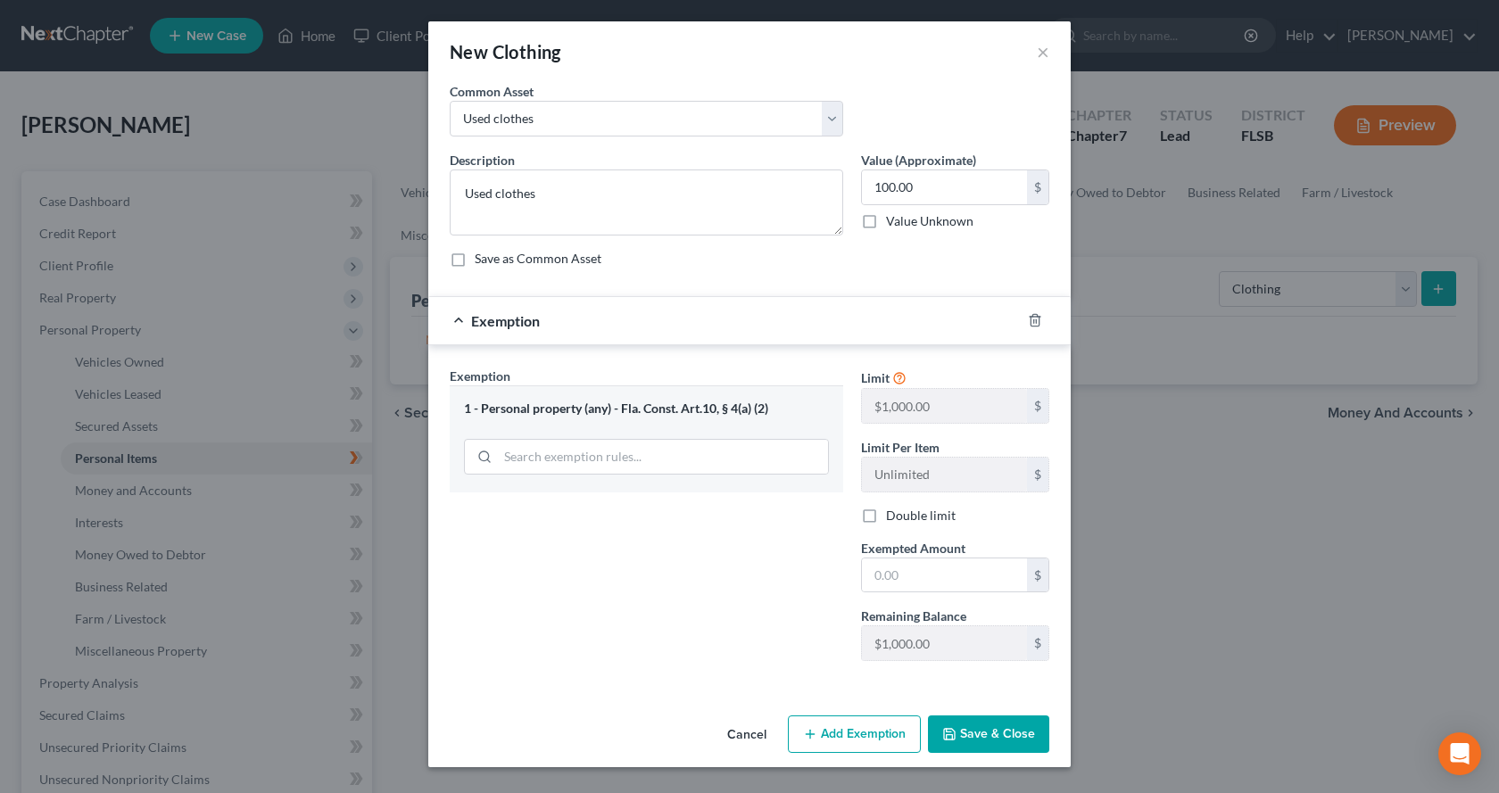
click at [970, 735] on button "Save & Close" at bounding box center [988, 734] width 121 height 37
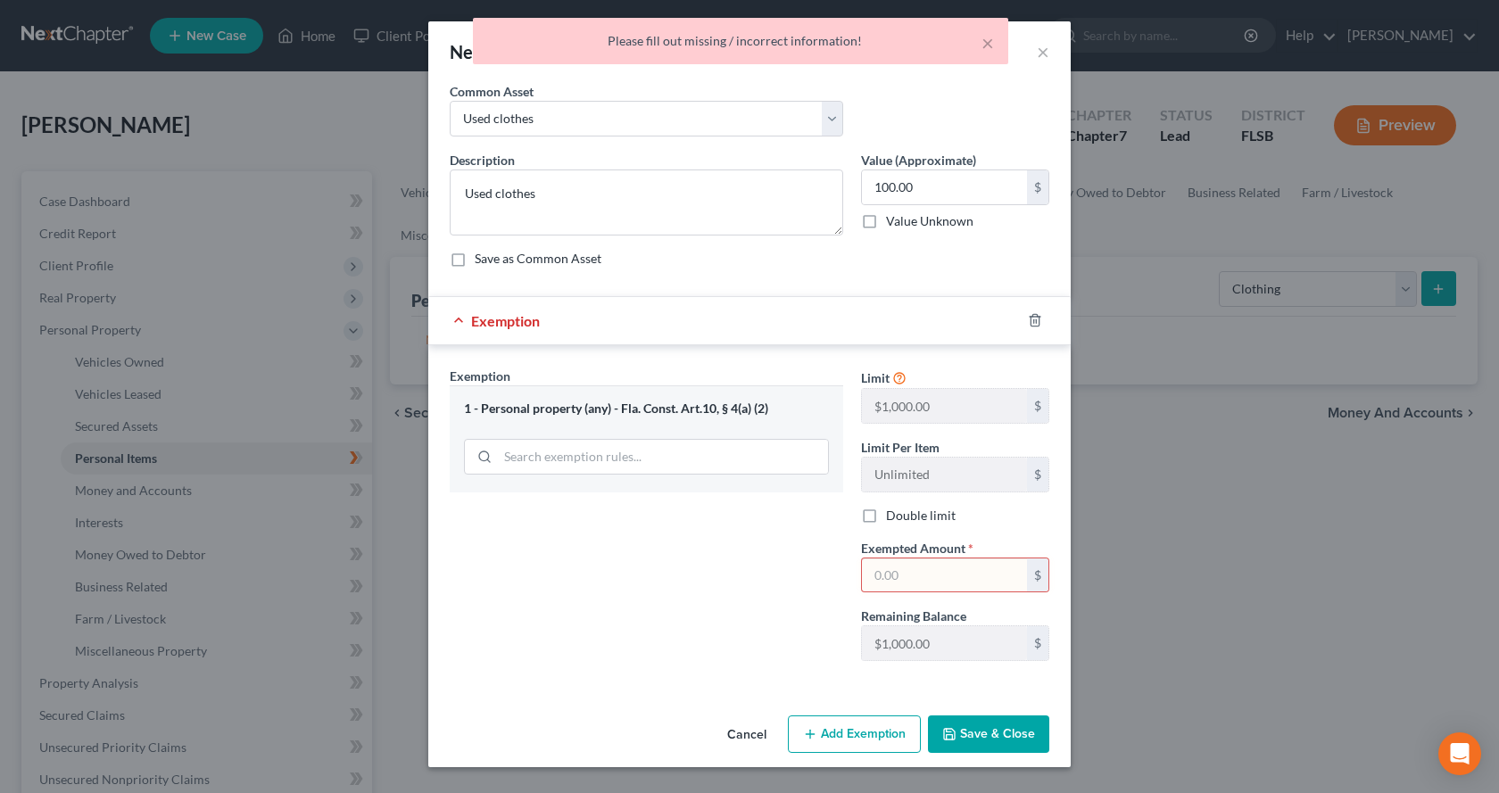
click at [1152, 338] on div "New Clothing × An exemption set must first be selected from the Filing Informat…" at bounding box center [749, 396] width 1499 height 793
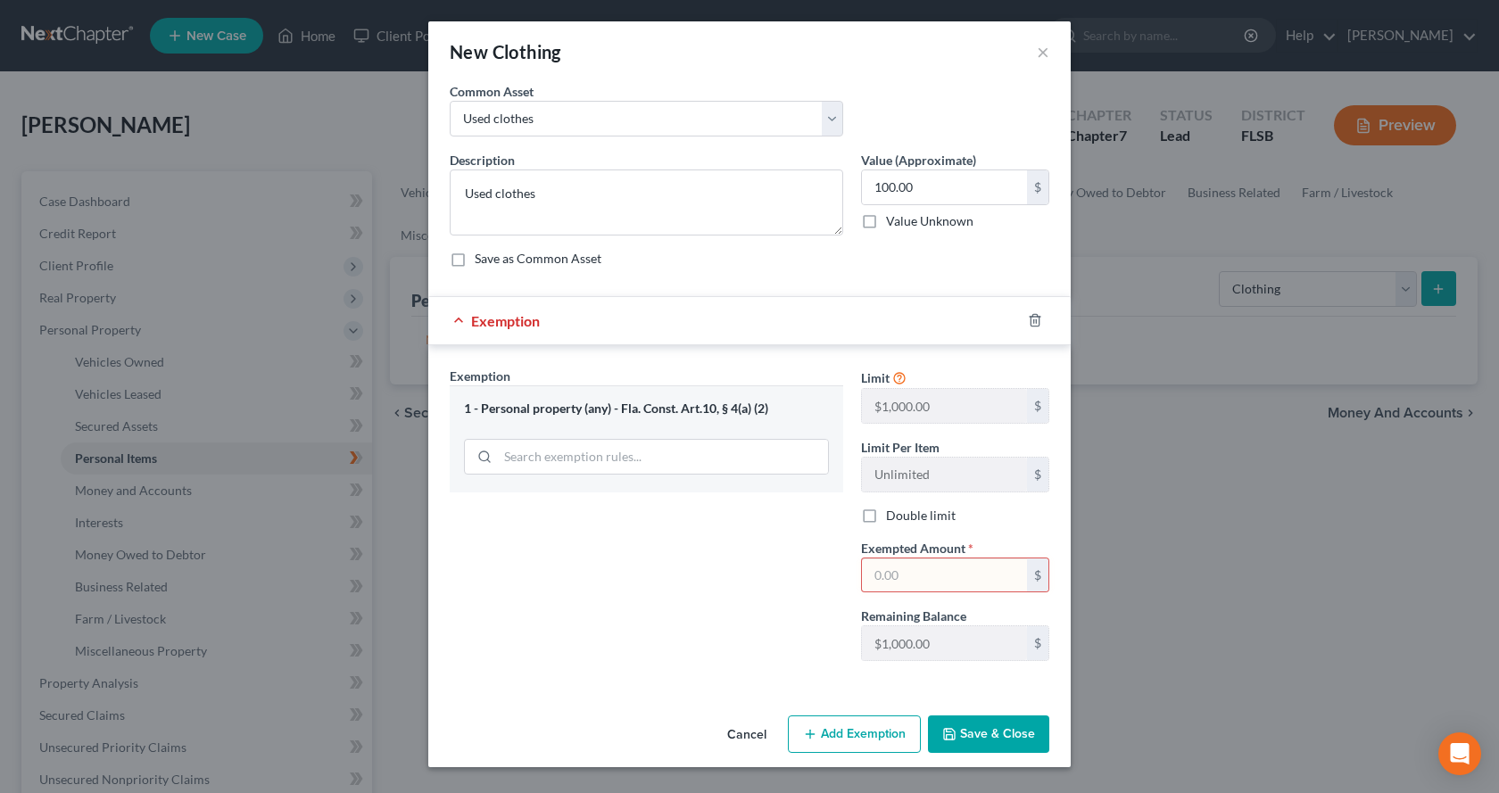
click at [952, 576] on input "text" at bounding box center [944, 576] width 165 height 34
type input "50.00"
click at [934, 579] on input "text" at bounding box center [944, 576] width 165 height 34
type input "50.00"
click at [983, 734] on button "Save & Close" at bounding box center [988, 734] width 121 height 37
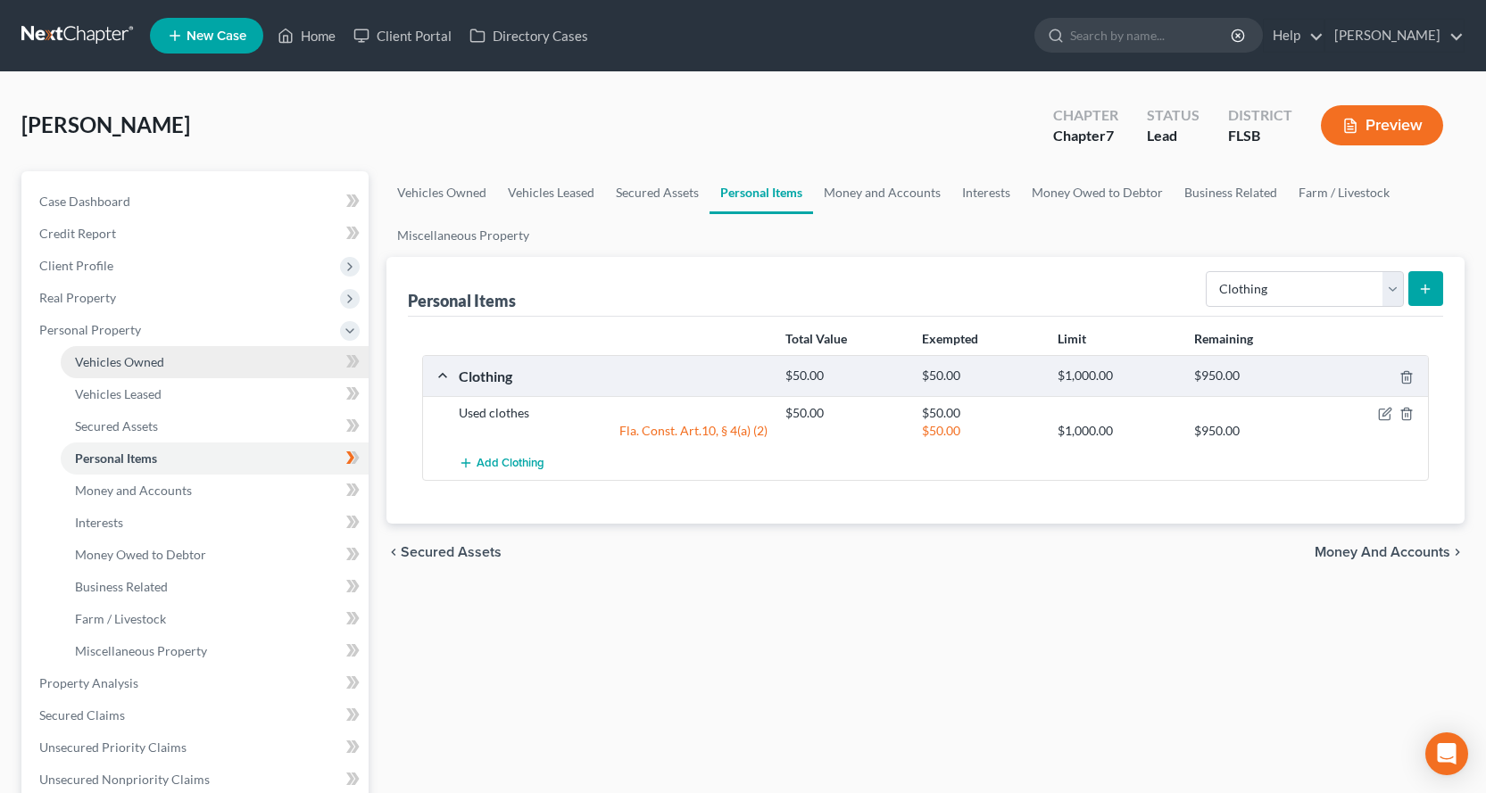
click at [216, 363] on link "Vehicles Owned" at bounding box center [215, 362] width 308 height 32
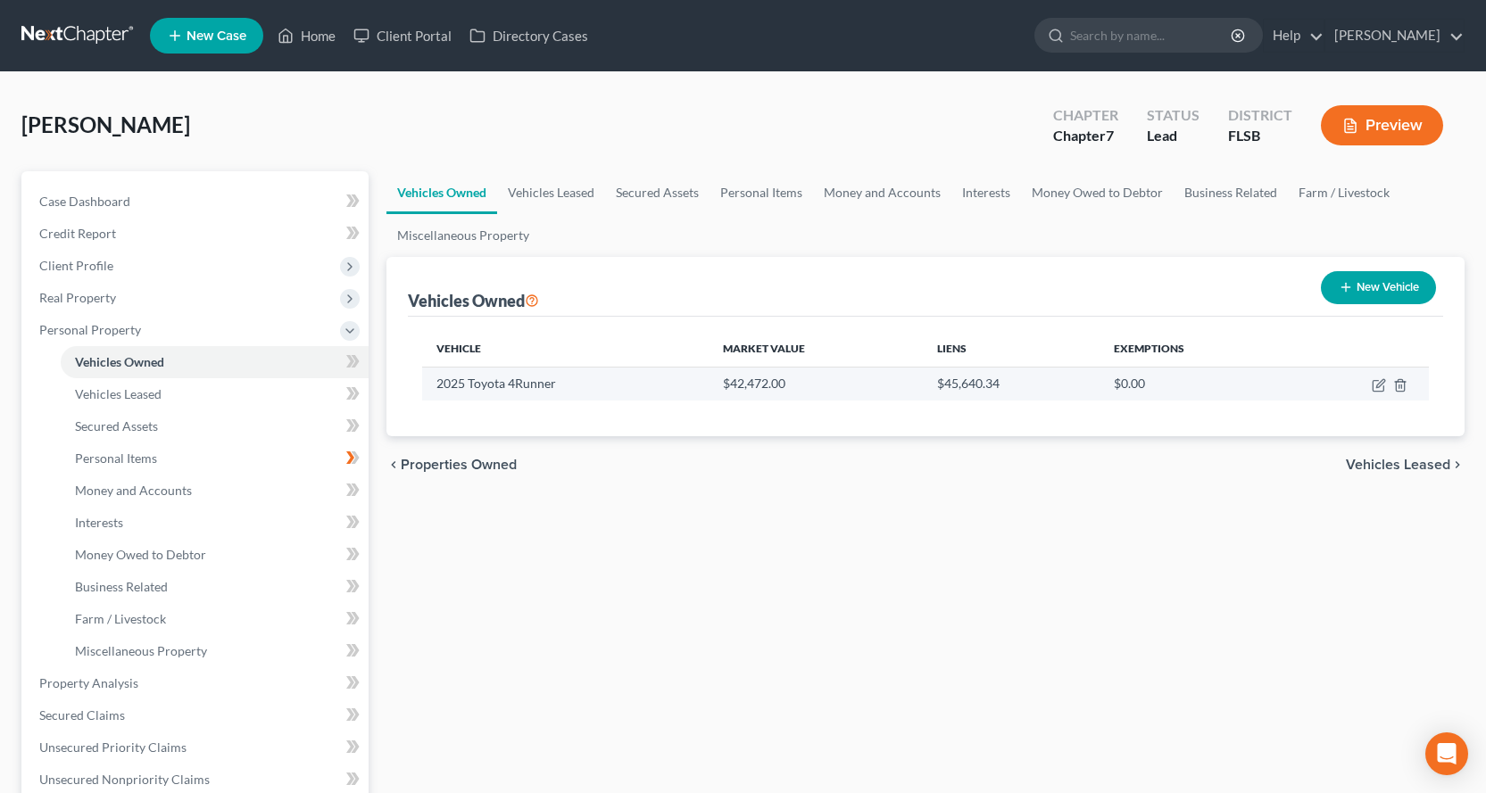
click at [1132, 390] on td "$0.00" at bounding box center [1196, 384] width 192 height 34
click at [1381, 385] on icon "button" at bounding box center [1380, 383] width 8 height 8
select select "0"
select select "1"
select select "2"
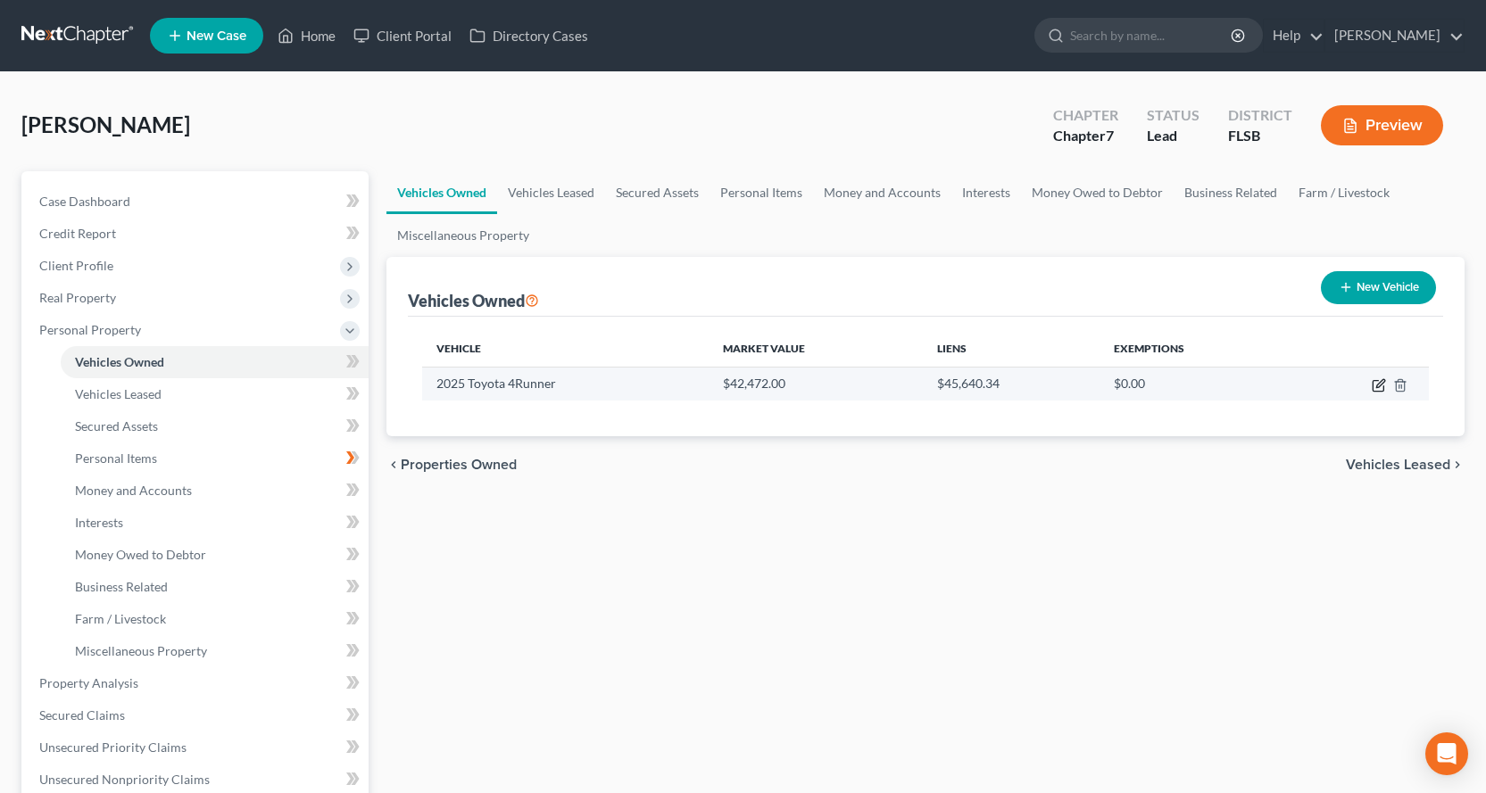
select select "0"
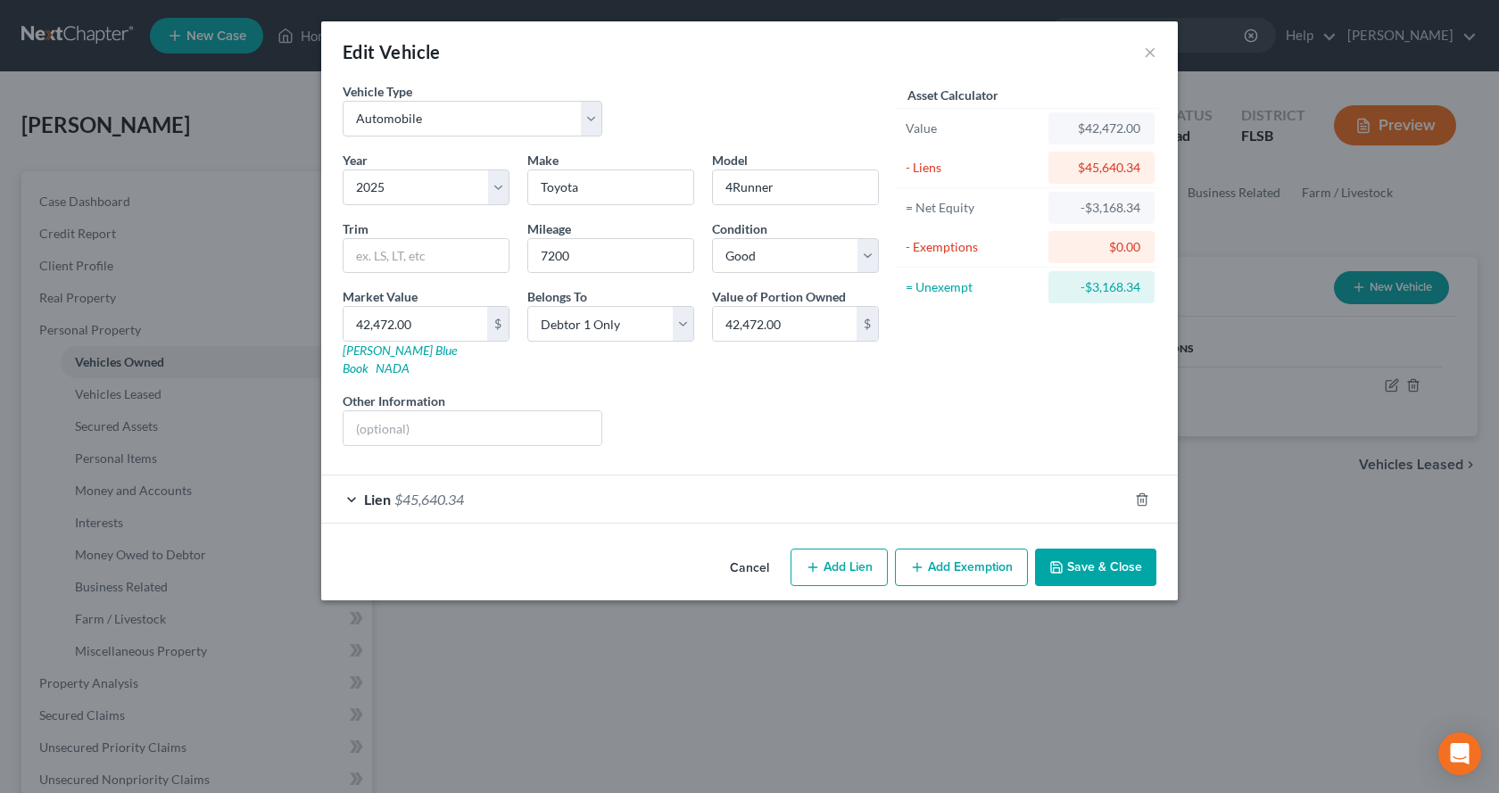
click at [983, 552] on button "Add Exemption" at bounding box center [961, 567] width 133 height 37
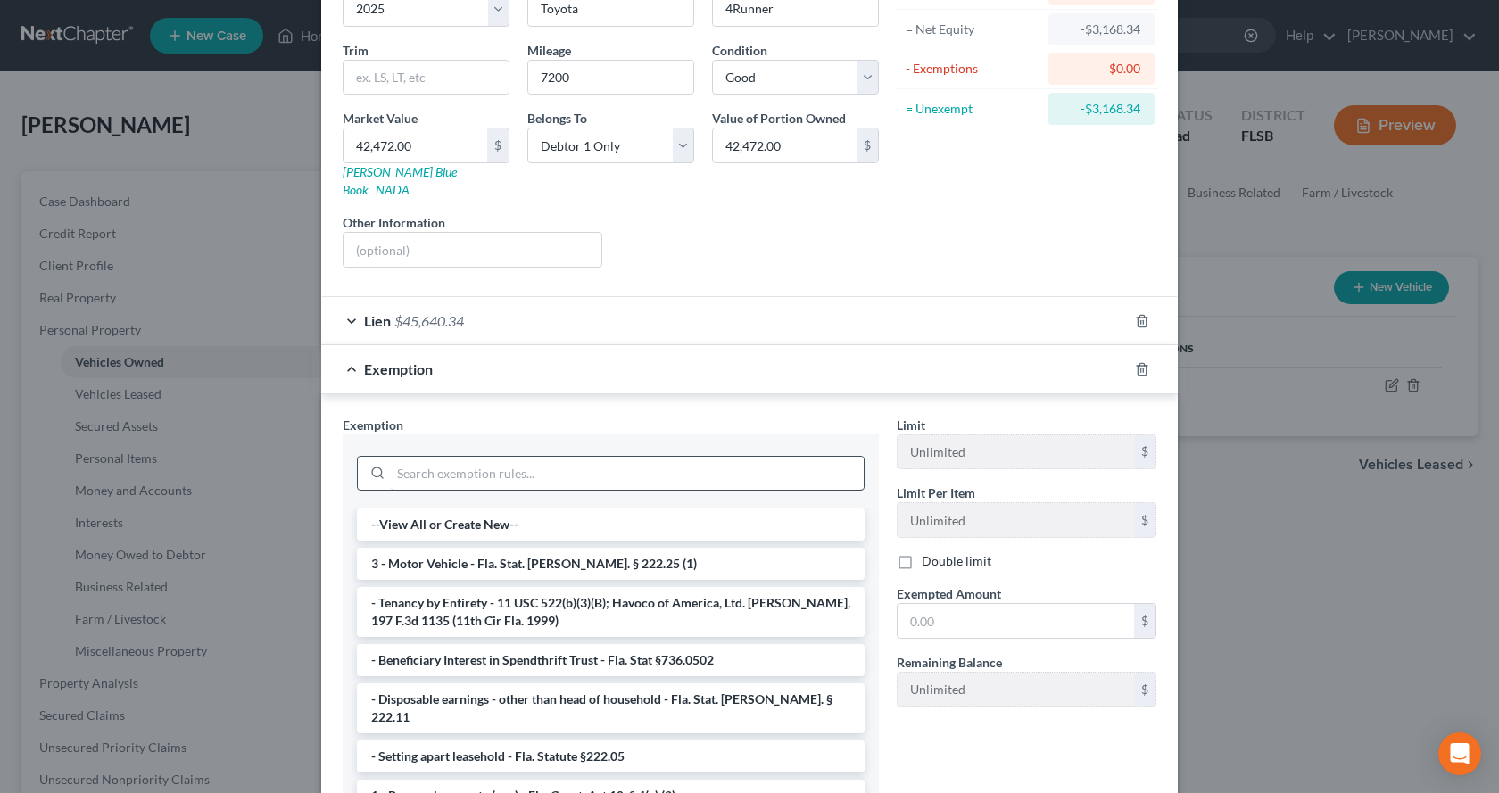
scroll to position [268, 0]
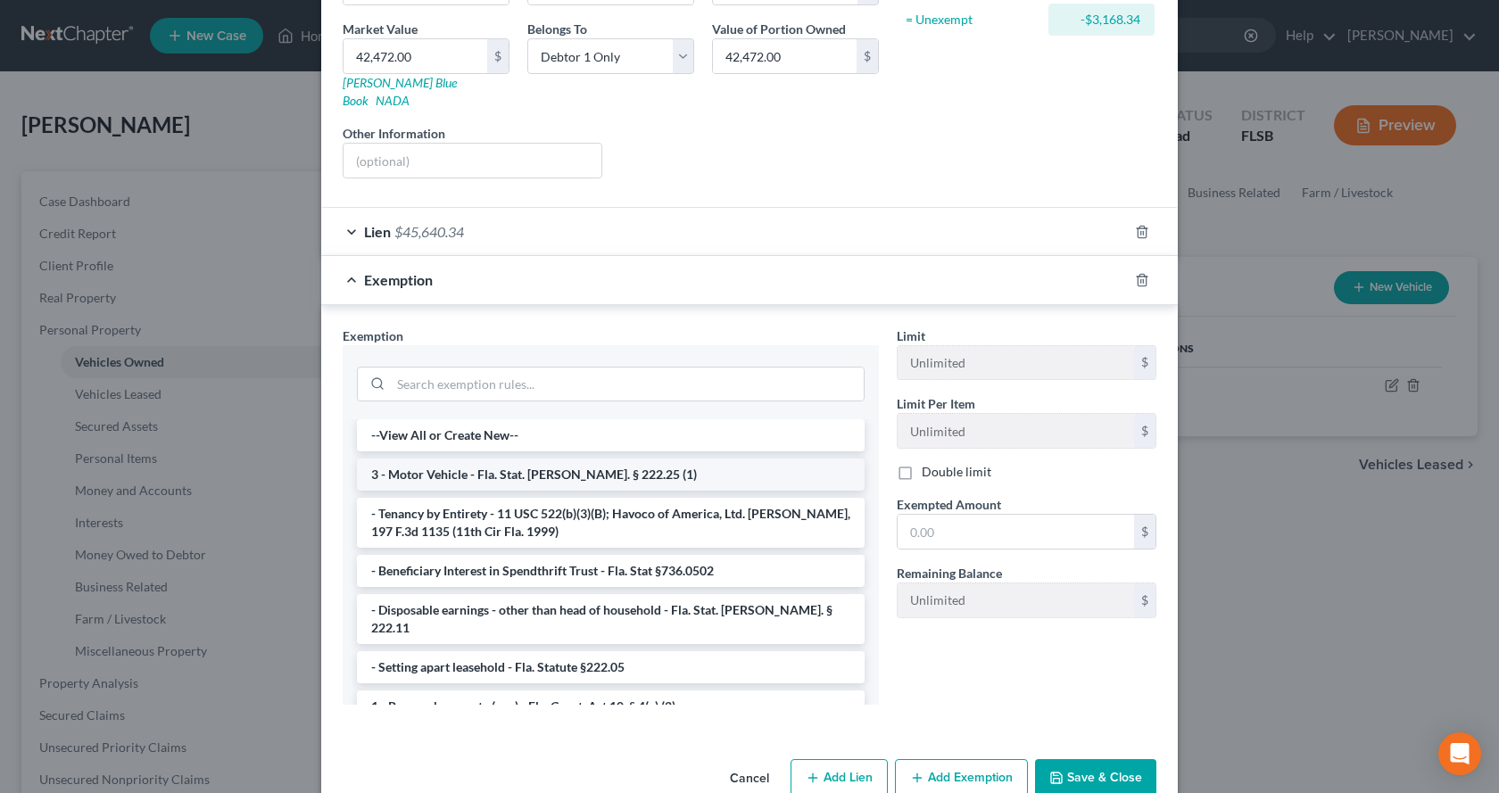
click at [633, 459] on li "3 - Motor Vehicle - Fla. Stat. [PERSON_NAME]. § 222.25 (1)" at bounding box center [611, 475] width 508 height 32
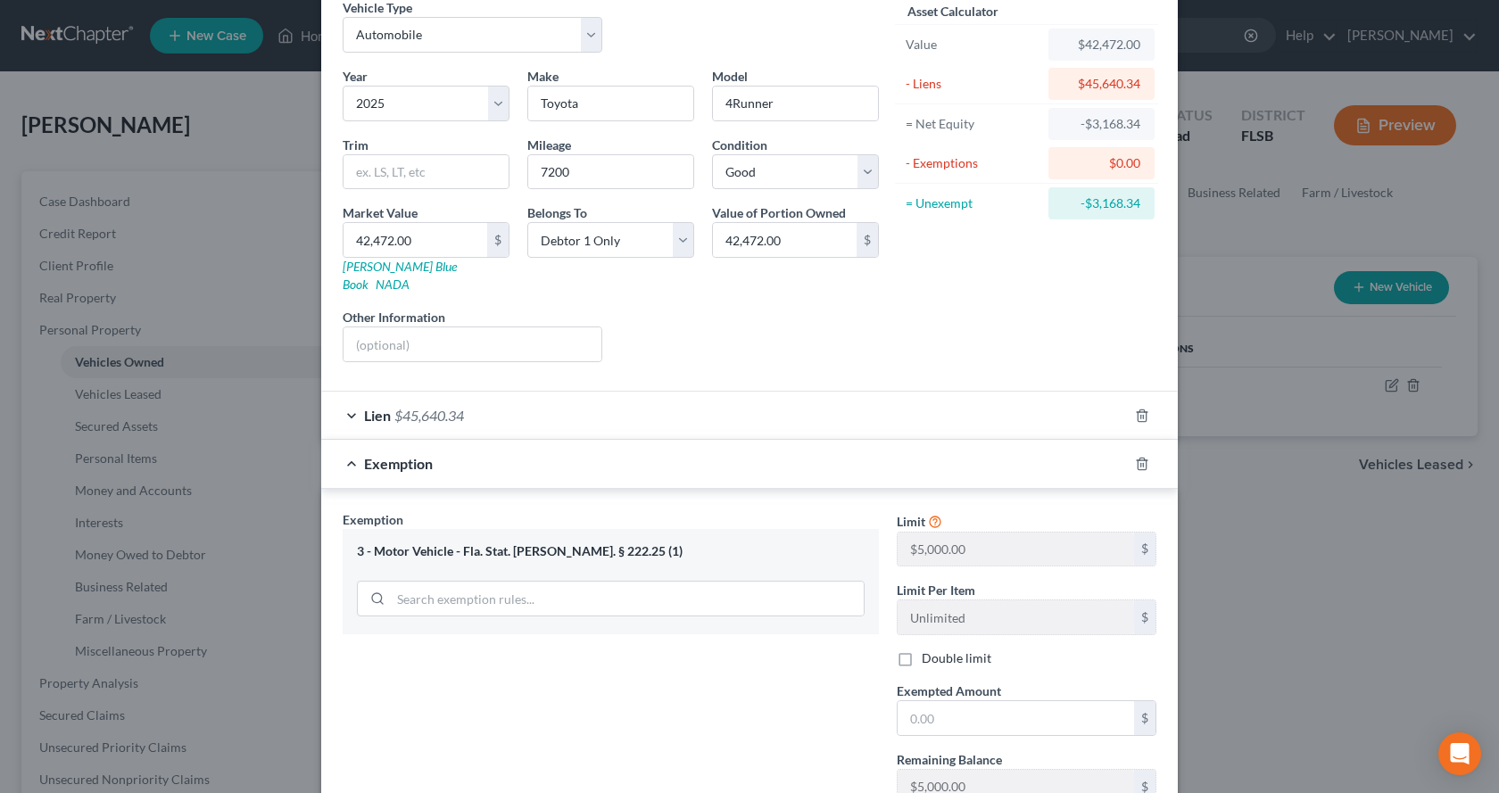
scroll to position [26, 0]
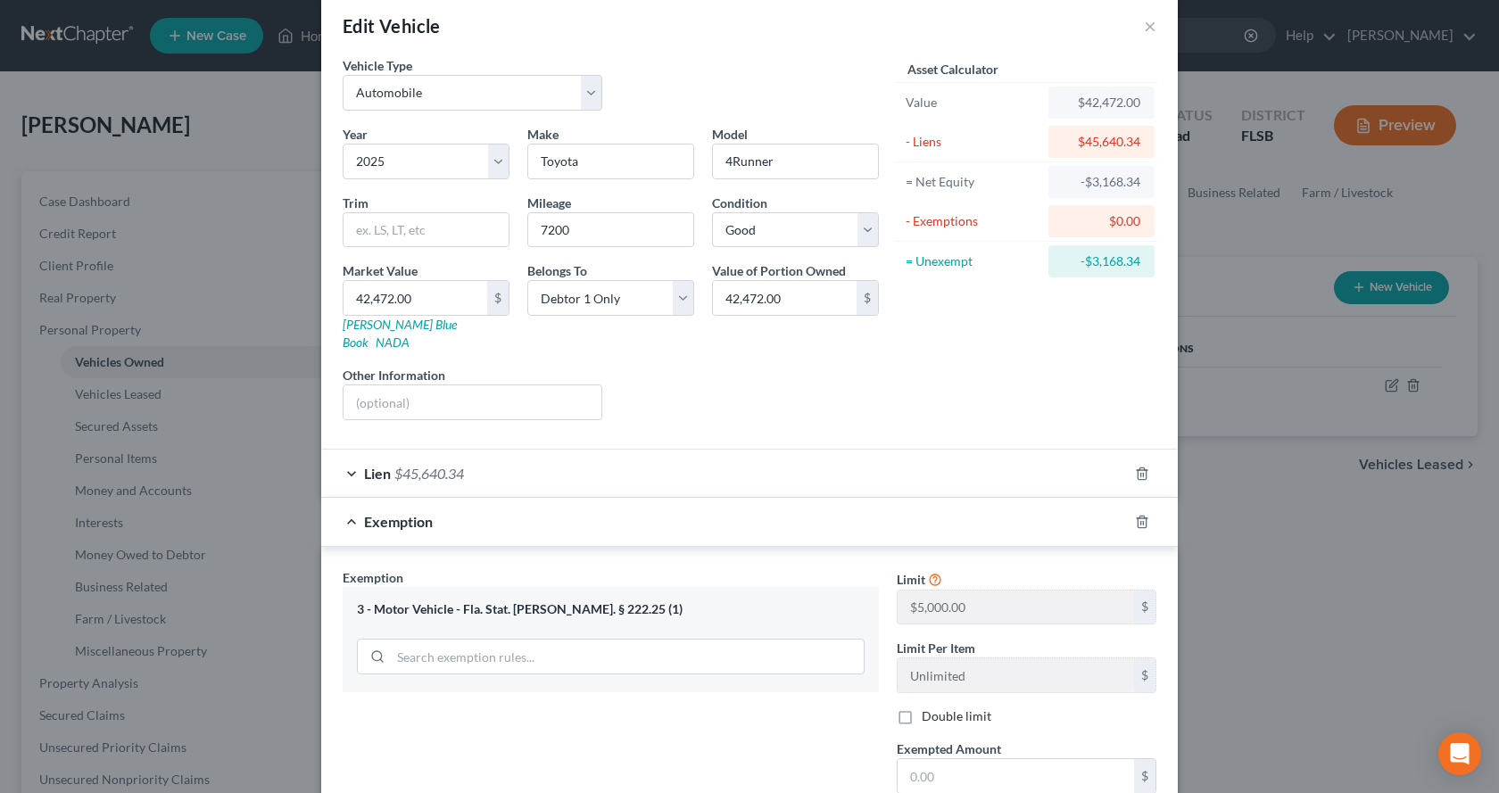
click at [1125, 207] on div "$0.00" at bounding box center [1102, 221] width 106 height 32
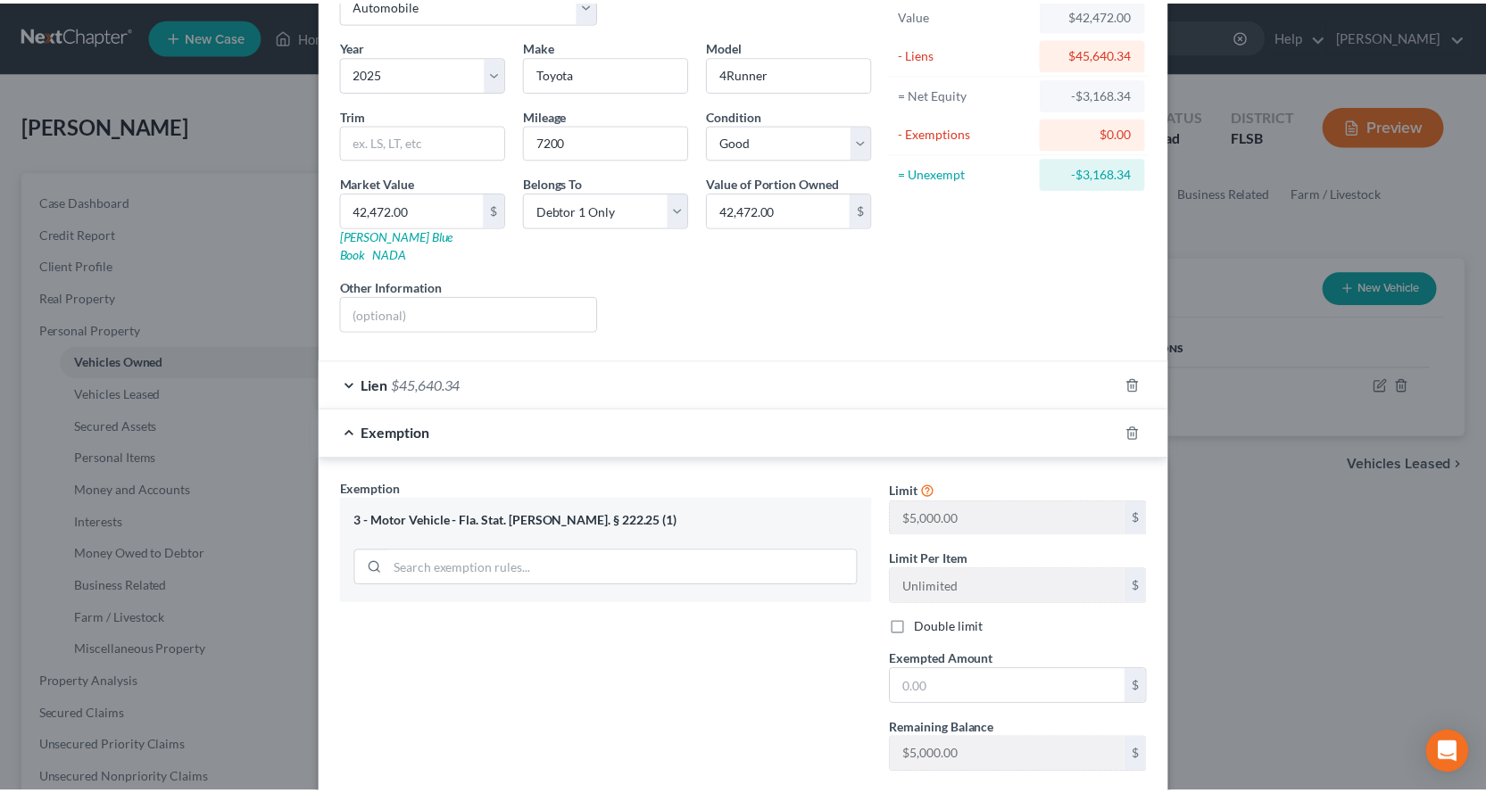
scroll to position [204, 0]
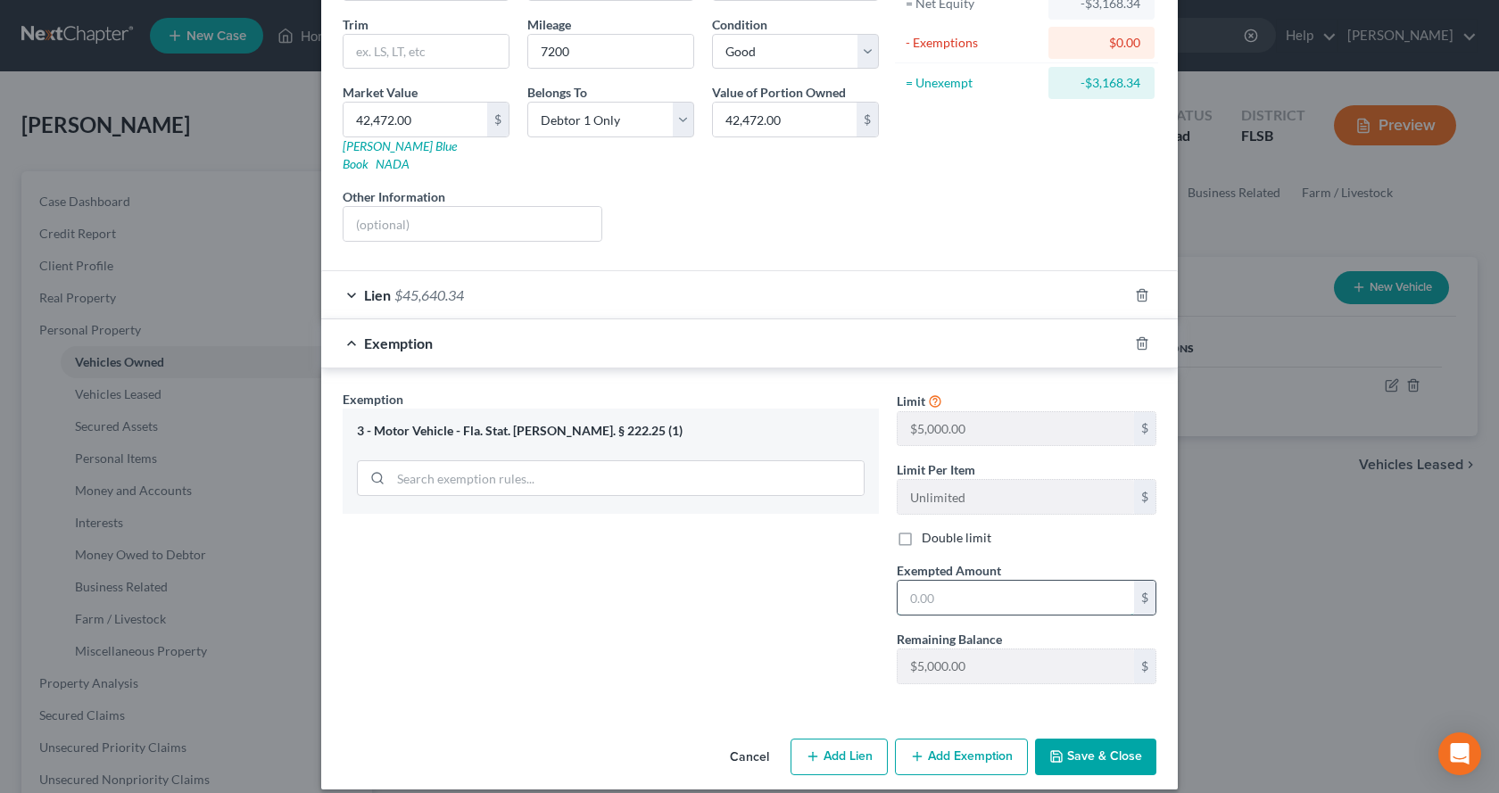
click at [946, 588] on input "text" at bounding box center [1016, 598] width 237 height 34
click at [1336, 624] on div "Edit Vehicle × Vehicle Type Select Automobile Truck Trailer Watercraft Aircraft…" at bounding box center [749, 396] width 1499 height 793
click at [955, 583] on input "text" at bounding box center [1016, 598] width 237 height 34
type input "5,000.00"
click at [1093, 750] on button "Save & Close" at bounding box center [1095, 757] width 121 height 37
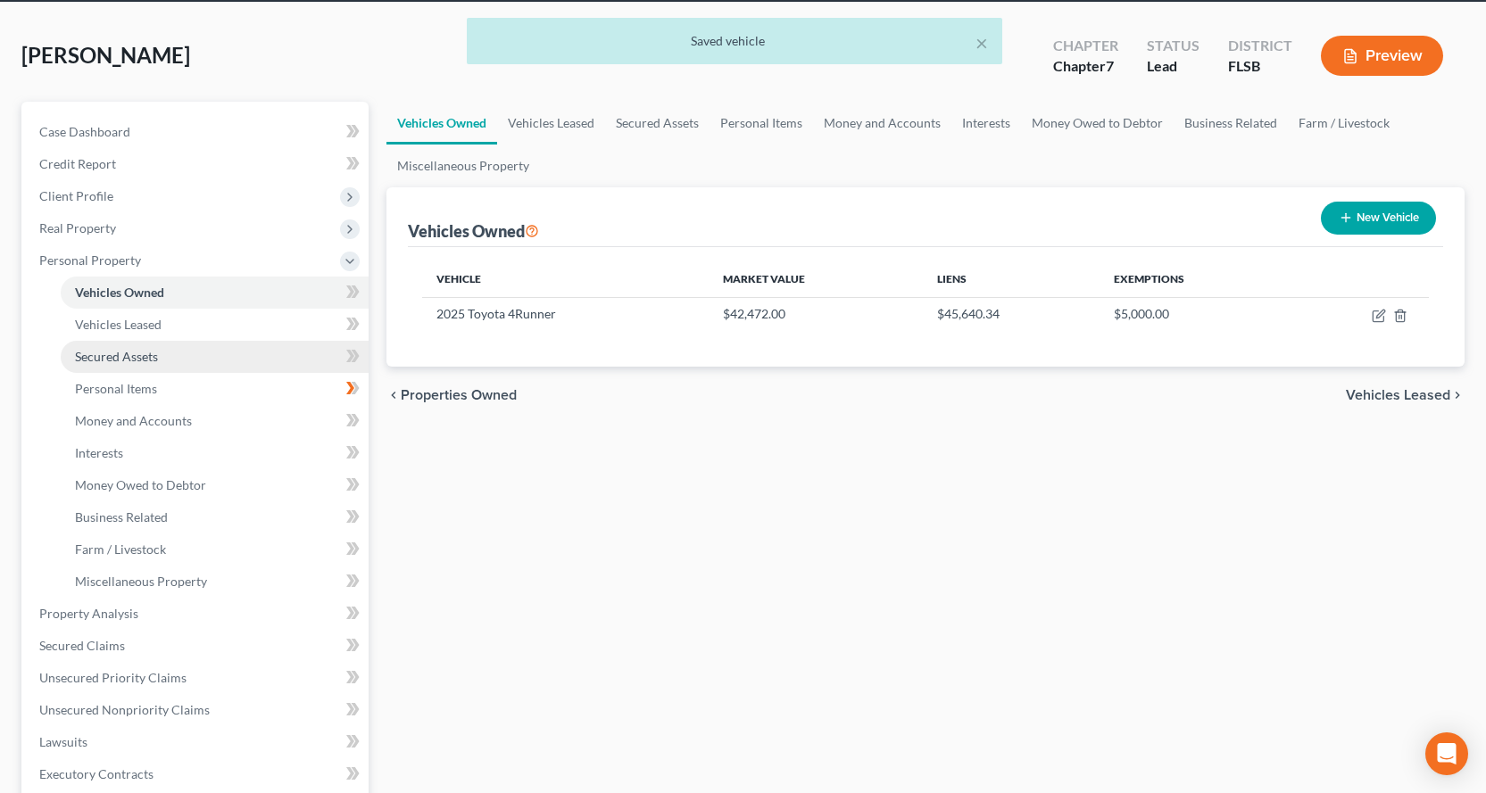
scroll to position [89, 0]
